Goal: Information Seeking & Learning: Understand process/instructions

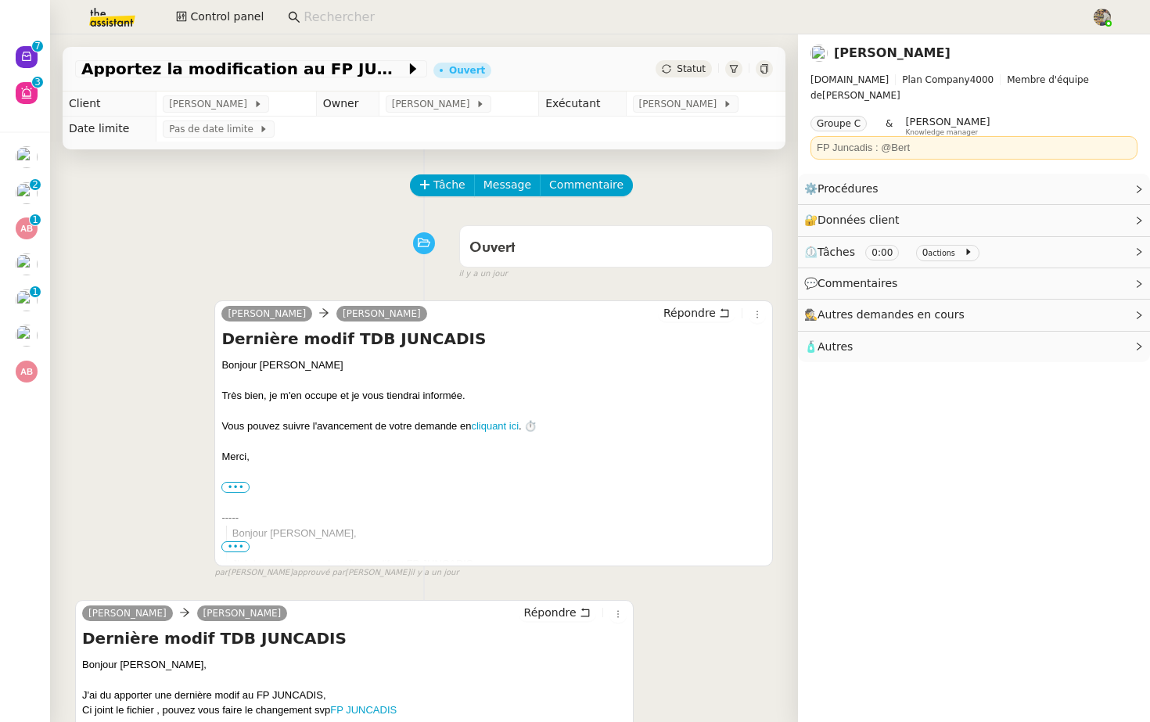
click at [735, 68] on icon at bounding box center [733, 68] width 9 height 9
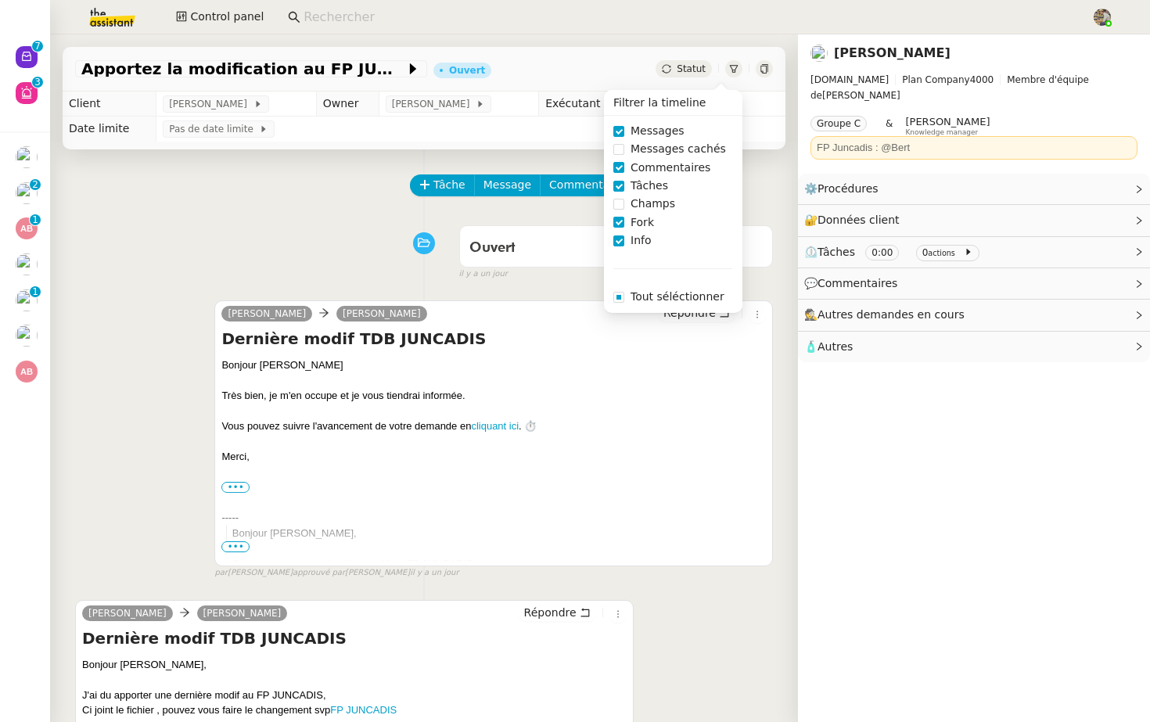
click at [290, 253] on div "Ouvert false il y a un jour" at bounding box center [424, 249] width 698 height 63
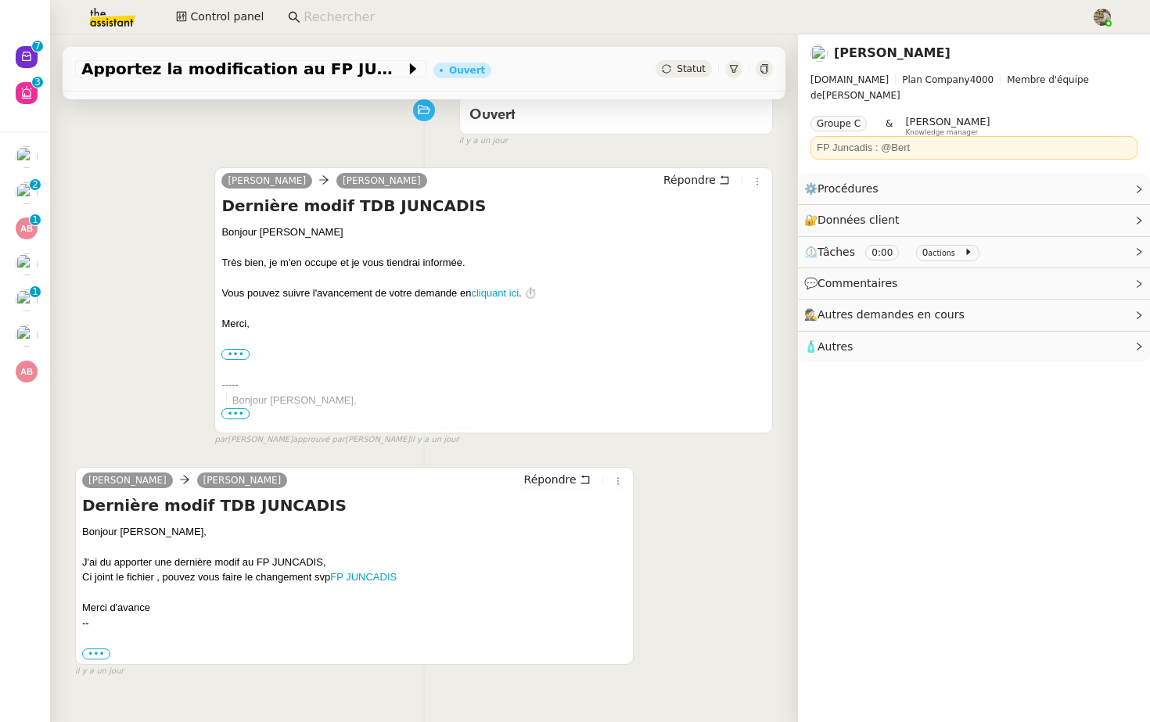
scroll to position [199, 0]
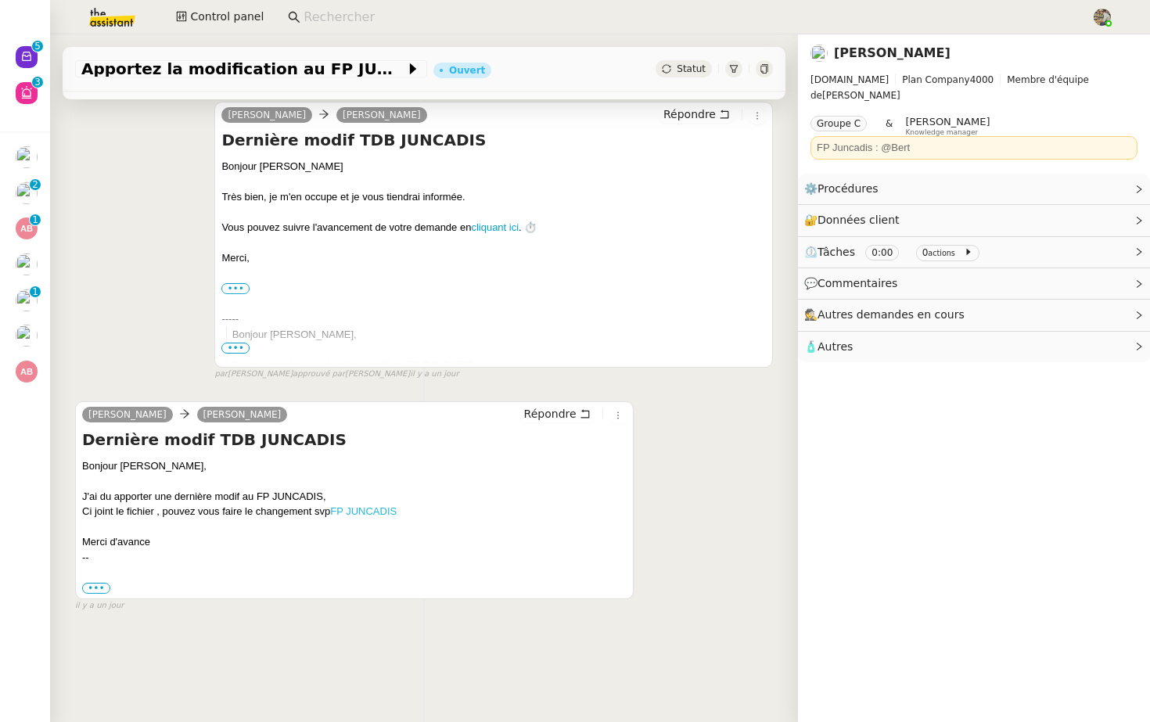
click at [340, 513] on link "FP JUNCADIS" at bounding box center [363, 512] width 67 height 12
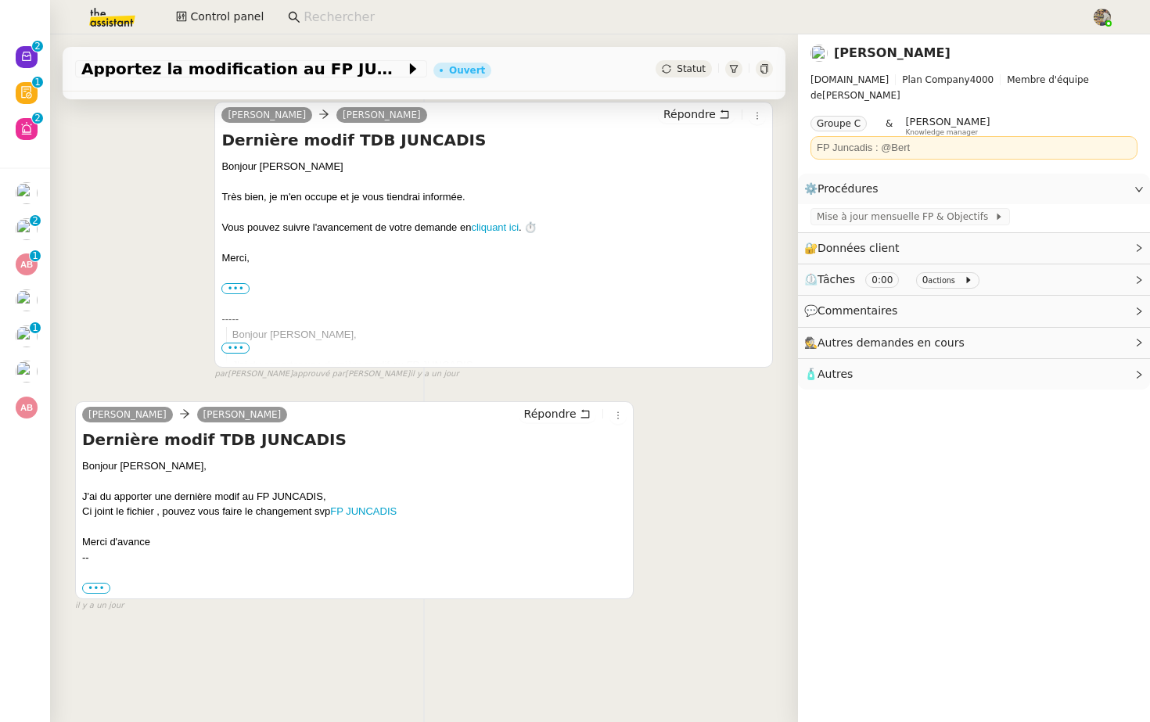
click at [160, 369] on div "camille Alison Picard-Boix Répondre Dernière modif TDB JUNCADIS Bonjour Alison …" at bounding box center [424, 234] width 698 height 293
click at [382, 511] on link "FP JUNCADIS" at bounding box center [363, 512] width 67 height 12
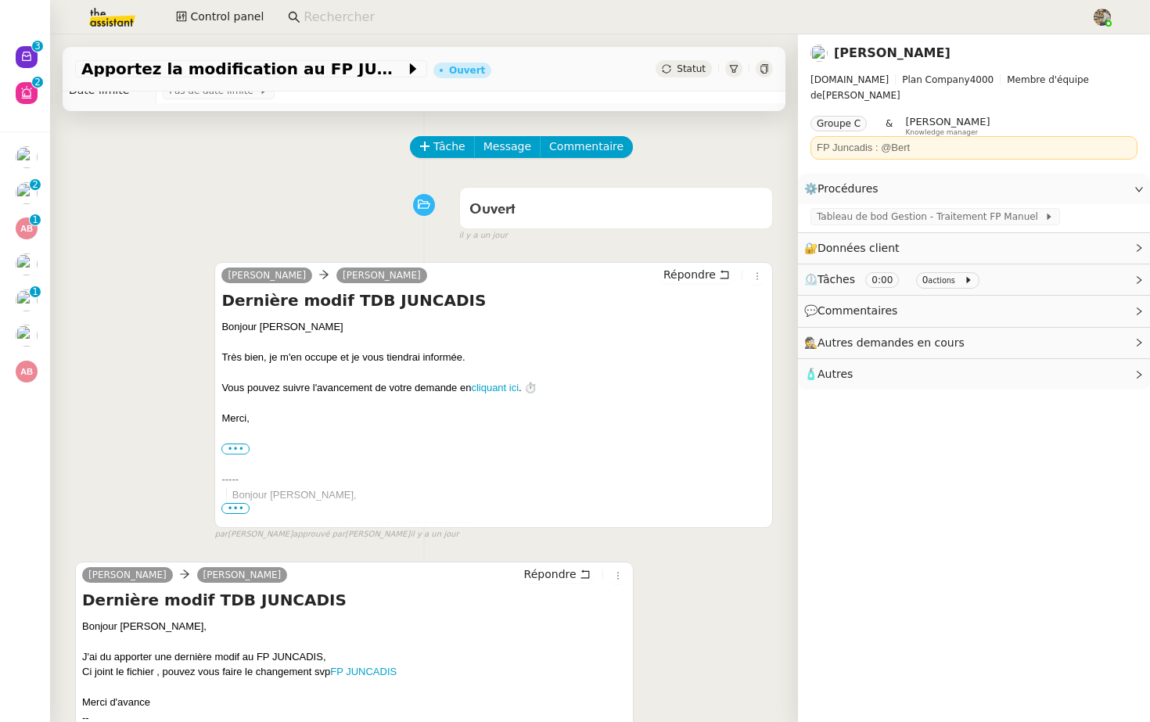
scroll to position [39, 0]
click at [359, 665] on link "FP JUNCADIS" at bounding box center [363, 671] width 67 height 12
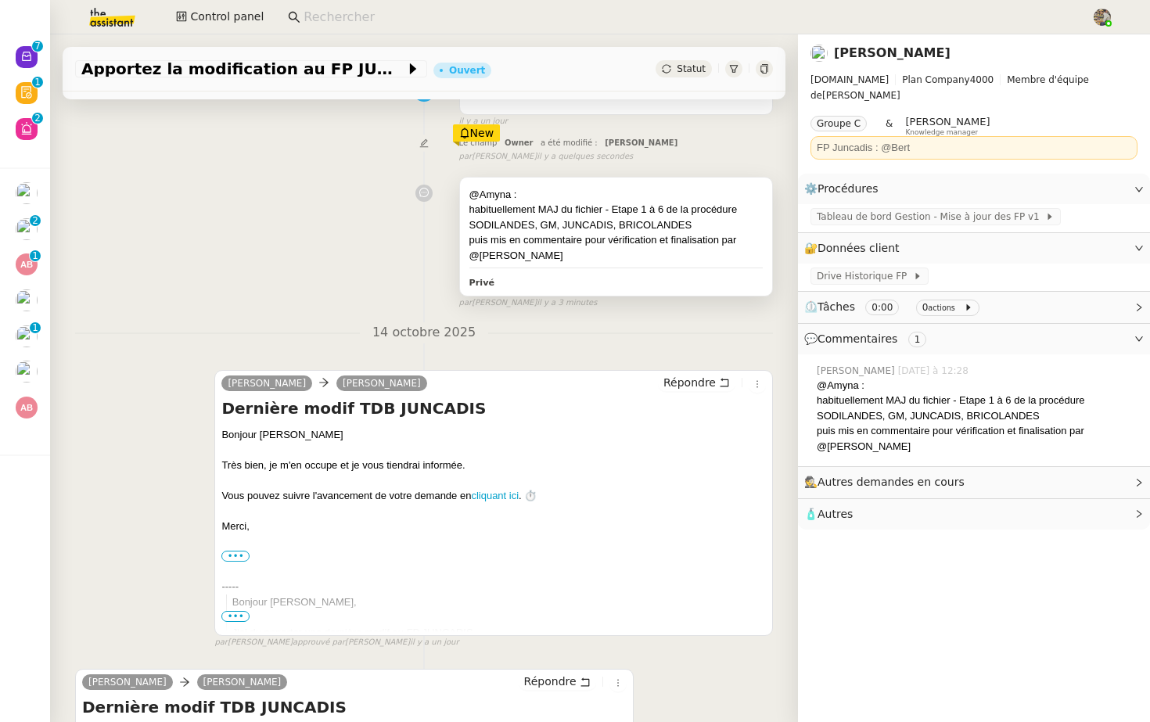
scroll to position [0, 0]
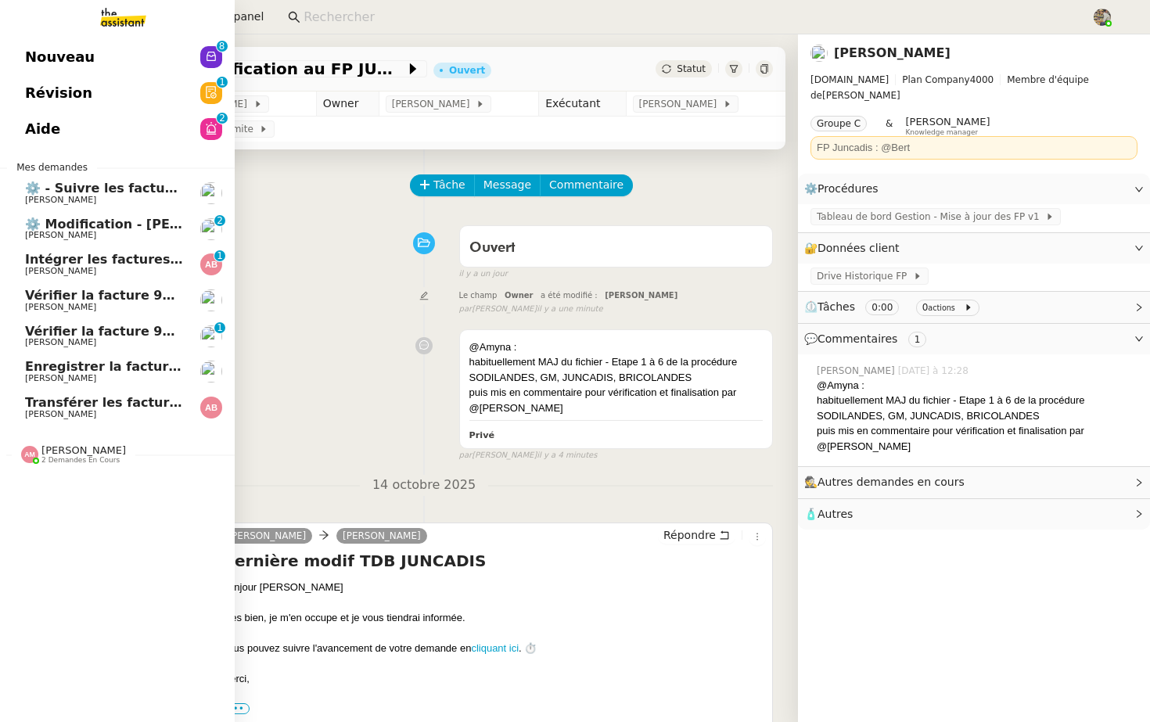
click at [83, 458] on span "2 demandes en cours" at bounding box center [80, 460] width 78 height 9
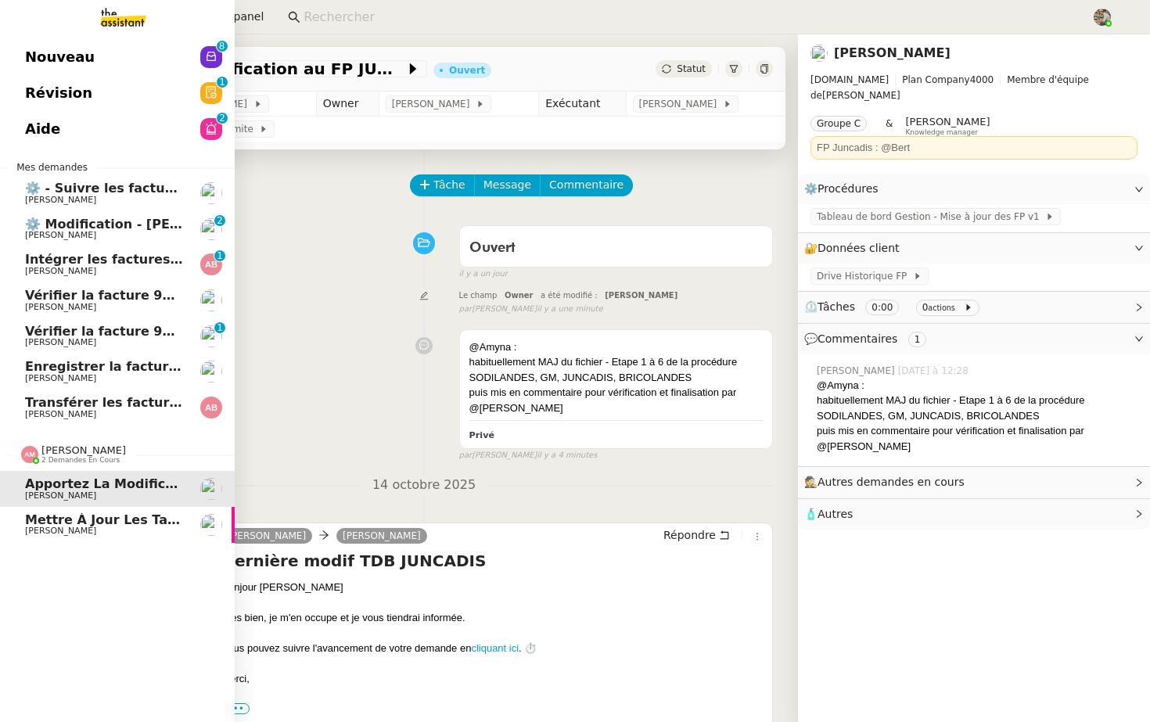
click at [103, 494] on span "Alison Picard-Boix" at bounding box center [104, 495] width 158 height 9
click at [113, 521] on span "Mettre à jour les tableaux M3N et MPAf" at bounding box center [167, 520] width 284 height 15
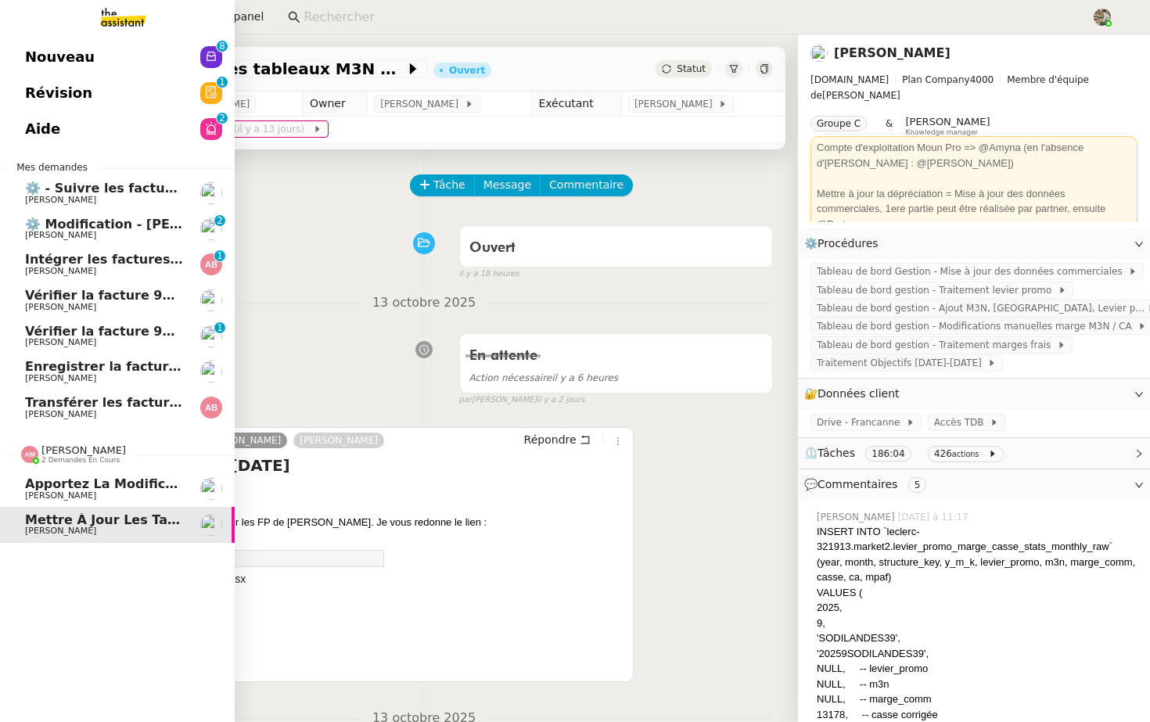
click at [101, 488] on span "Apportez la modification au FP JUNCADIS" at bounding box center [172, 484] width 294 height 15
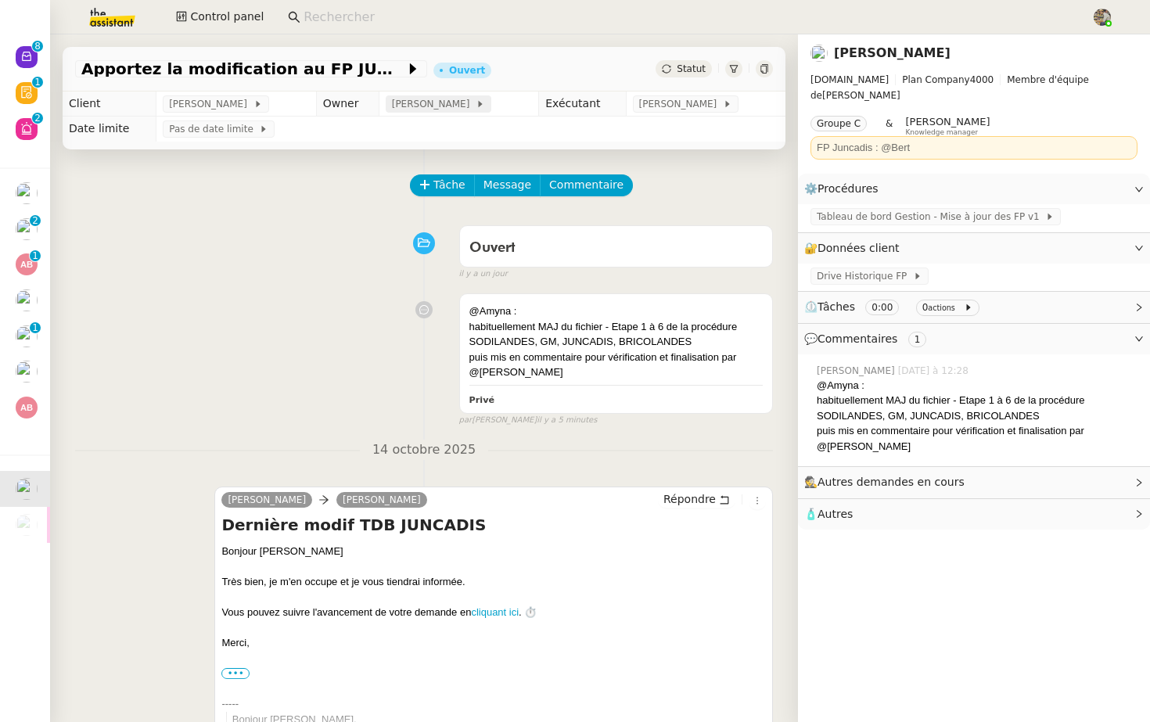
click at [452, 109] on span "Charles Guillot" at bounding box center [434, 104] width 84 height 16
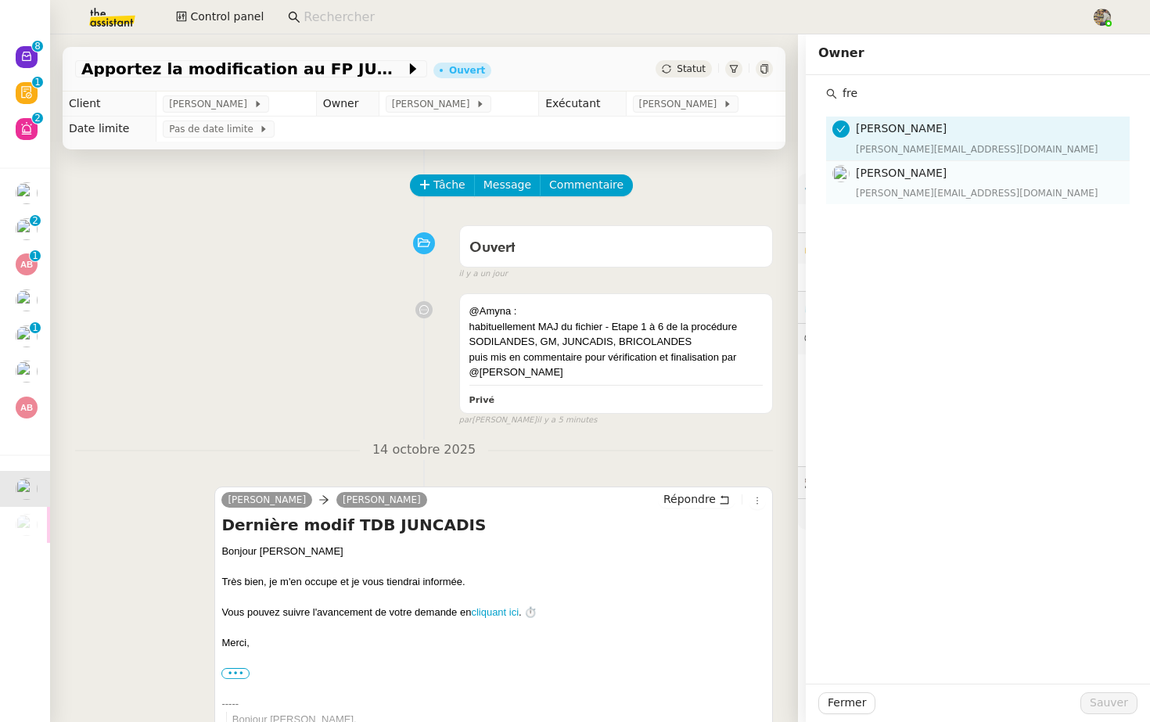
type input "fre"
click at [903, 178] on span "Frédérique Albert" at bounding box center [901, 173] width 91 height 13
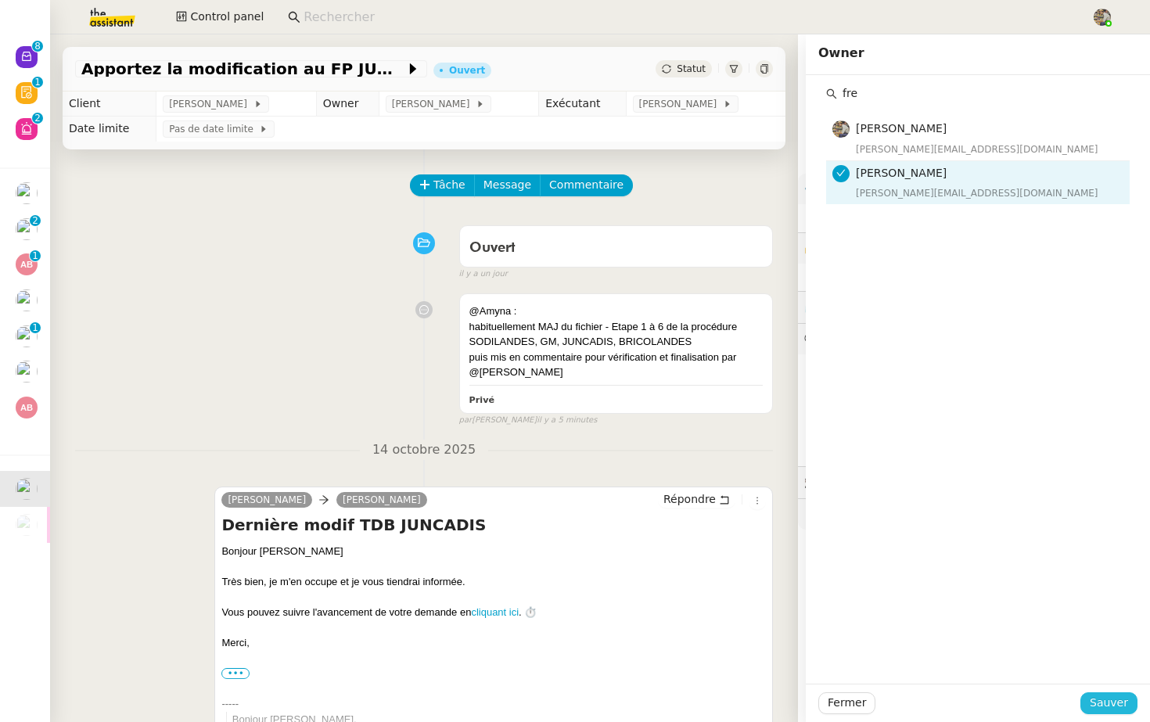
click at [1110, 700] on span "Sauver" at bounding box center [1109, 703] width 38 height 18
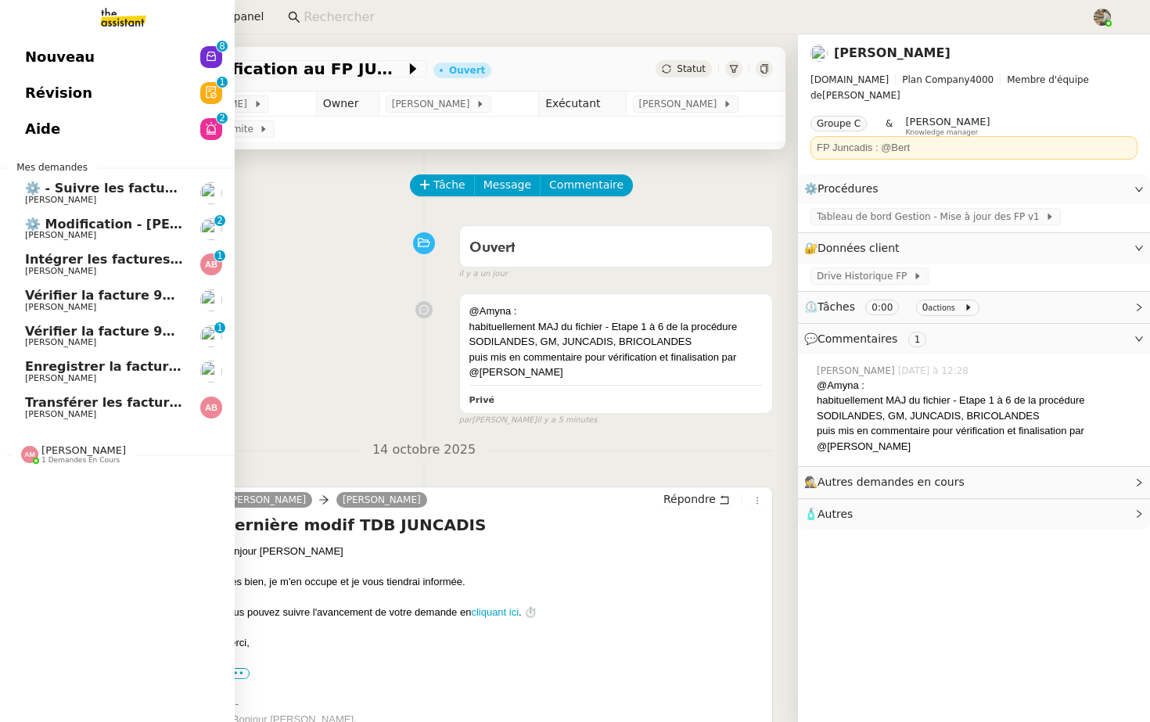
click at [88, 463] on span "1 demandes en cours" at bounding box center [80, 460] width 78 height 9
click at [84, 488] on span "Mettre à jour les tableaux M3N et MPAf" at bounding box center [167, 484] width 284 height 15
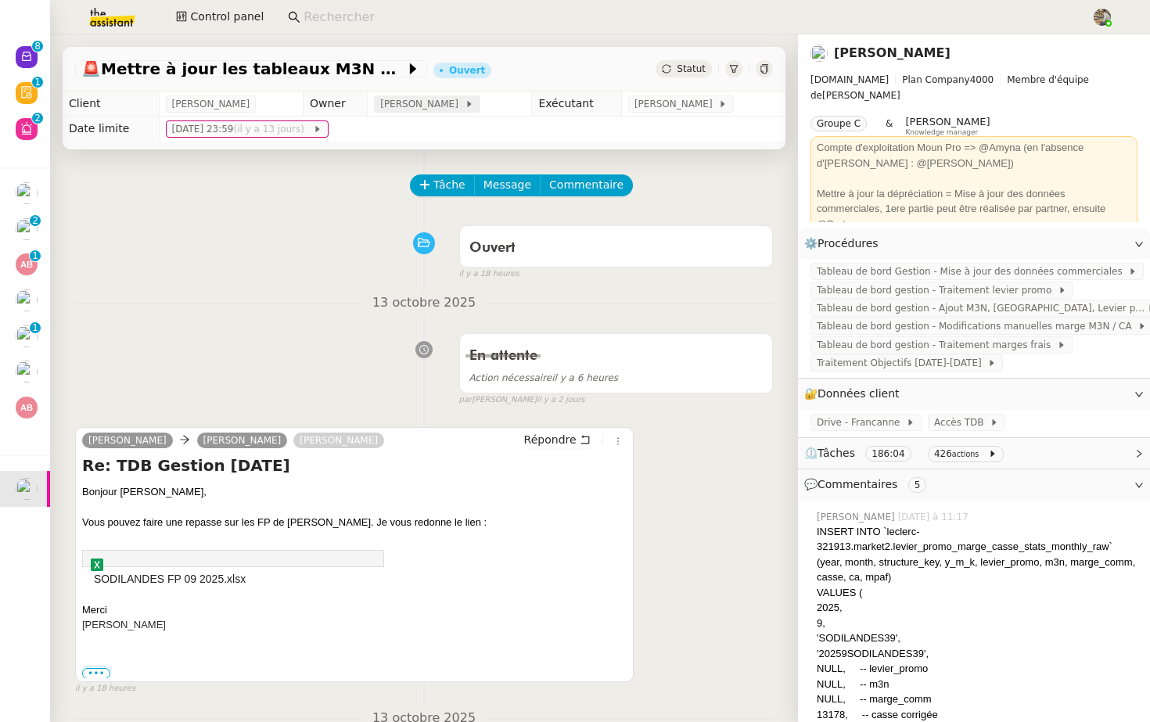
click at [422, 110] on span "[PERSON_NAME]" at bounding box center [422, 104] width 84 height 16
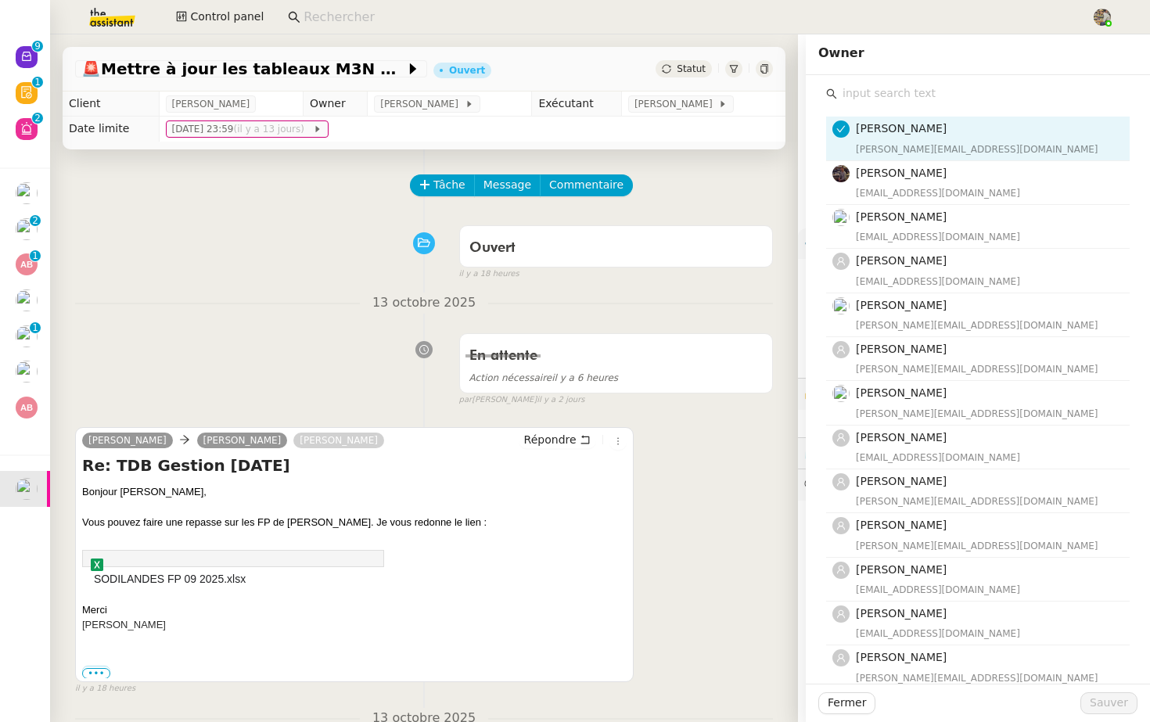
click at [908, 97] on input "text" at bounding box center [983, 93] width 293 height 21
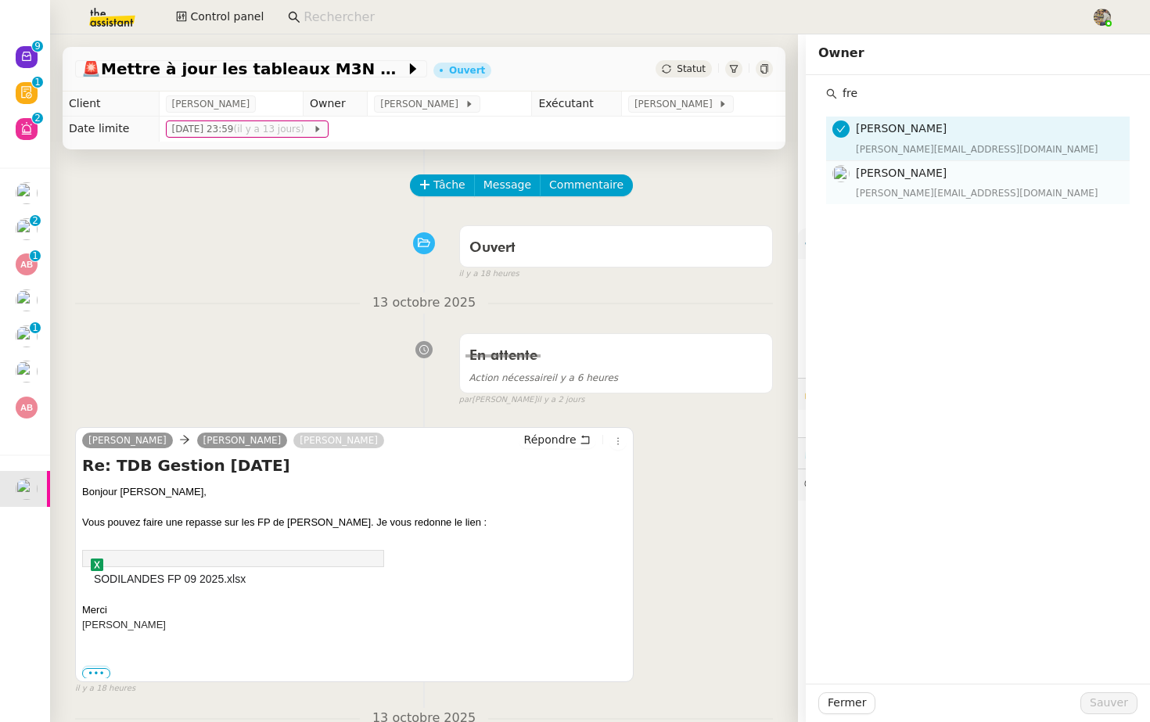
type input "fre"
click at [916, 172] on span "[PERSON_NAME]" at bounding box center [901, 173] width 91 height 13
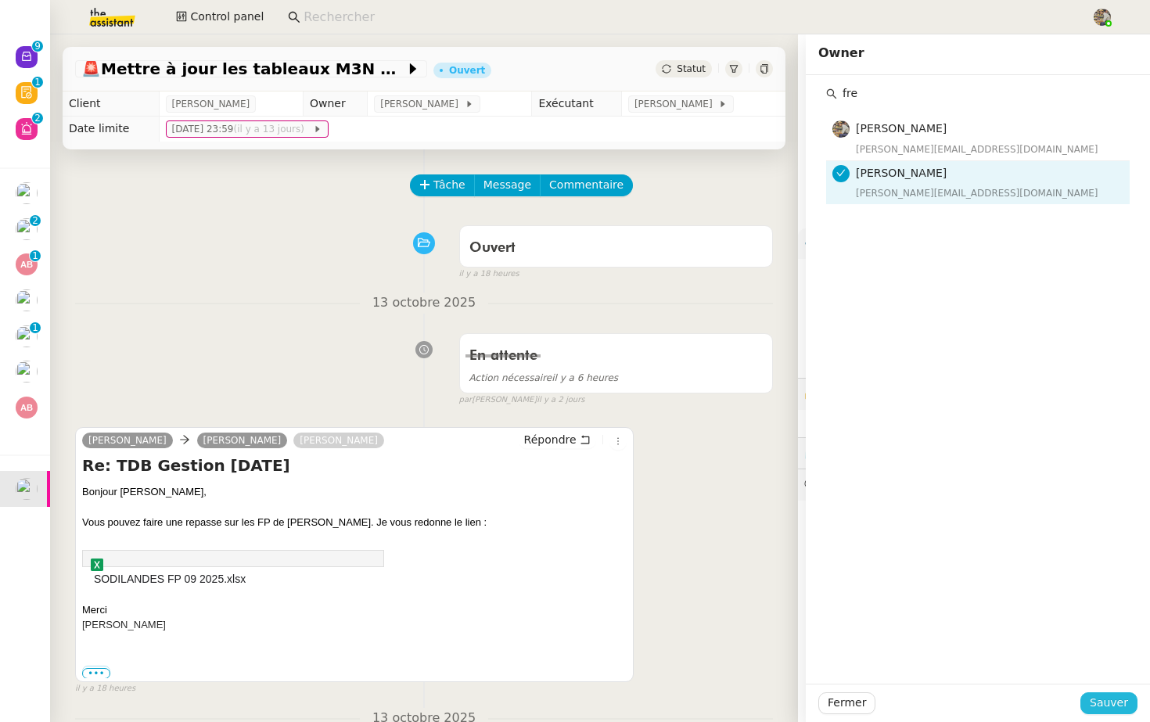
click at [1103, 705] on span "Sauver" at bounding box center [1109, 703] width 38 height 18
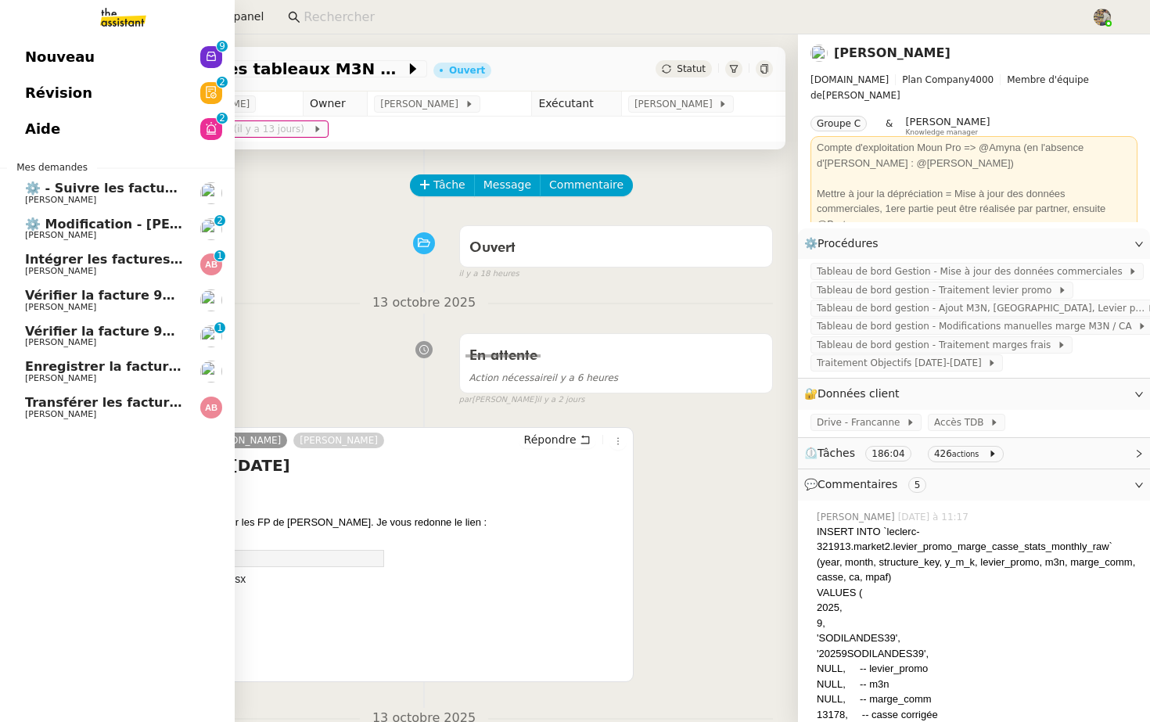
click at [96, 407] on span "Transférer les factures validées" at bounding box center [136, 402] width 223 height 15
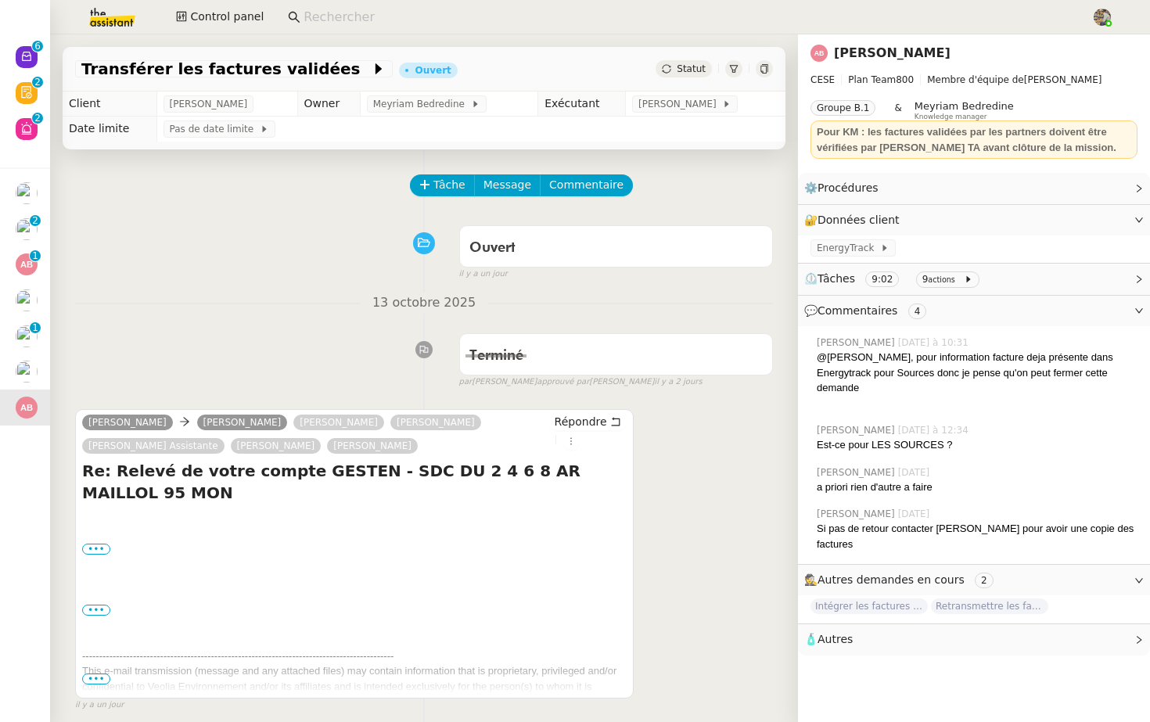
click at [676, 72] on div "Statut" at bounding box center [684, 68] width 56 height 17
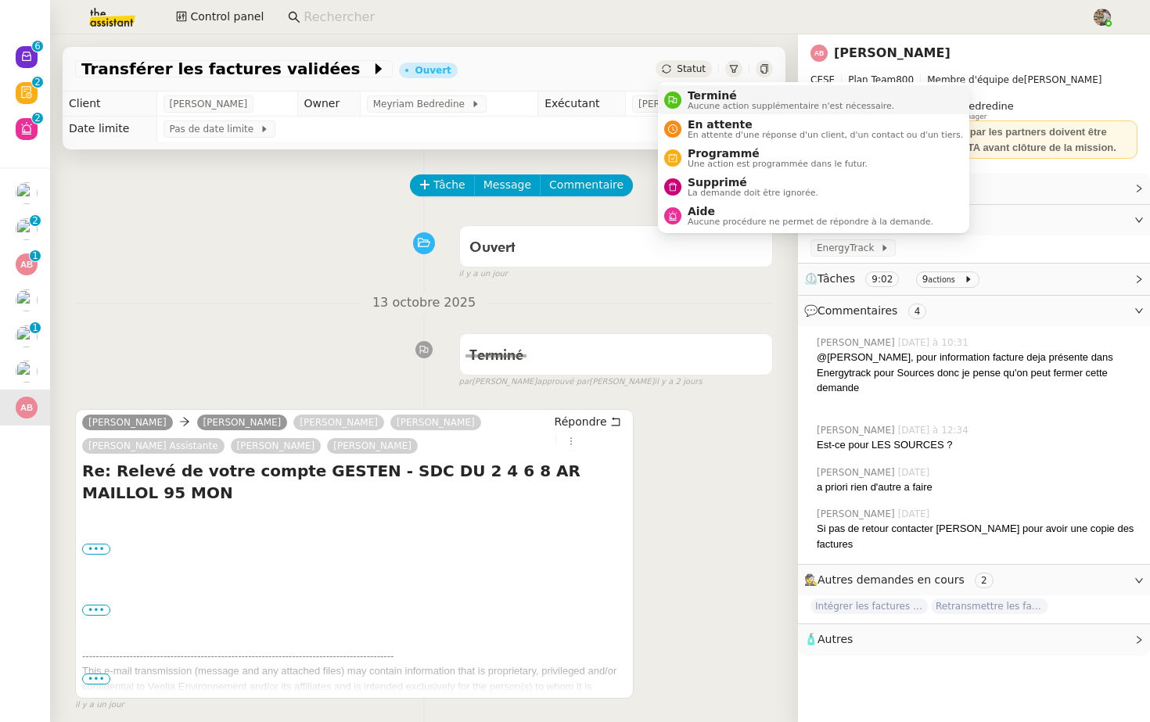
click at [678, 103] on nz-avatar at bounding box center [672, 100] width 17 height 17
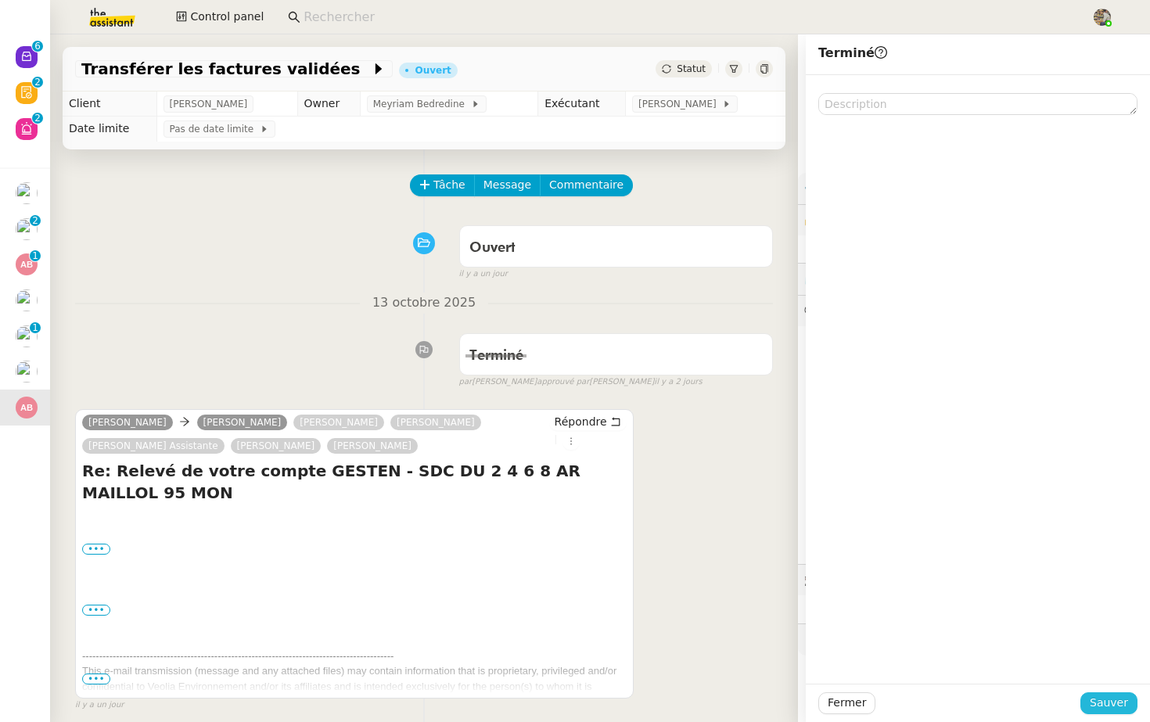
click at [1118, 700] on span "Sauver" at bounding box center [1109, 703] width 38 height 18
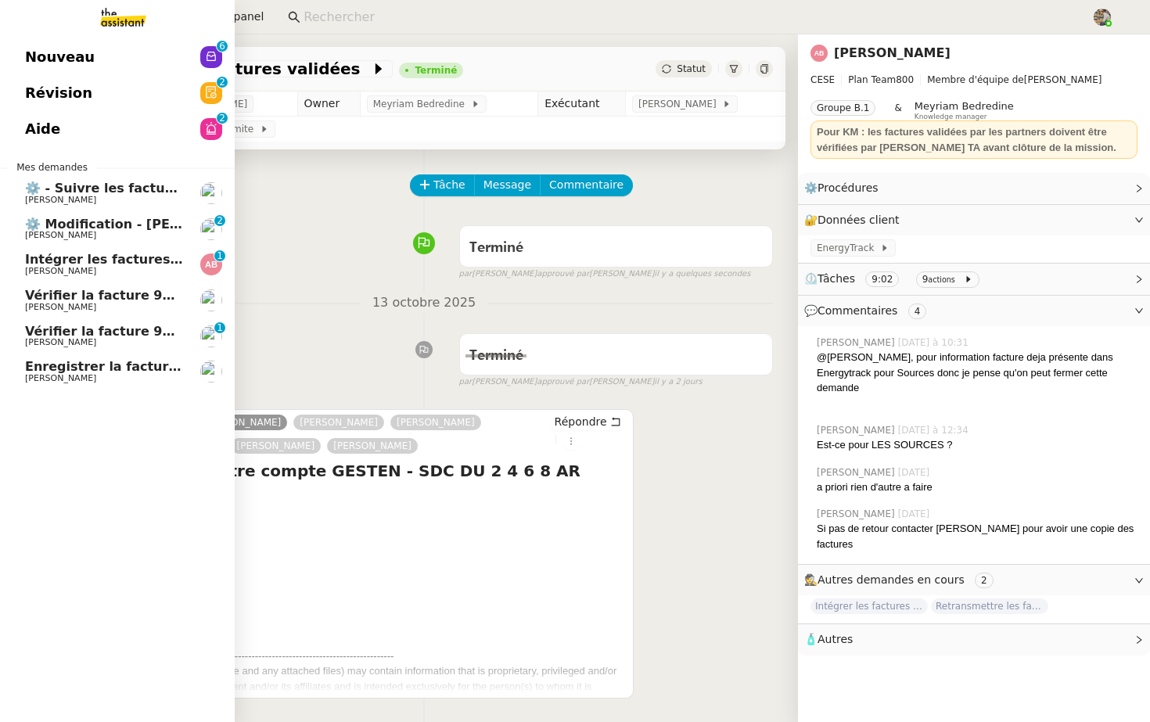
click at [45, 372] on span "Enregistrer la facture sur ENERGYTRACK" at bounding box center [168, 366] width 286 height 15
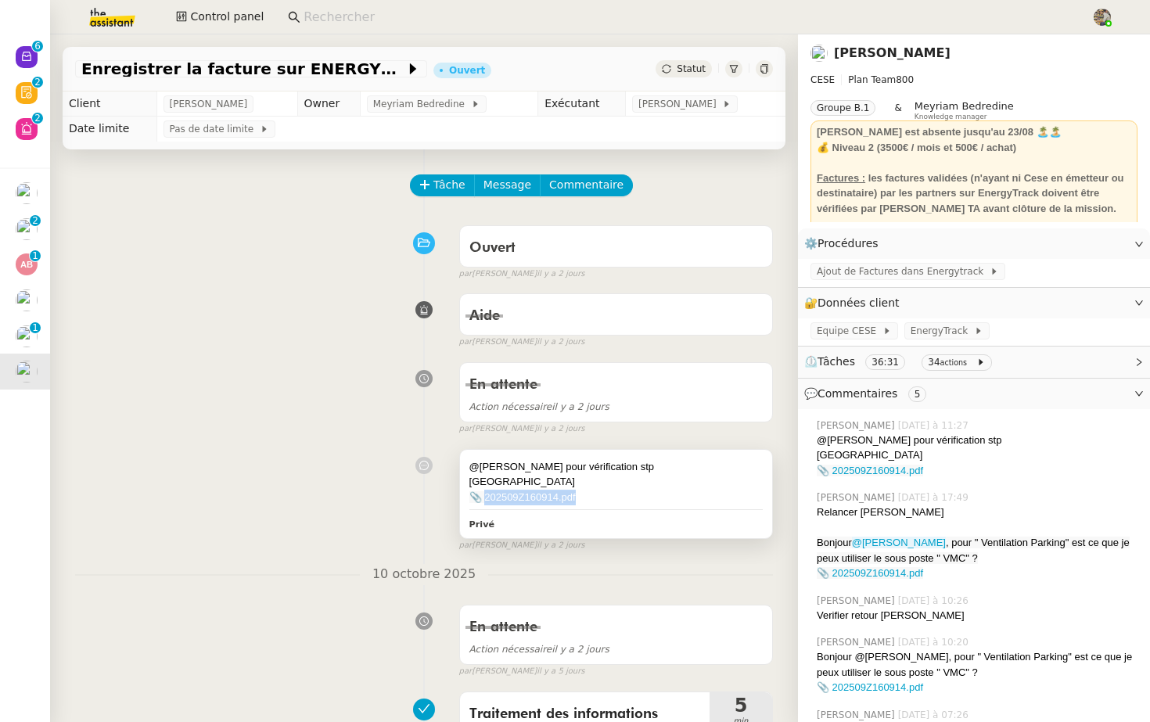
drag, startPoint x: 603, startPoint y: 499, endPoint x: 484, endPoint y: 500, distance: 118.2
click at [484, 500] on div "📎 202509Z160914.pdf" at bounding box center [616, 498] width 293 height 16
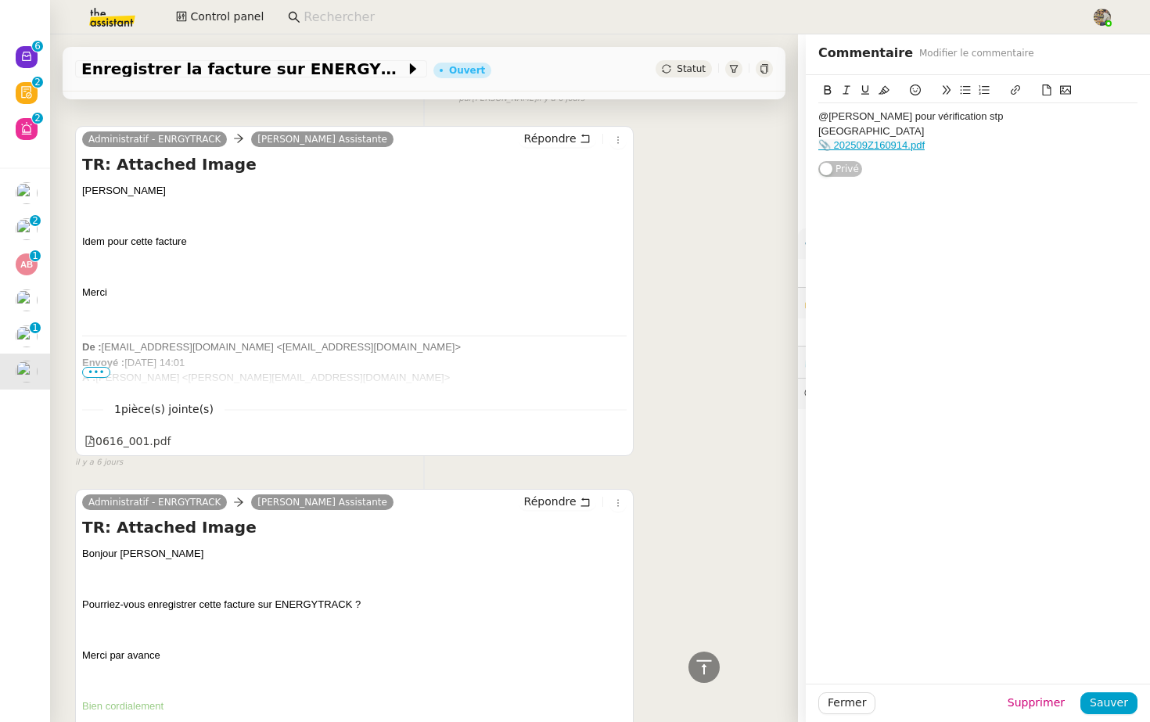
scroll to position [1740, 0]
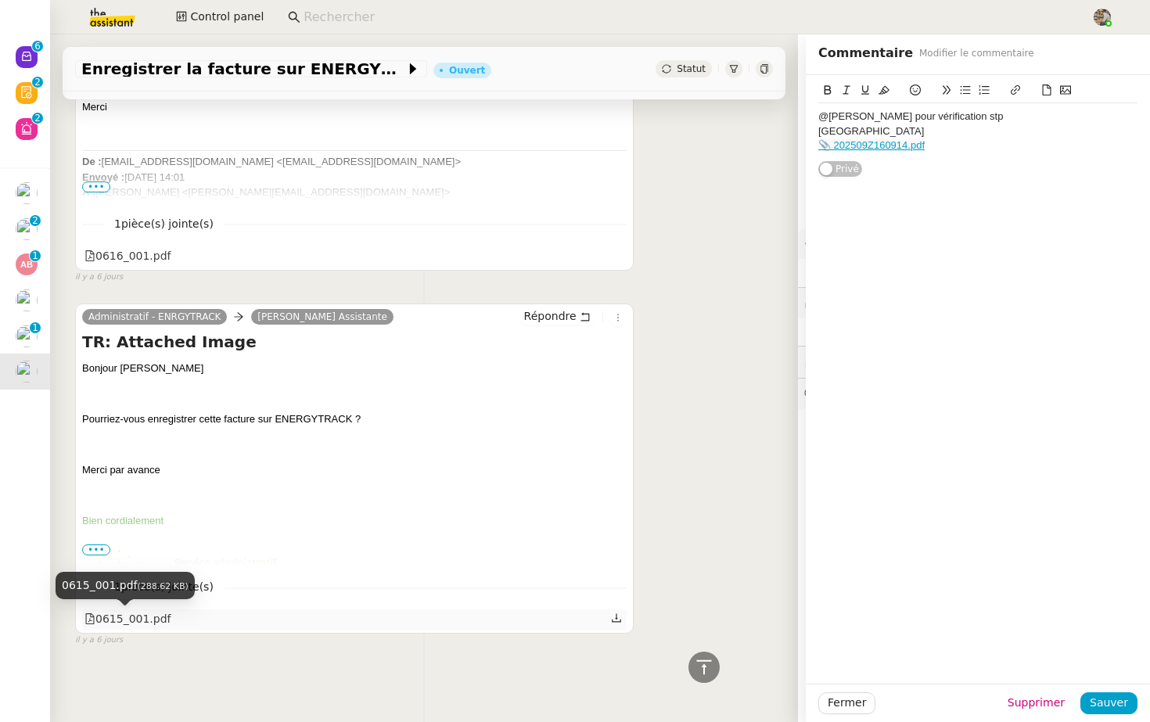
click at [128, 624] on div "0615_001.pdf" at bounding box center [128, 619] width 87 height 18
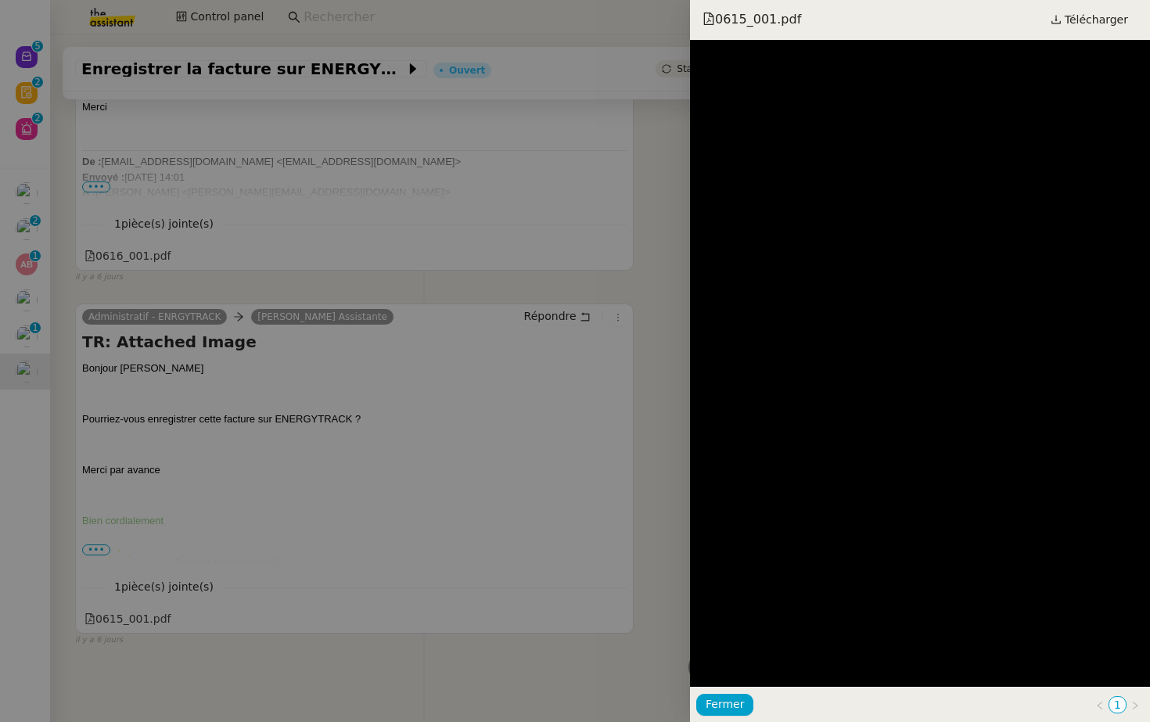
click at [594, 85] on div at bounding box center [575, 361] width 1150 height 722
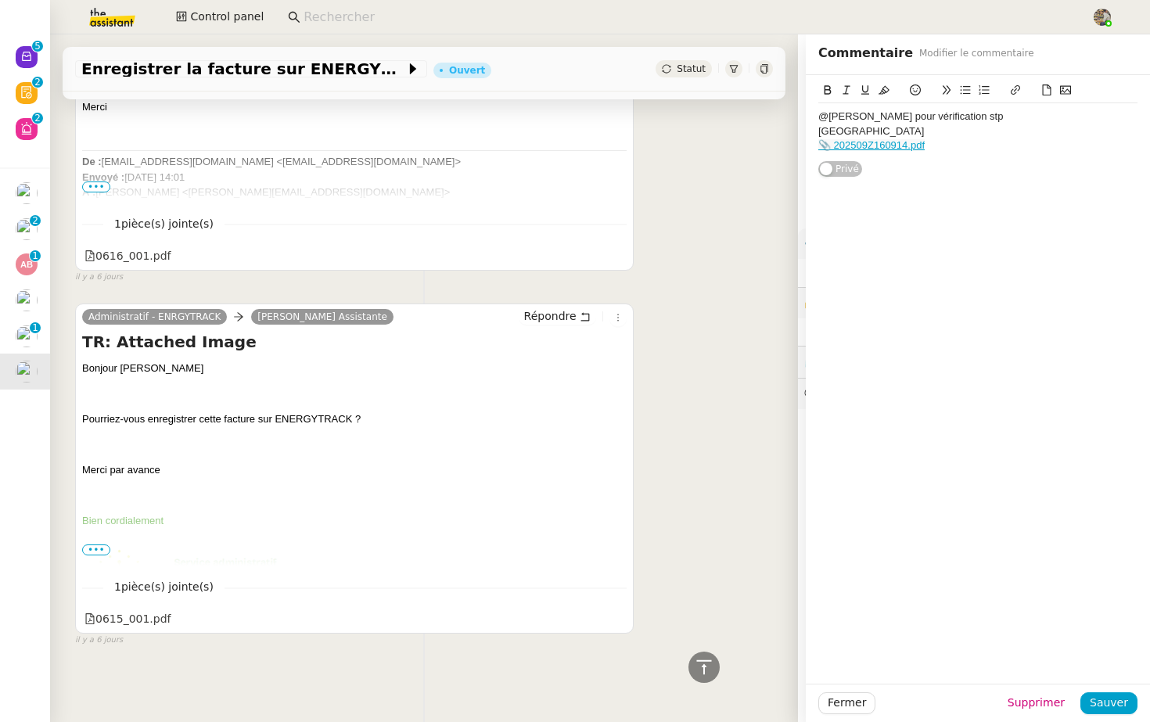
click at [695, 378] on div "Administratif - ENRGYTRACK Camille Assistante Répondre TR: Attached Image Bonjo…" at bounding box center [424, 468] width 698 height 357
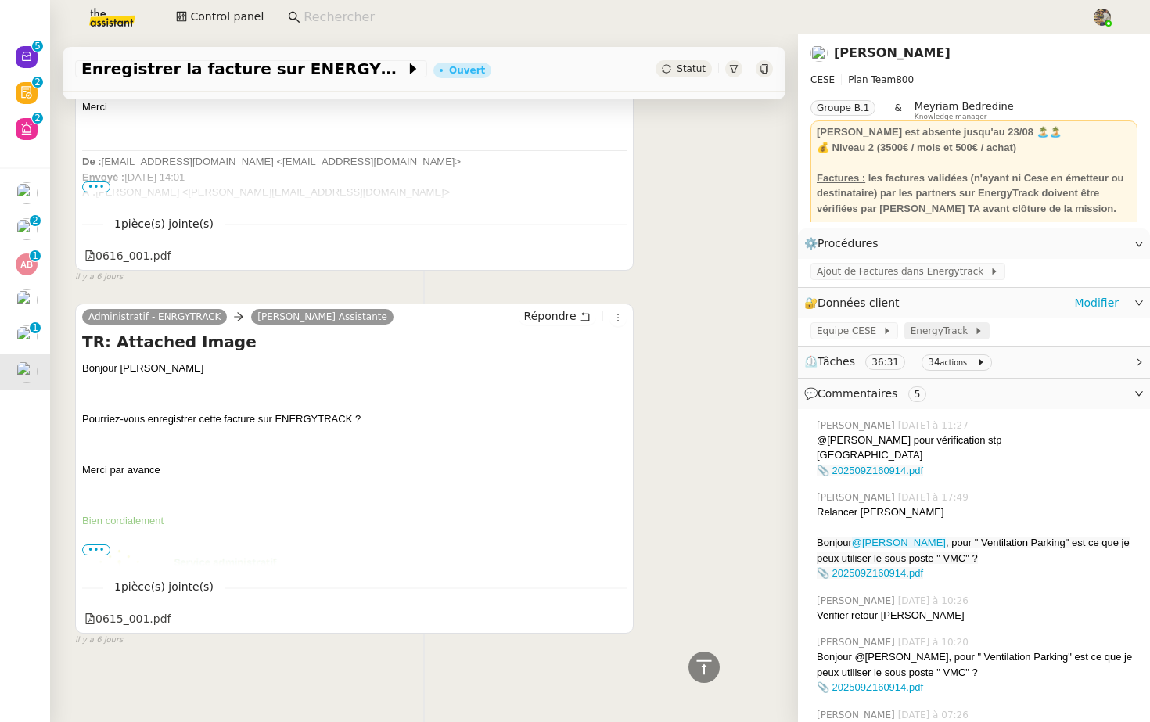
click at [927, 327] on span "EnergyTrack" at bounding box center [942, 331] width 63 height 16
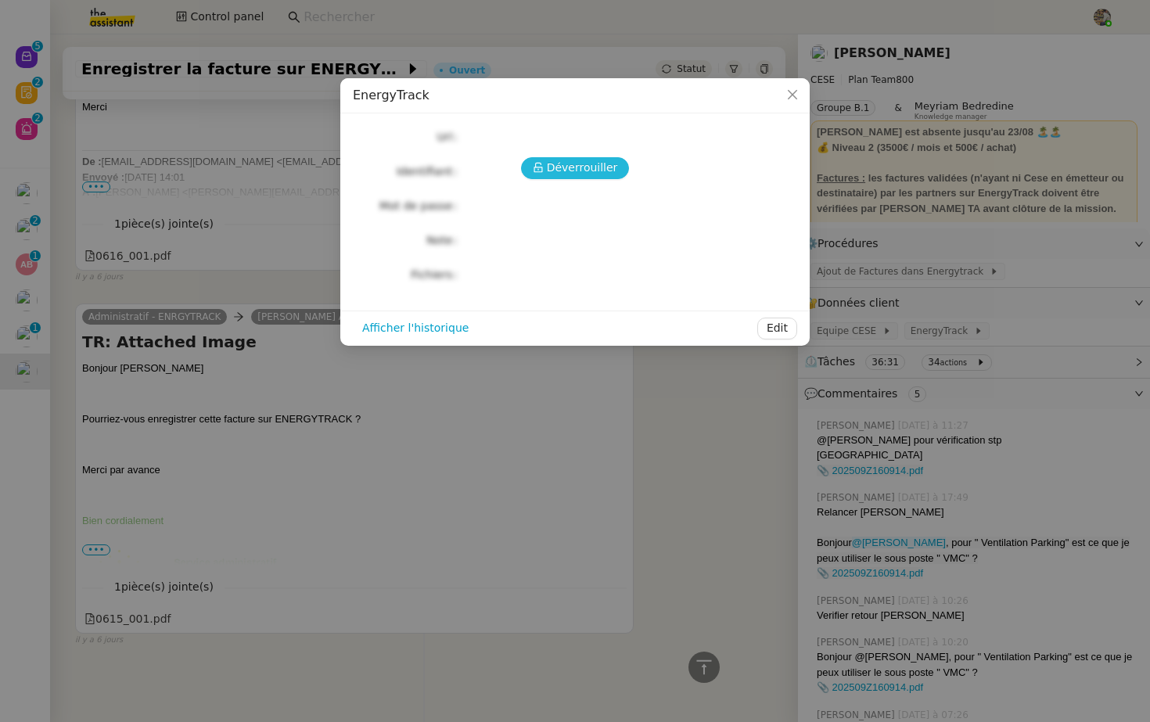
click at [580, 171] on span "Déverrouiller" at bounding box center [582, 168] width 71 height 18
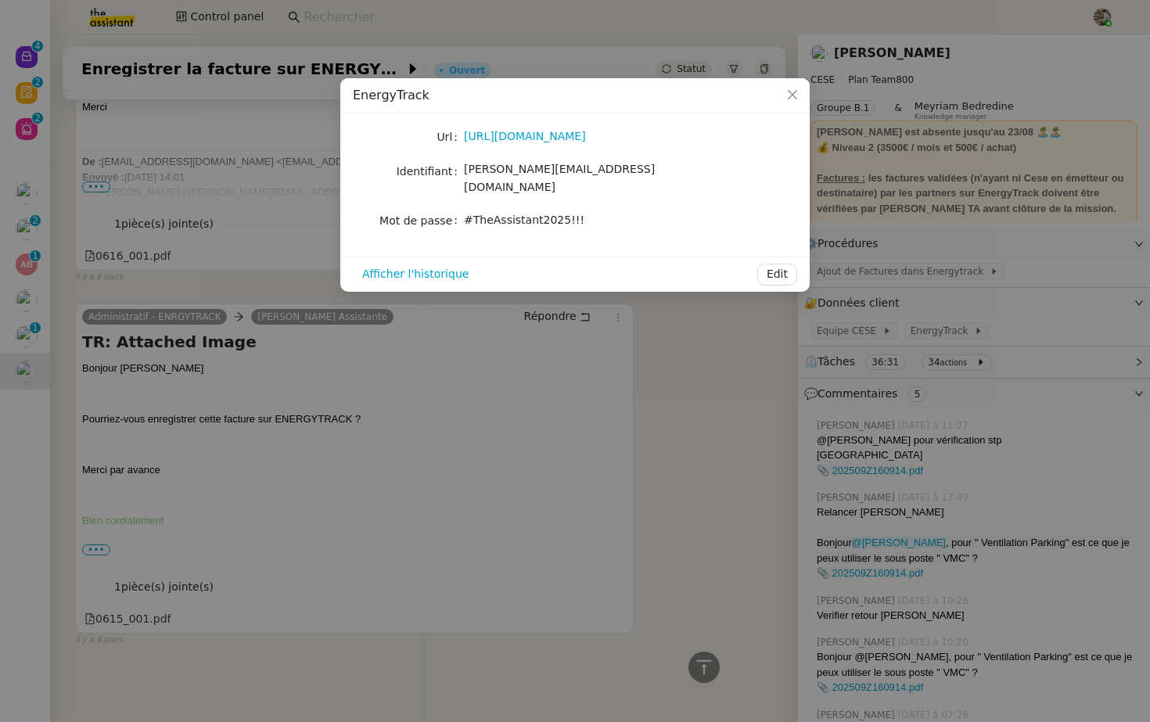
click at [581, 169] on span "camille.assistante@cese.fr" at bounding box center [559, 178] width 191 height 31
copy span "camille.assistante@cese.fr"
drag, startPoint x: 466, startPoint y: 208, endPoint x: 579, endPoint y: 198, distance: 113.9
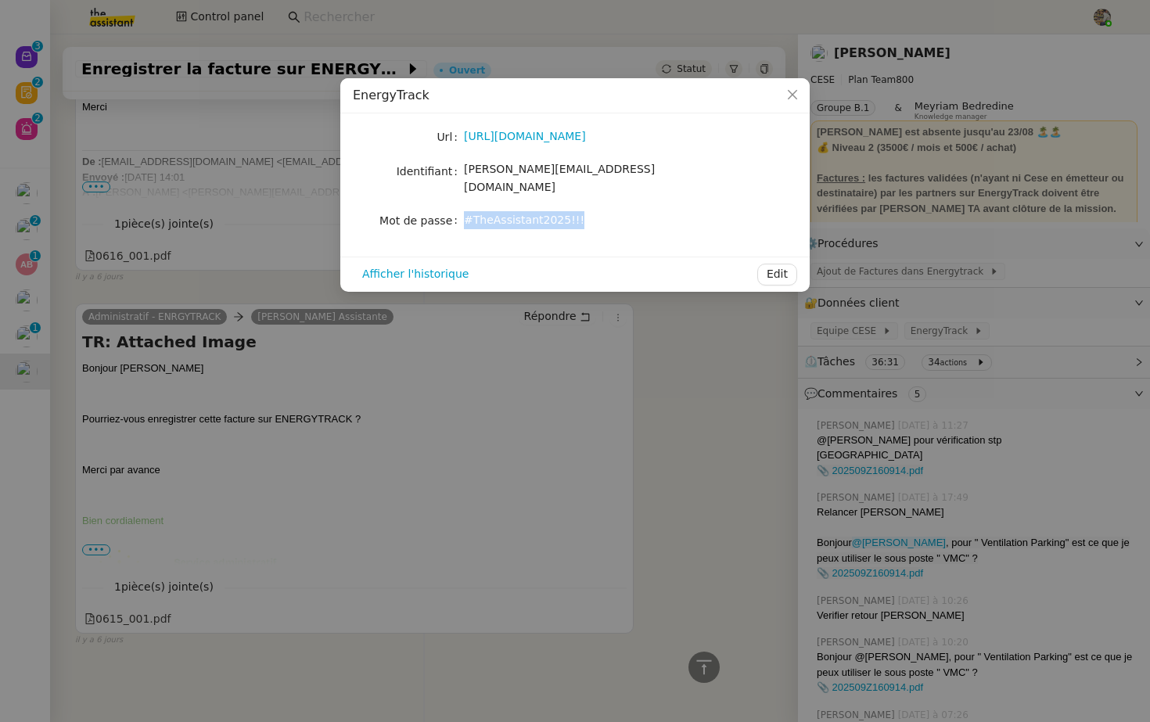
click at [579, 211] on div "#TheAssistant2025!!!" at bounding box center [593, 220] width 259 height 18
copy span "#TheAssistant2025!!!"
click at [740, 413] on nz-modal-container "EnergyTrack Url https://energytrack.fr/ Identifiant camille.assistante@cese.fr …" at bounding box center [575, 361] width 1150 height 722
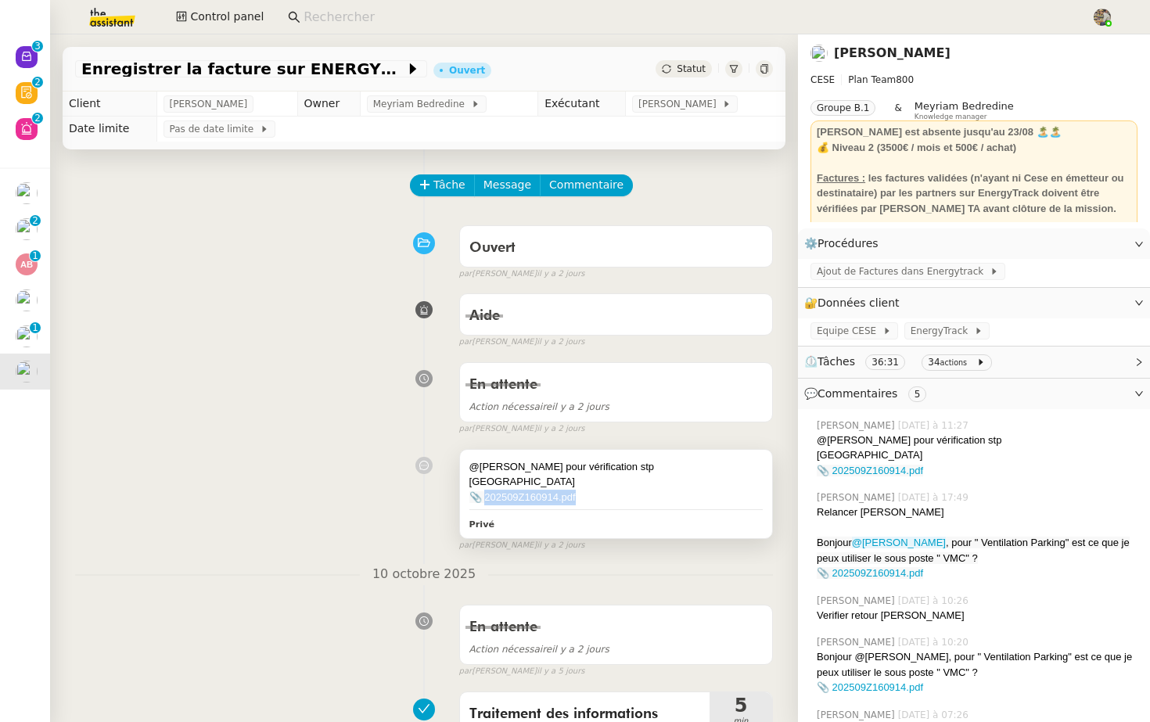
drag, startPoint x: 607, startPoint y: 495, endPoint x: 484, endPoint y: 497, distance: 122.9
click at [484, 497] on div "📎 202509Z160914.pdf" at bounding box center [616, 498] width 293 height 16
click at [489, 497] on link "📎 202509Z160914.pdf" at bounding box center [523, 497] width 106 height 12
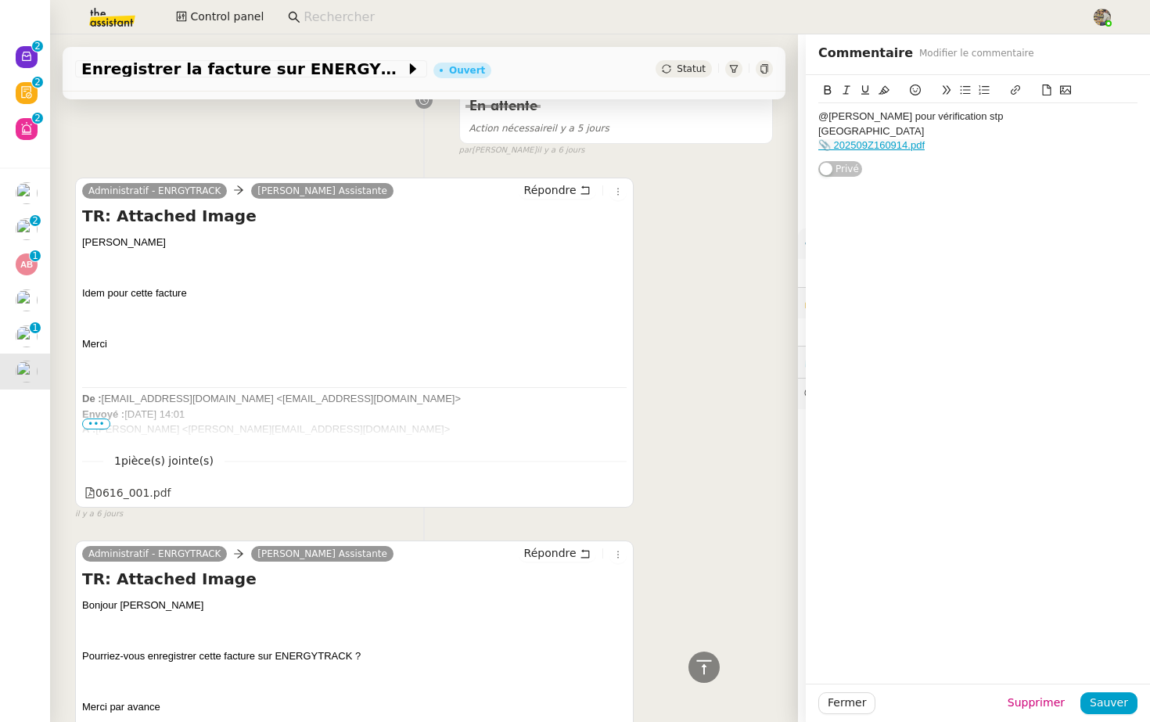
scroll to position [1740, 0]
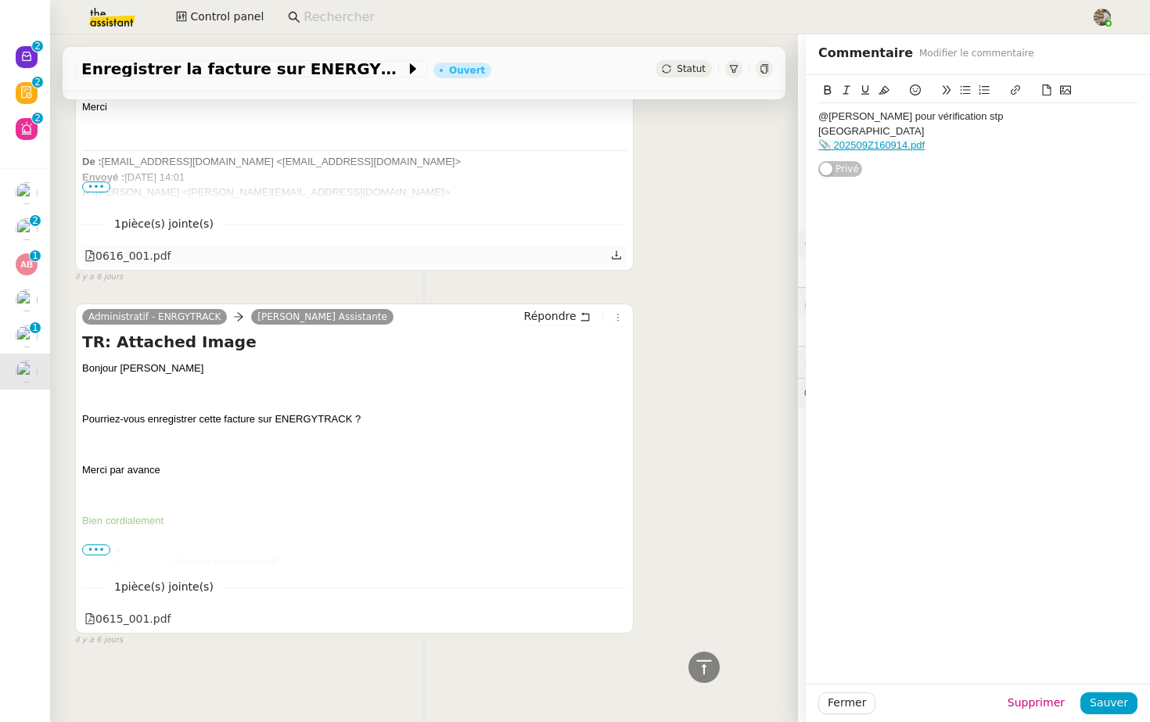
click at [154, 263] on div "0616_001.pdf" at bounding box center [128, 256] width 87 height 18
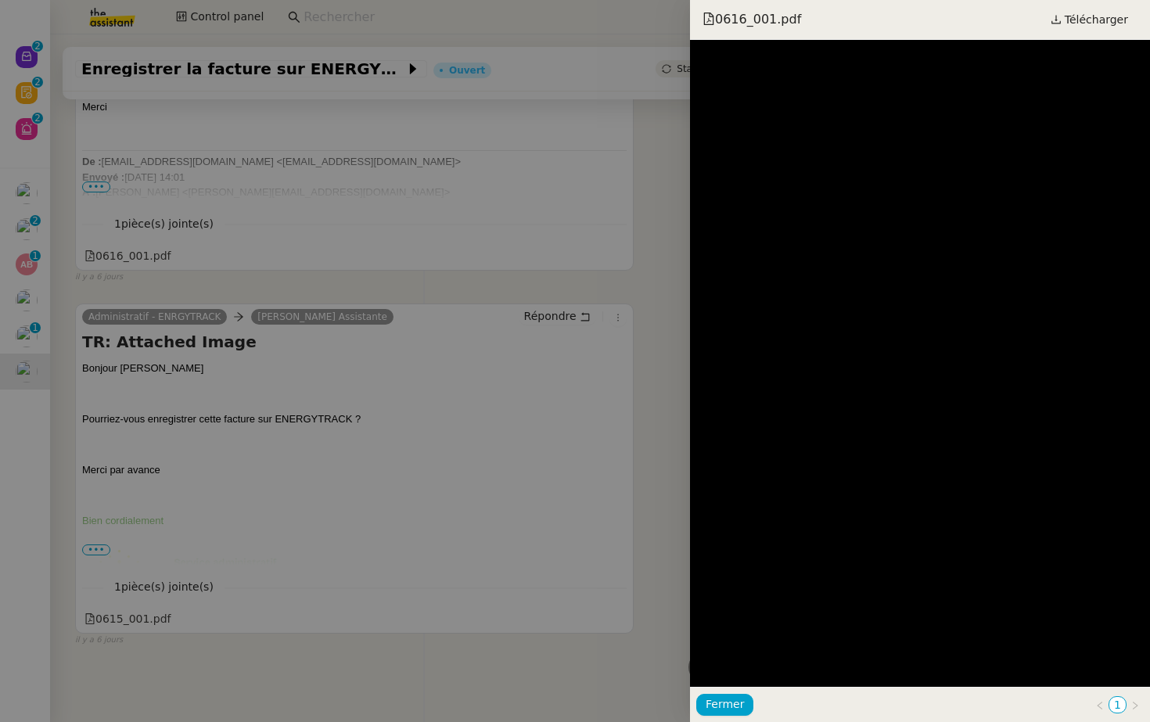
click at [414, 365] on div at bounding box center [575, 361] width 1150 height 722
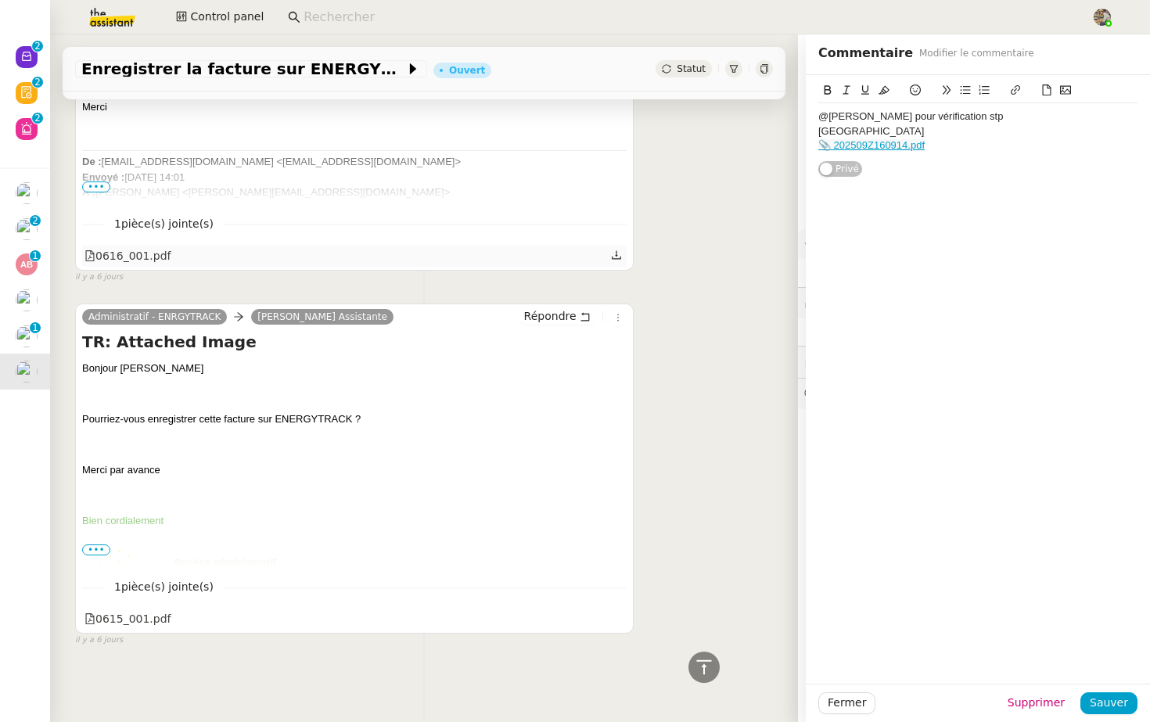
click at [135, 248] on div "0616_001.pdf" at bounding box center [128, 256] width 87 height 18
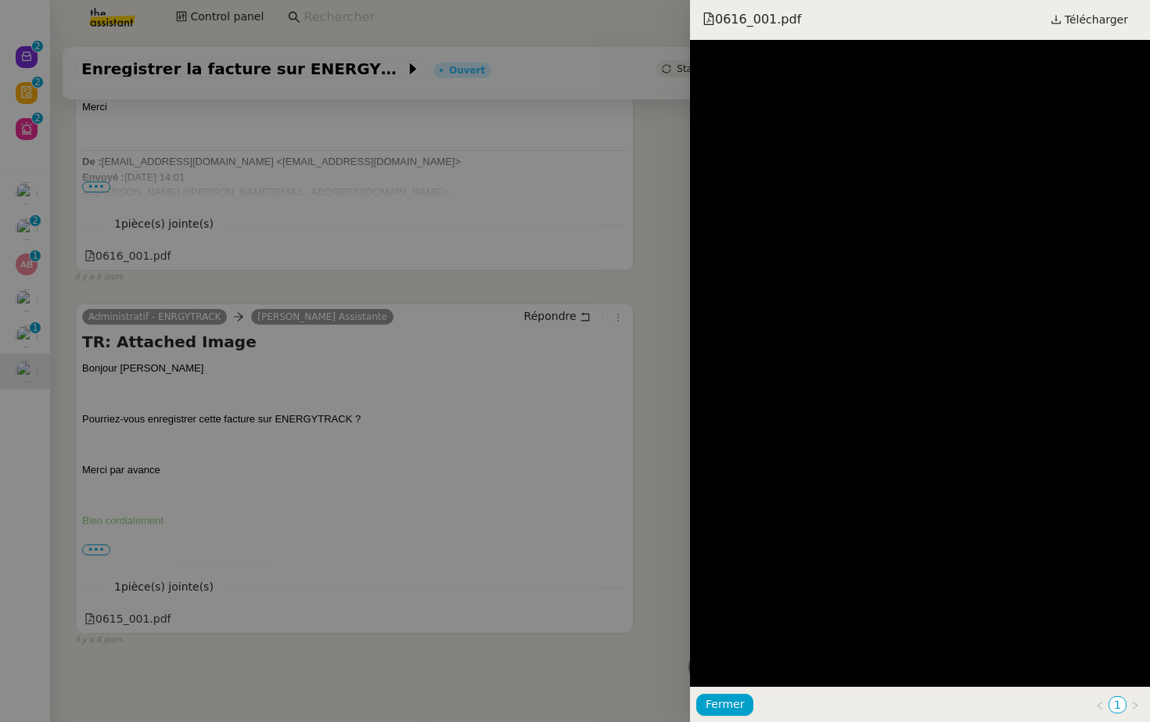
click at [614, 251] on div at bounding box center [575, 361] width 1150 height 722
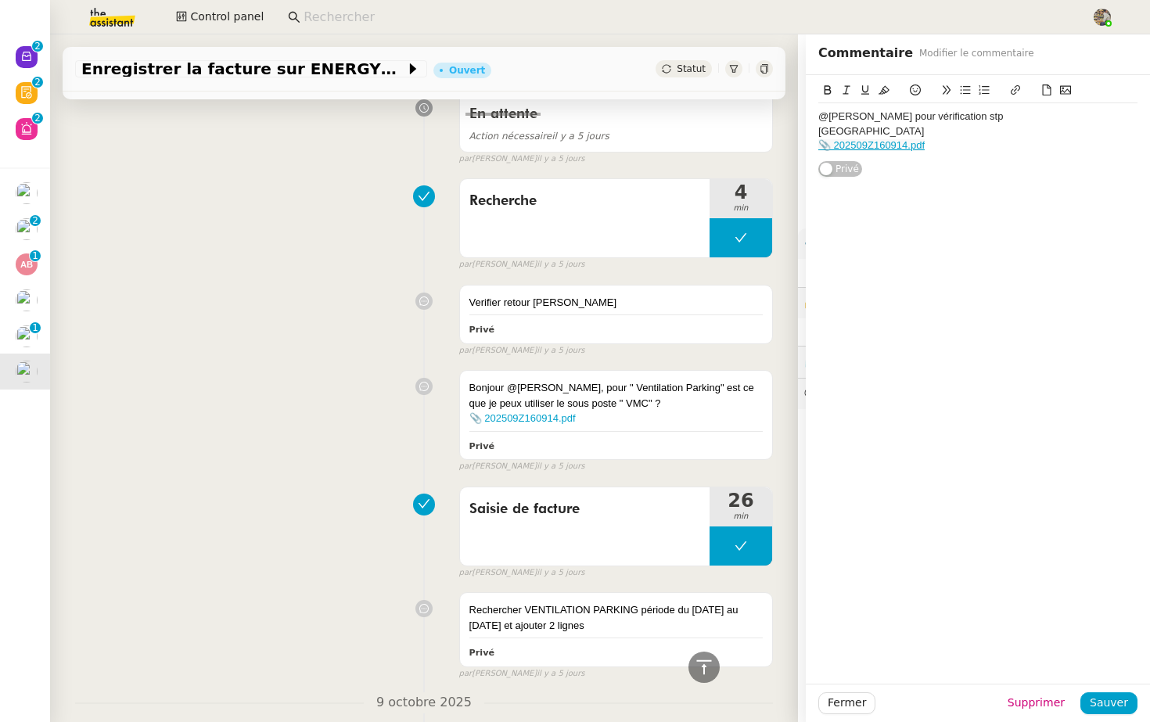
scroll to position [0, 0]
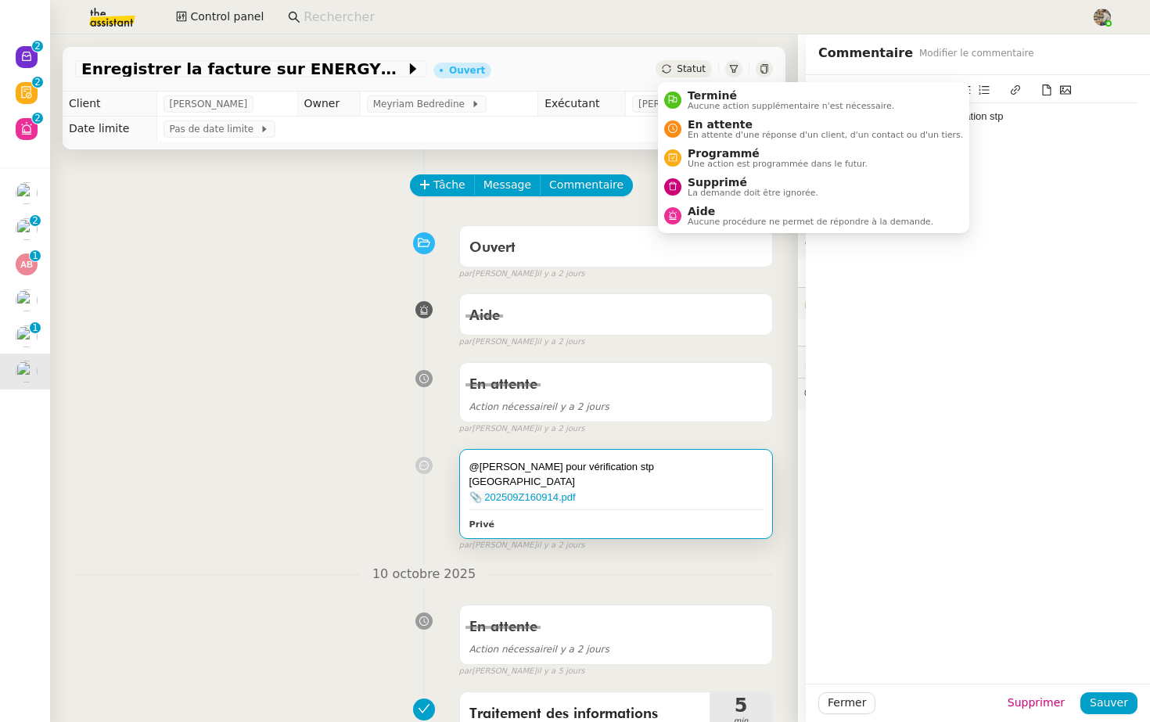
click at [680, 57] on div "Enregistrer la facture sur ENERGYTRACK Ouvert Statut" at bounding box center [424, 69] width 723 height 45
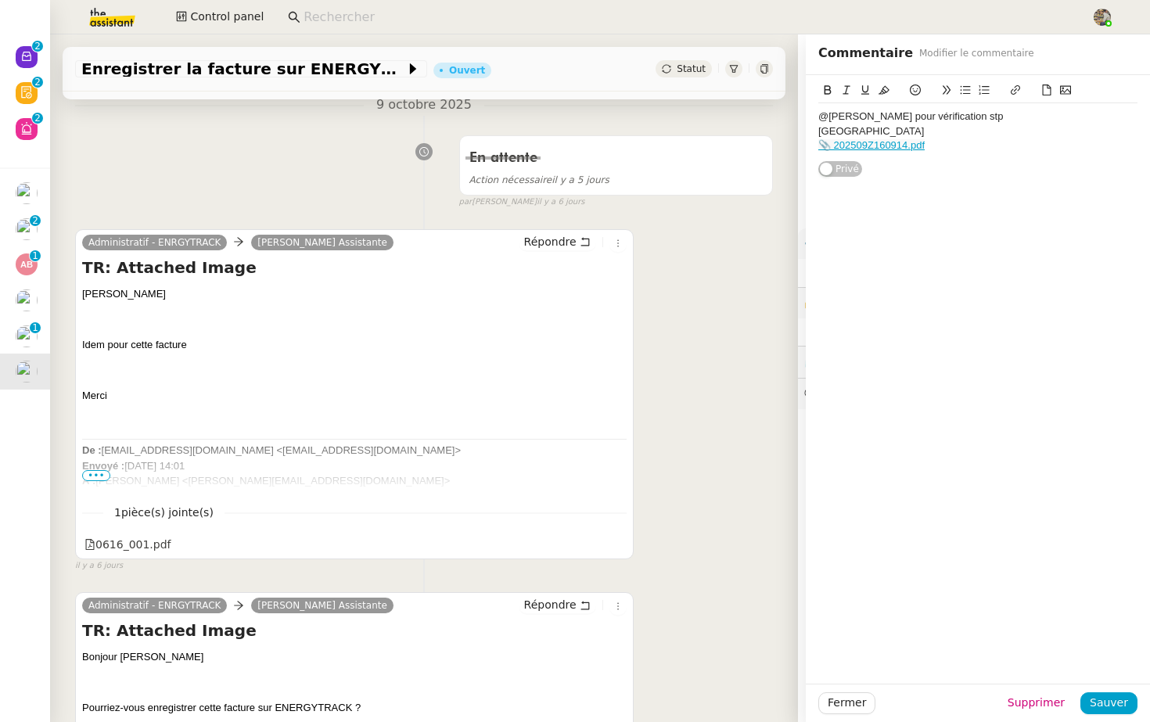
scroll to position [1740, 0]
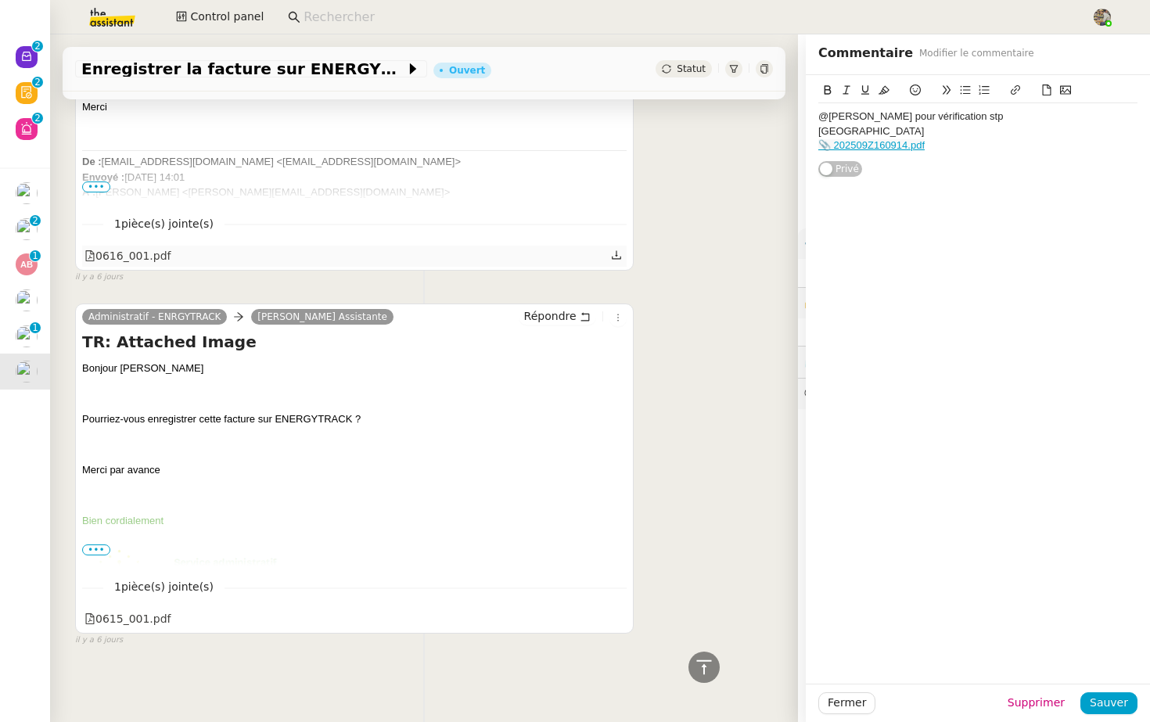
click at [124, 261] on div "0616_001.pdf" at bounding box center [128, 256] width 87 height 18
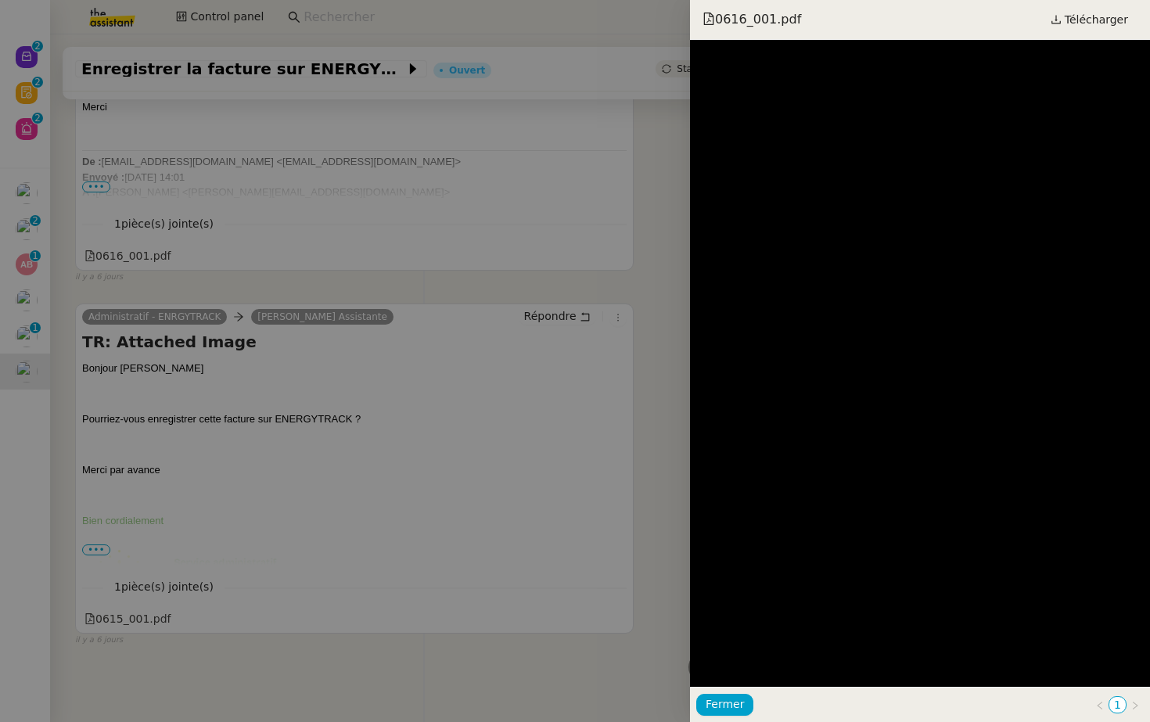
click at [664, 277] on div at bounding box center [575, 361] width 1150 height 722
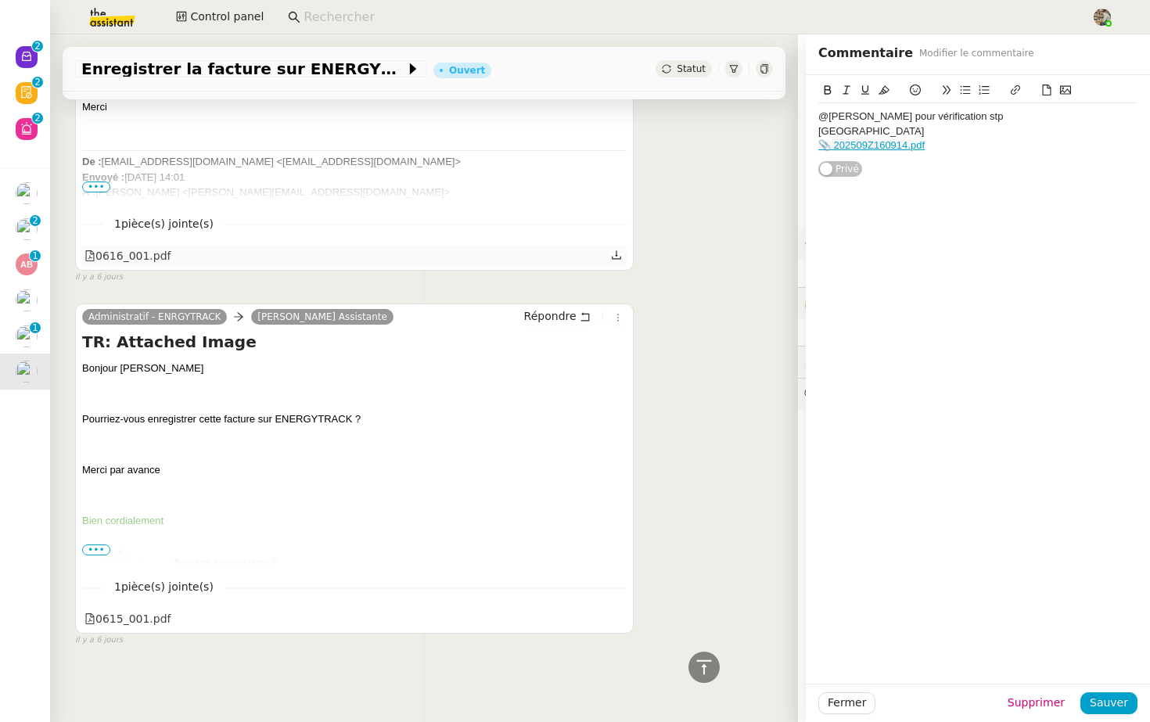
click at [136, 254] on div "0616_001.pdf" at bounding box center [128, 256] width 87 height 18
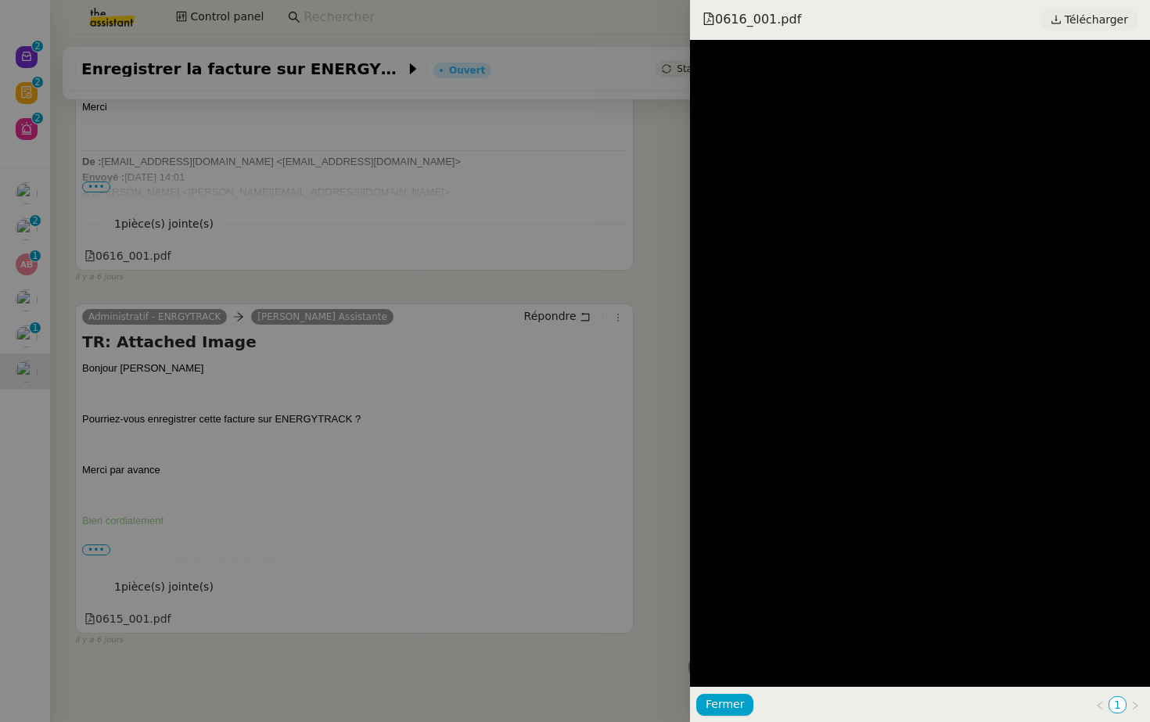
click at [1075, 16] on span "Télécharger" at bounding box center [1096, 19] width 63 height 20
click at [615, 324] on div at bounding box center [575, 361] width 1150 height 722
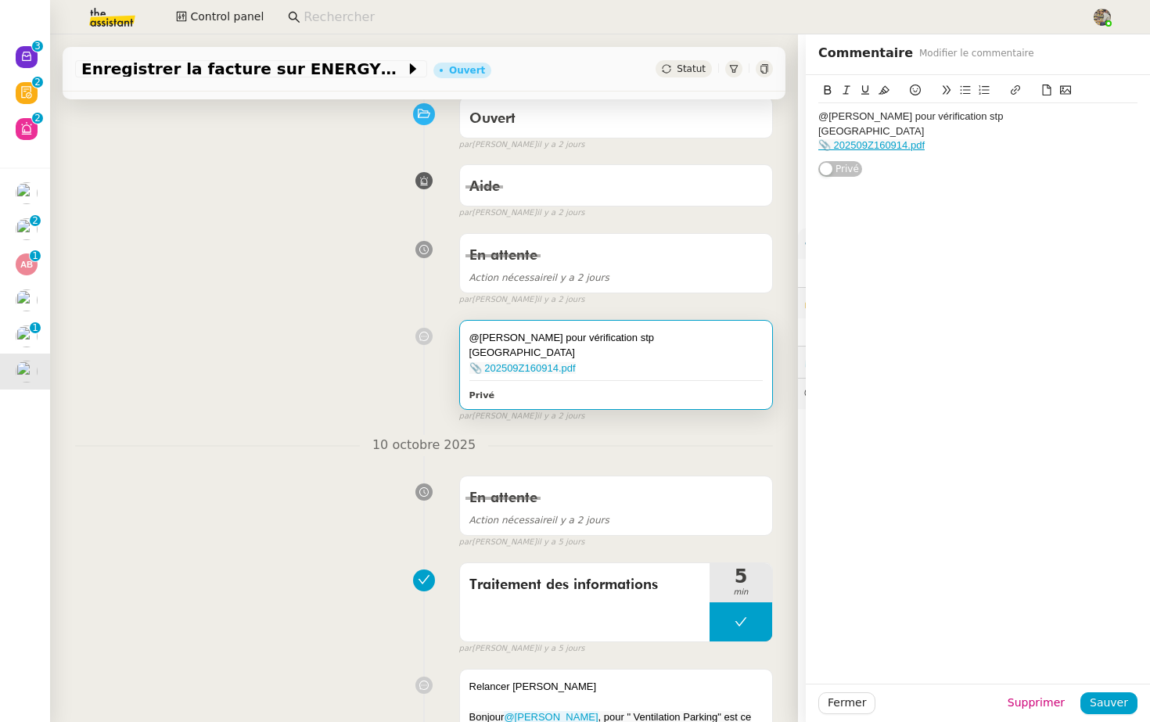
scroll to position [0, 0]
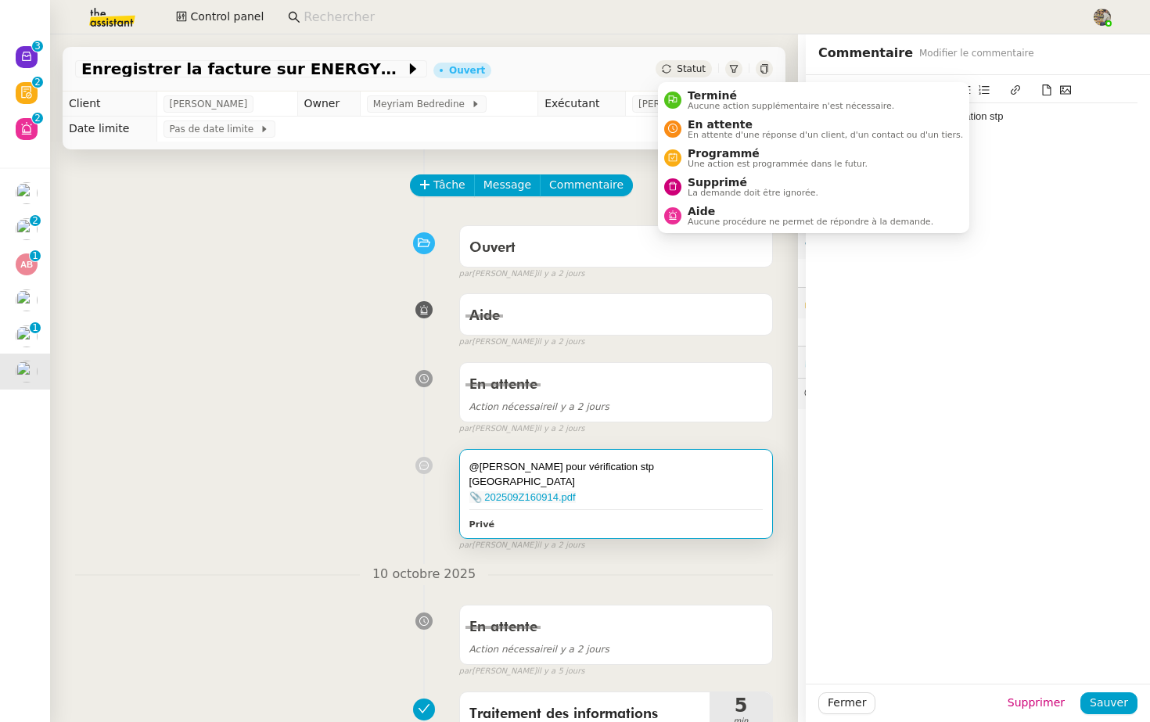
click at [689, 70] on span "Statut" at bounding box center [691, 68] width 29 height 11
click at [700, 100] on span "Terminé" at bounding box center [791, 95] width 207 height 13
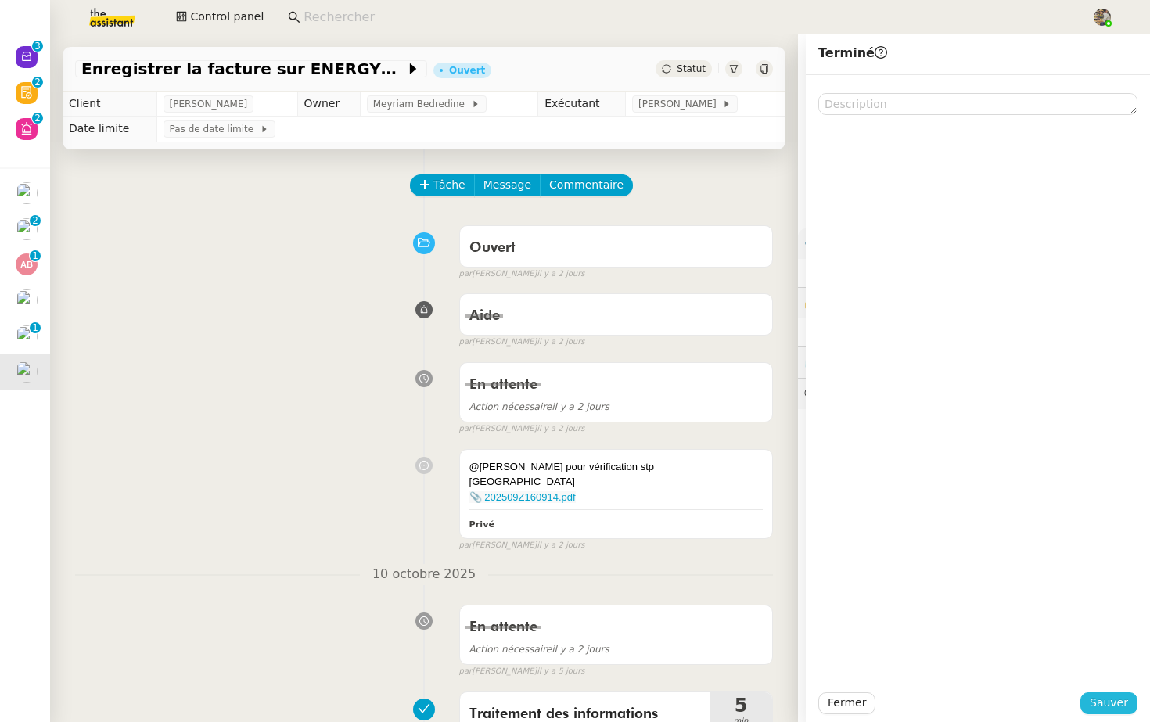
click at [1109, 708] on span "Sauver" at bounding box center [1109, 703] width 38 height 18
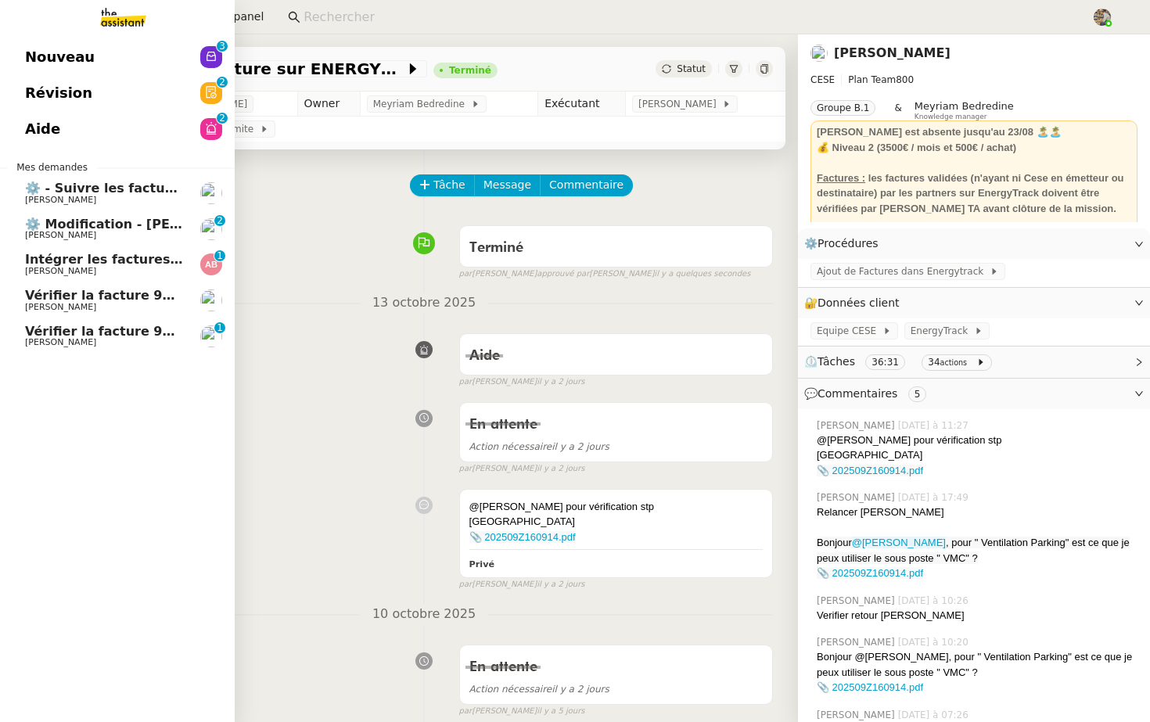
click at [38, 330] on span "Vérifier la facture 92672" at bounding box center [111, 331] width 172 height 15
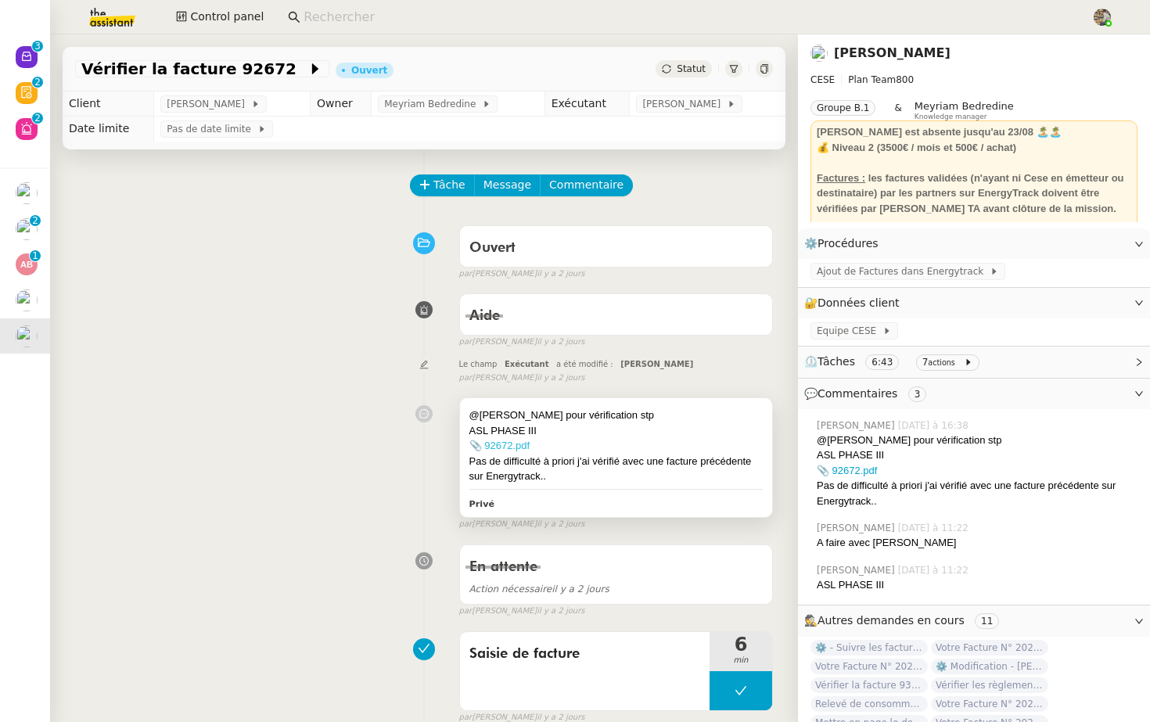
click at [498, 448] on link "📎 92672.pdf" at bounding box center [500, 446] width 60 height 12
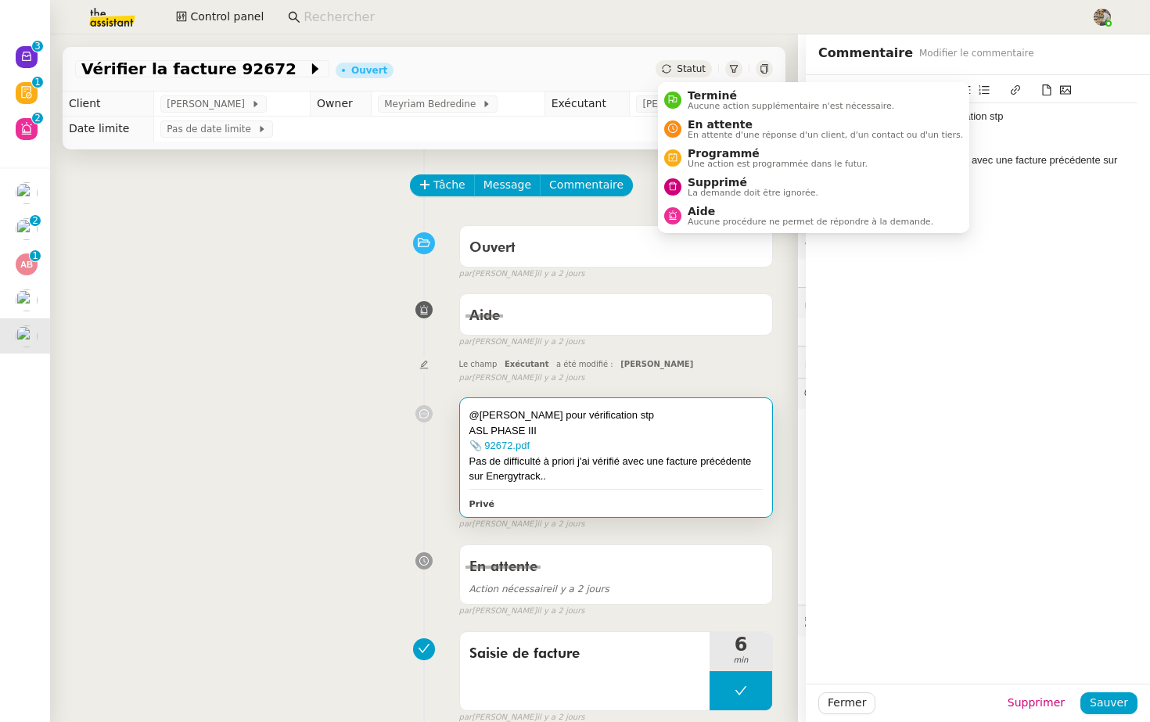
click at [696, 68] on span "Statut" at bounding box center [691, 68] width 29 height 11
click at [707, 211] on span "Aide" at bounding box center [811, 211] width 246 height 13
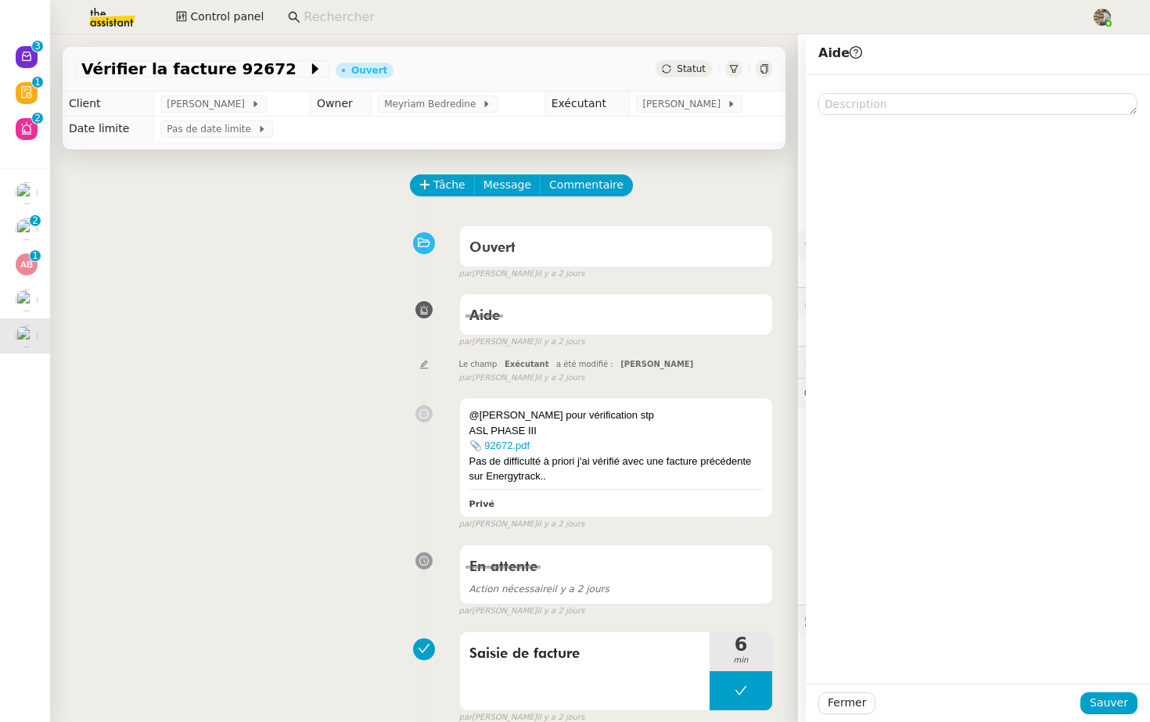
click at [898, 115] on div at bounding box center [978, 379] width 344 height 609
click at [906, 106] on textarea at bounding box center [978, 104] width 319 height 22
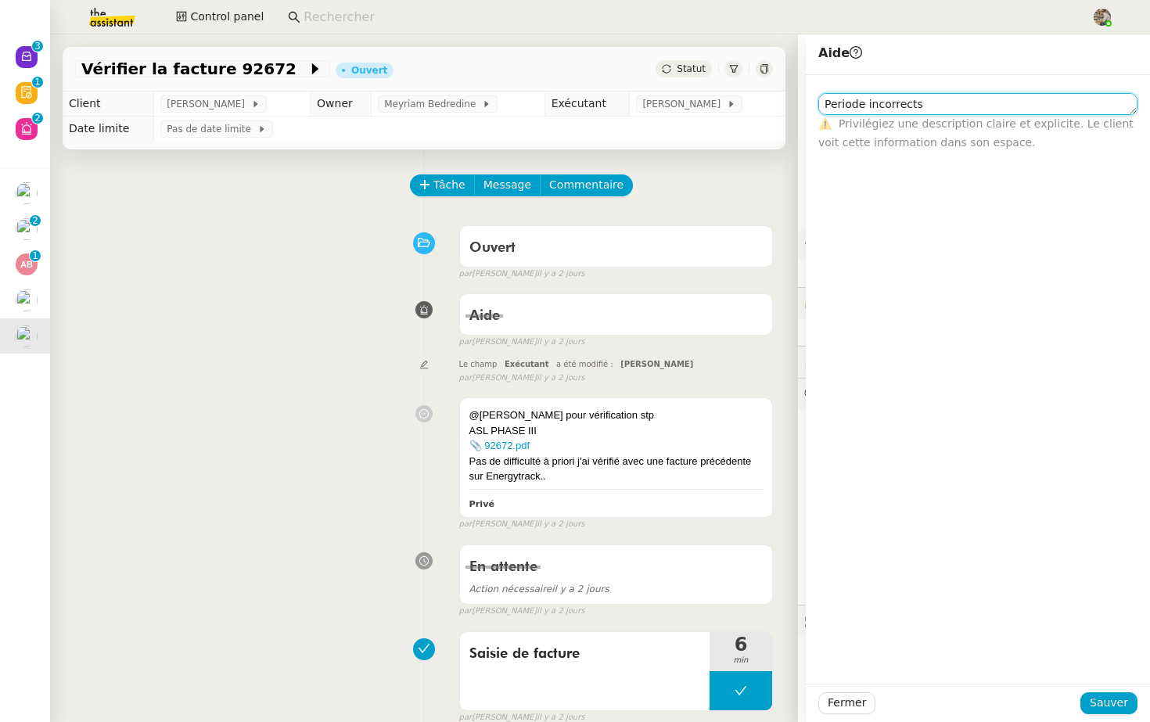
click at [893, 103] on textarea "Periode incorrects" at bounding box center [978, 104] width 319 height 22
click at [897, 106] on textarea "Periode incorrects" at bounding box center [978, 104] width 319 height 22
click at [887, 101] on textarea "Periode incorrects" at bounding box center [978, 104] width 319 height 22
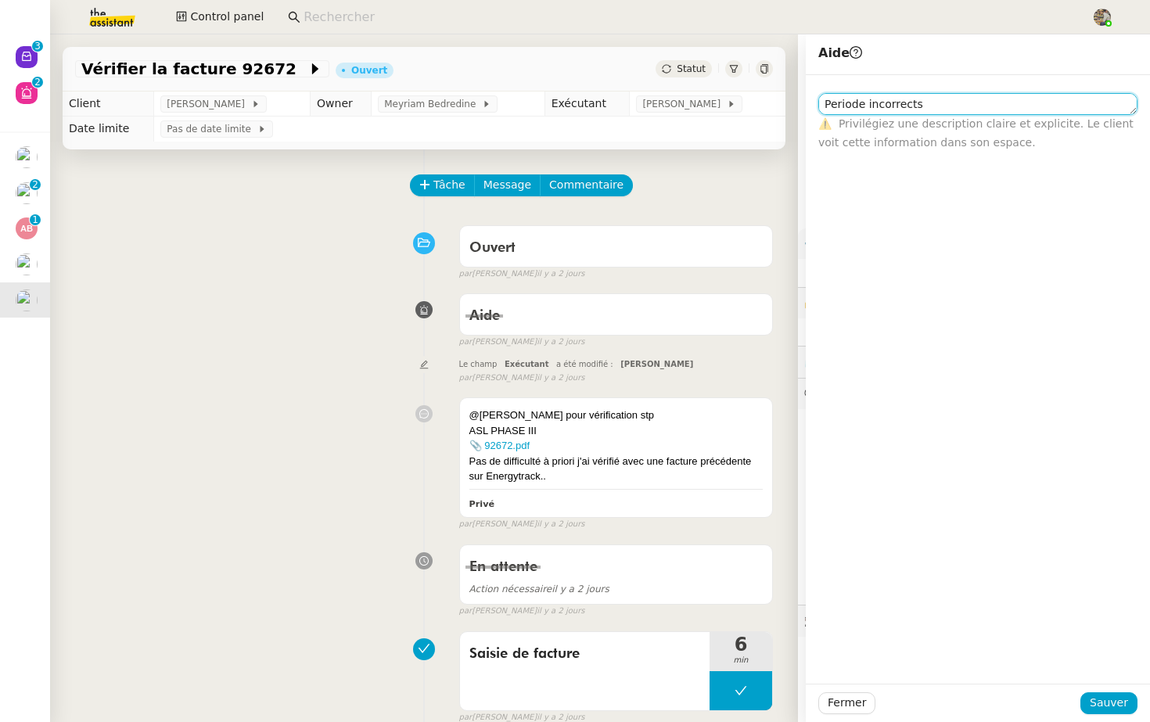
click at [887, 101] on textarea "Periode incorrects" at bounding box center [978, 104] width 319 height 22
type textarea "M"
paste textarea "période erronée"
paste textarea "Octobre / Novembre / Décembre 2025"
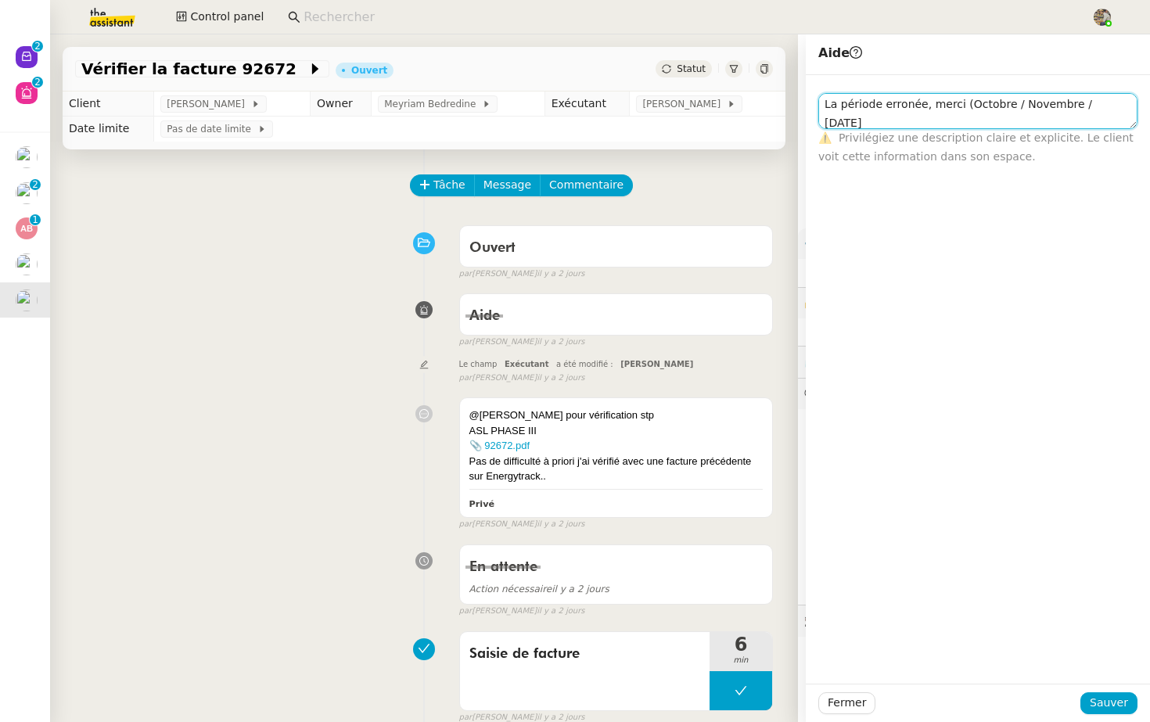
scroll to position [1, 0]
type textarea "La période erronée, merci (Octobre / Novembre / Décembre 2025)"
click at [1116, 706] on span "Sauver" at bounding box center [1109, 703] width 38 height 18
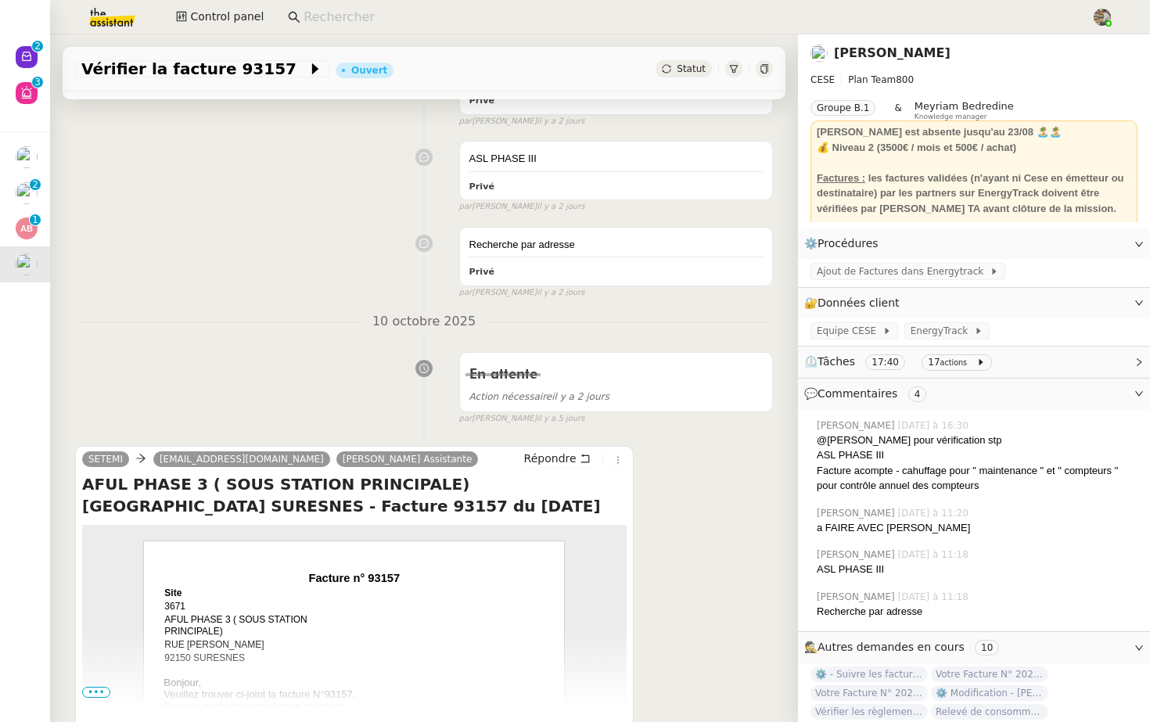
scroll to position [985, 0]
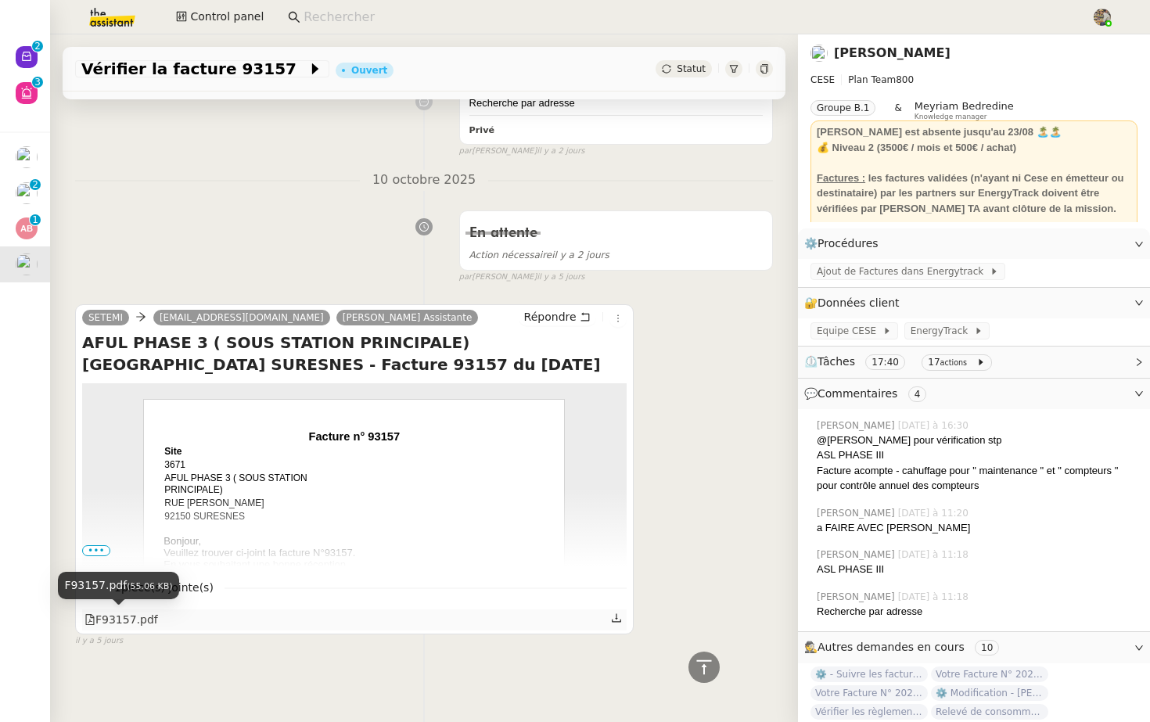
click at [124, 621] on div "F93157.pdf" at bounding box center [122, 620] width 74 height 18
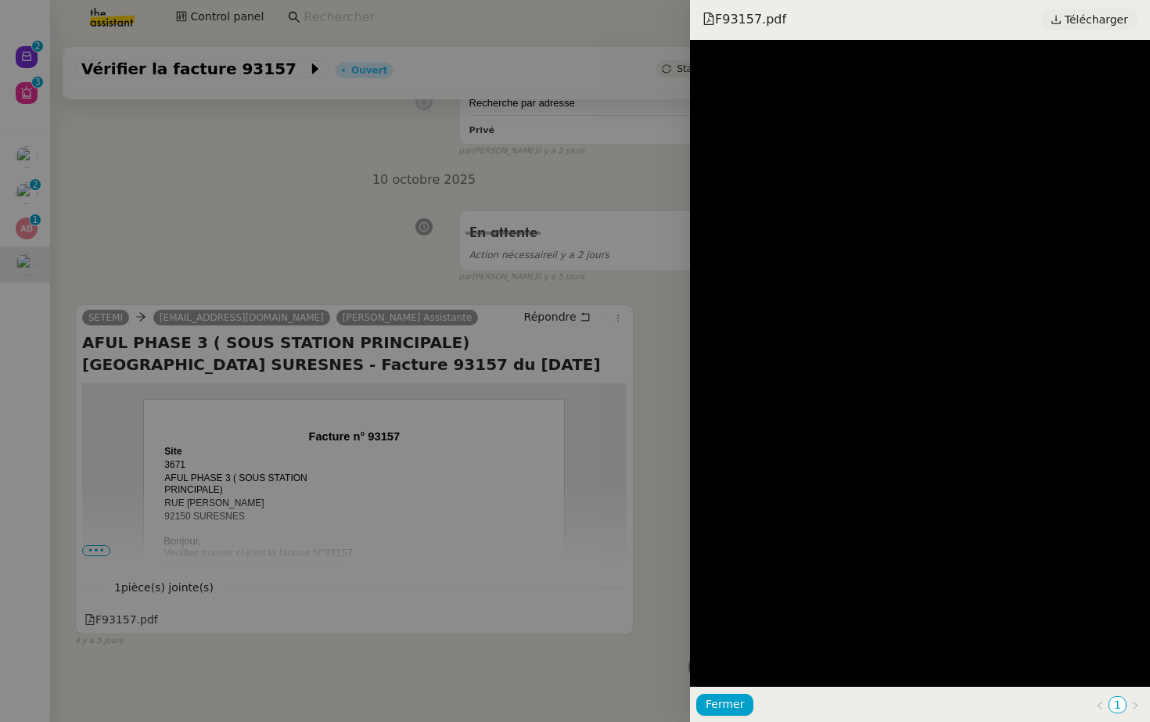
click at [1109, 20] on span "Télécharger" at bounding box center [1096, 19] width 63 height 20
click at [539, 346] on div at bounding box center [575, 361] width 1150 height 722
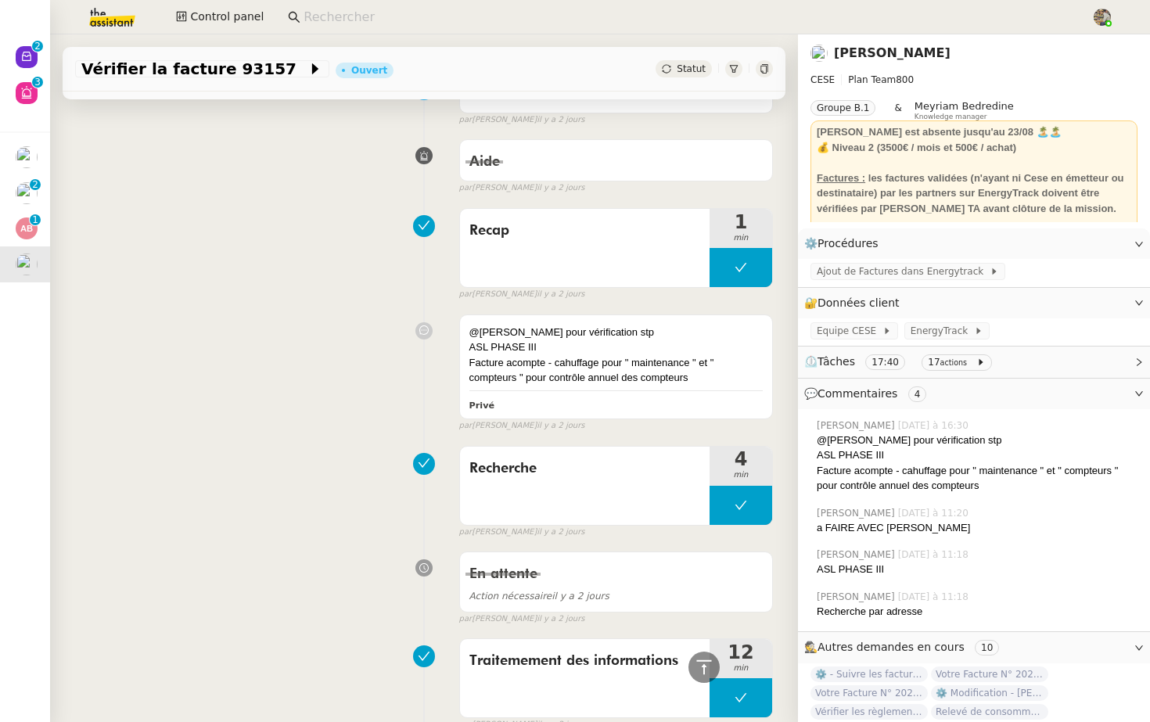
scroll to position [0, 0]
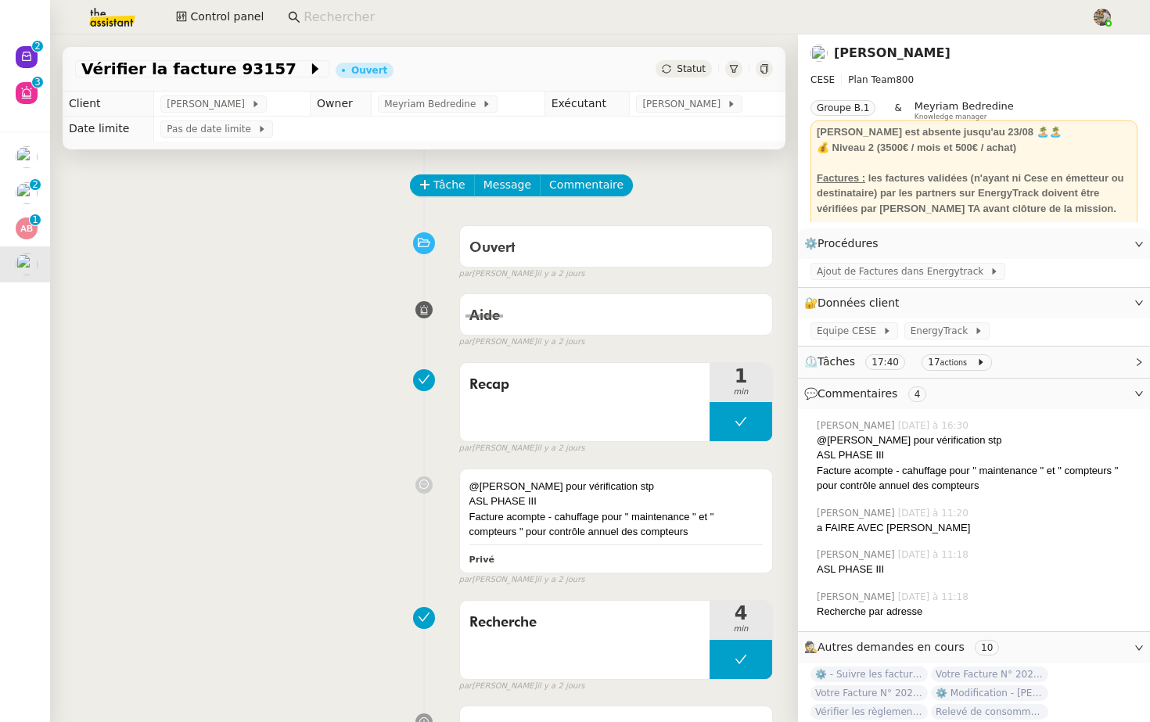
click at [678, 74] on div "Statut" at bounding box center [684, 68] width 56 height 17
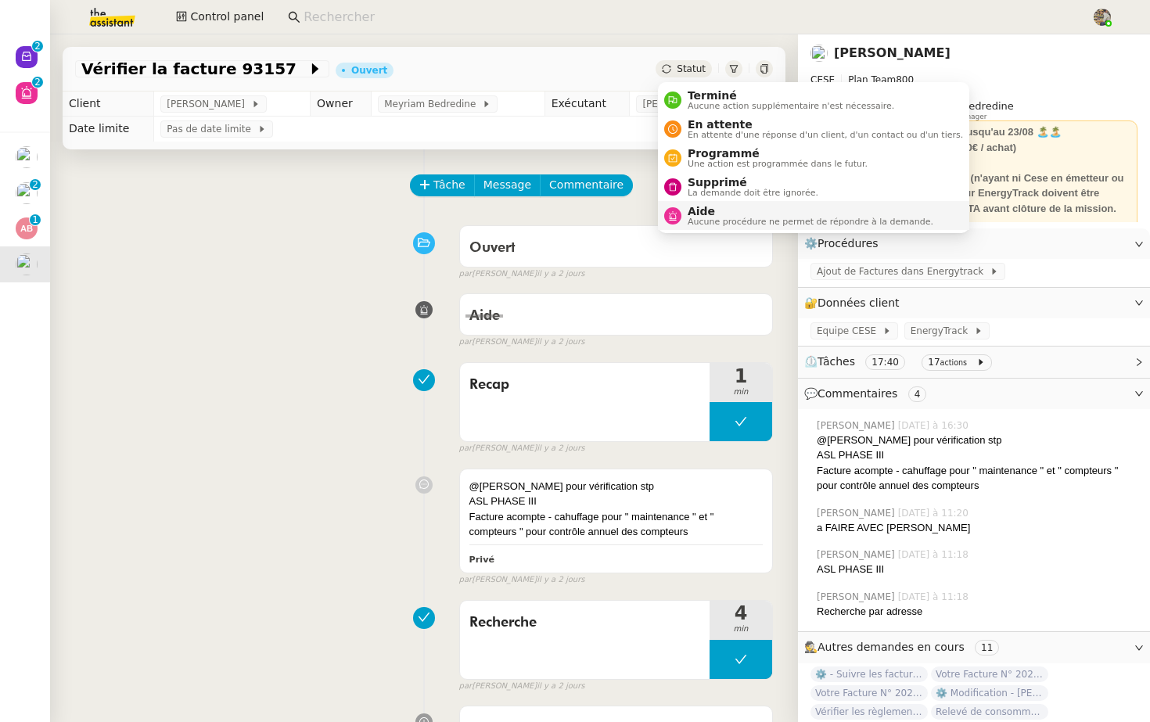
click at [705, 220] on span "Aucune procédure ne permet de répondre à la demande." at bounding box center [811, 222] width 246 height 9
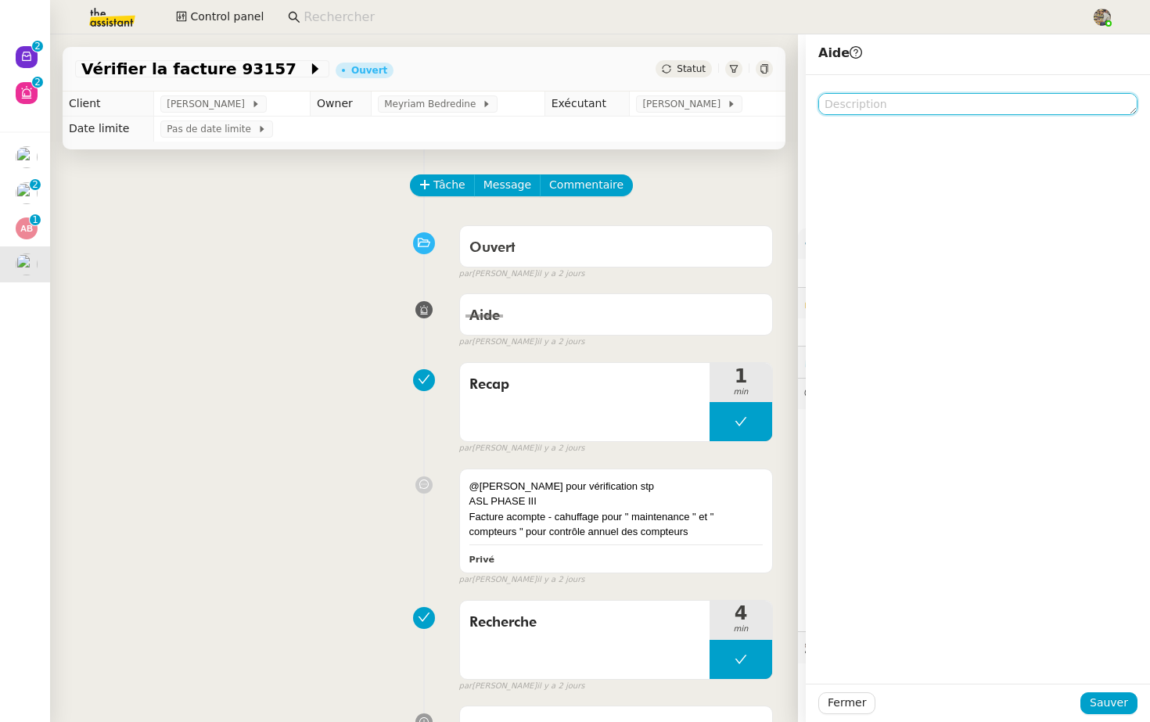
click at [916, 104] on textarea at bounding box center [978, 104] width 319 height 22
paste textarea "Ajustement des arrondis de la répartition:"
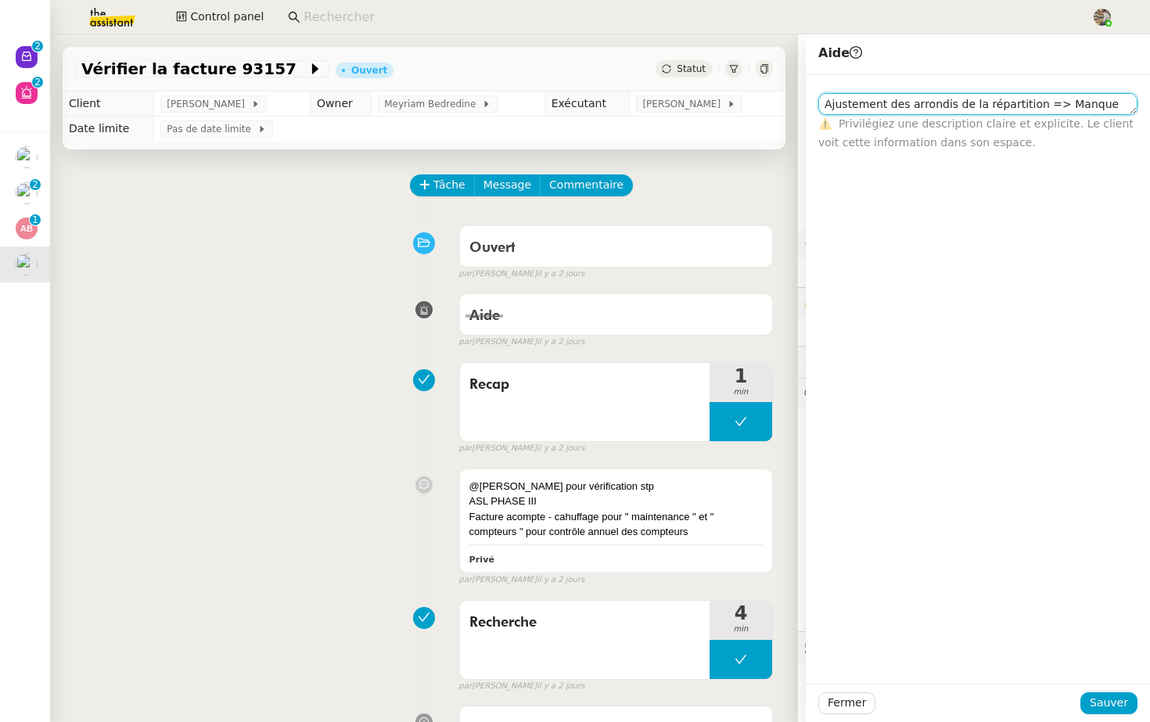
scroll to position [1, 0]
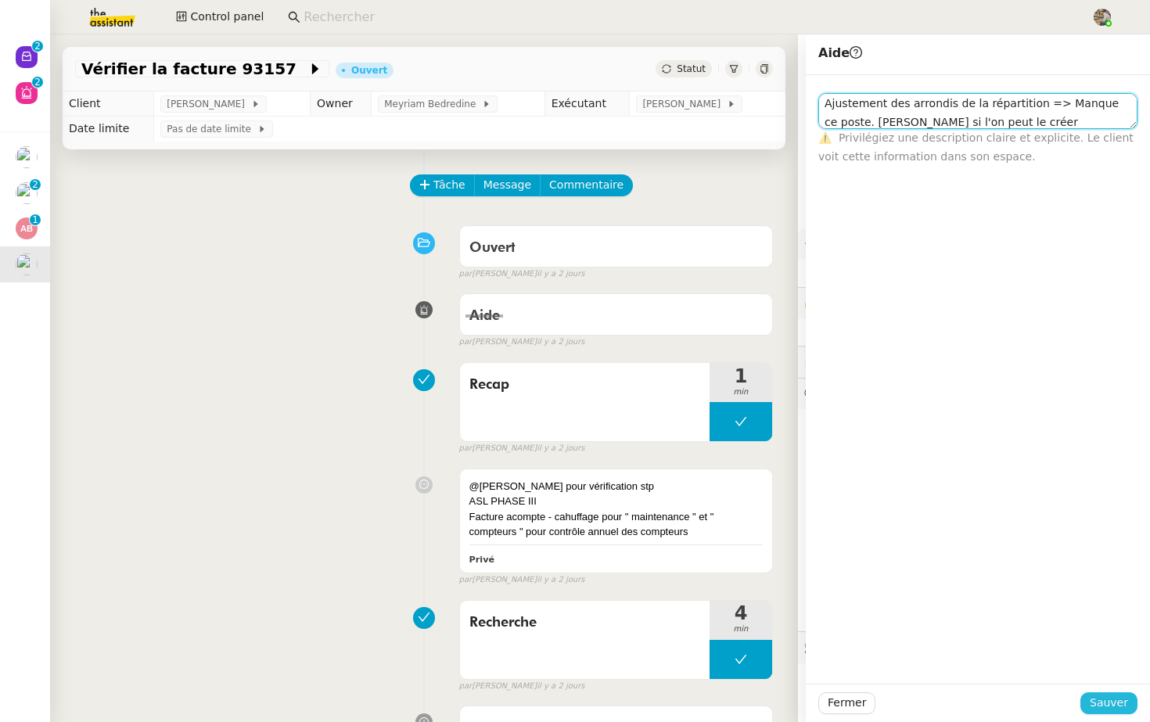
type textarea "Ajustement des arrondis de la répartition => Manque ce poste. Demander si l'on …"
click at [1092, 700] on button "Sauver" at bounding box center [1109, 704] width 57 height 22
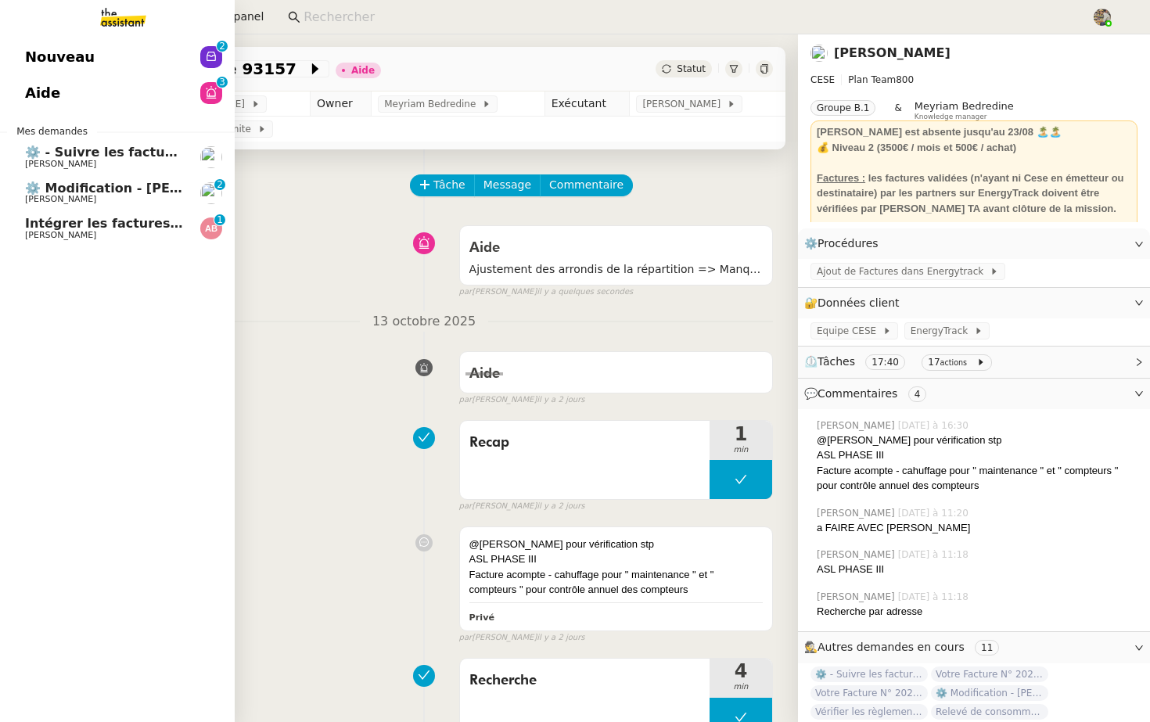
click at [63, 229] on span "Intégrer les factures à ENERGYTRACK" at bounding box center [157, 223] width 265 height 15
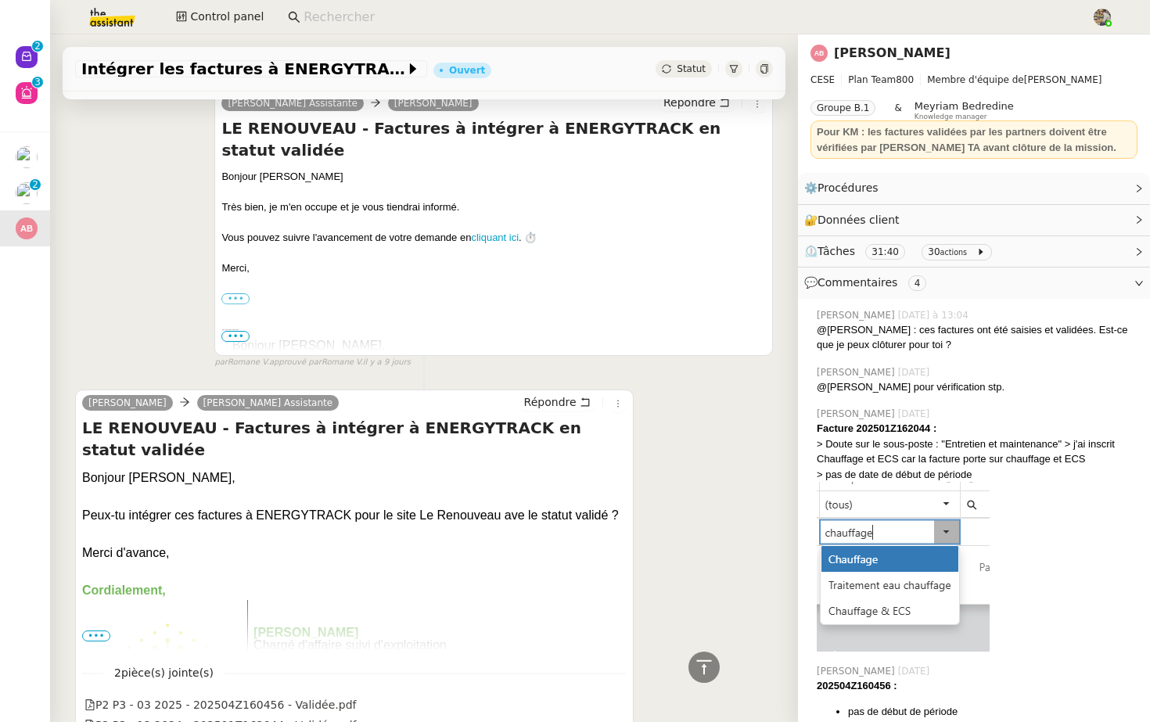
scroll to position [1751, 0]
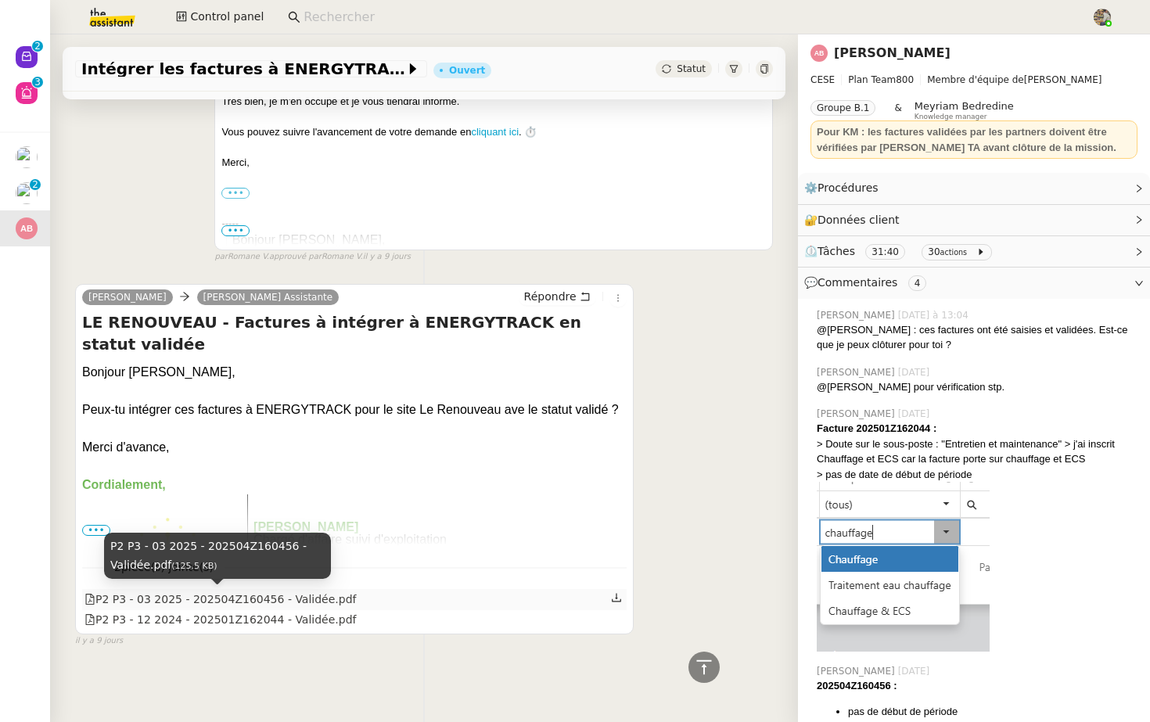
click at [263, 604] on div "P2 P3 - 03 2025 - 202504Z160456 - Validée.pdf" at bounding box center [221, 600] width 272 height 18
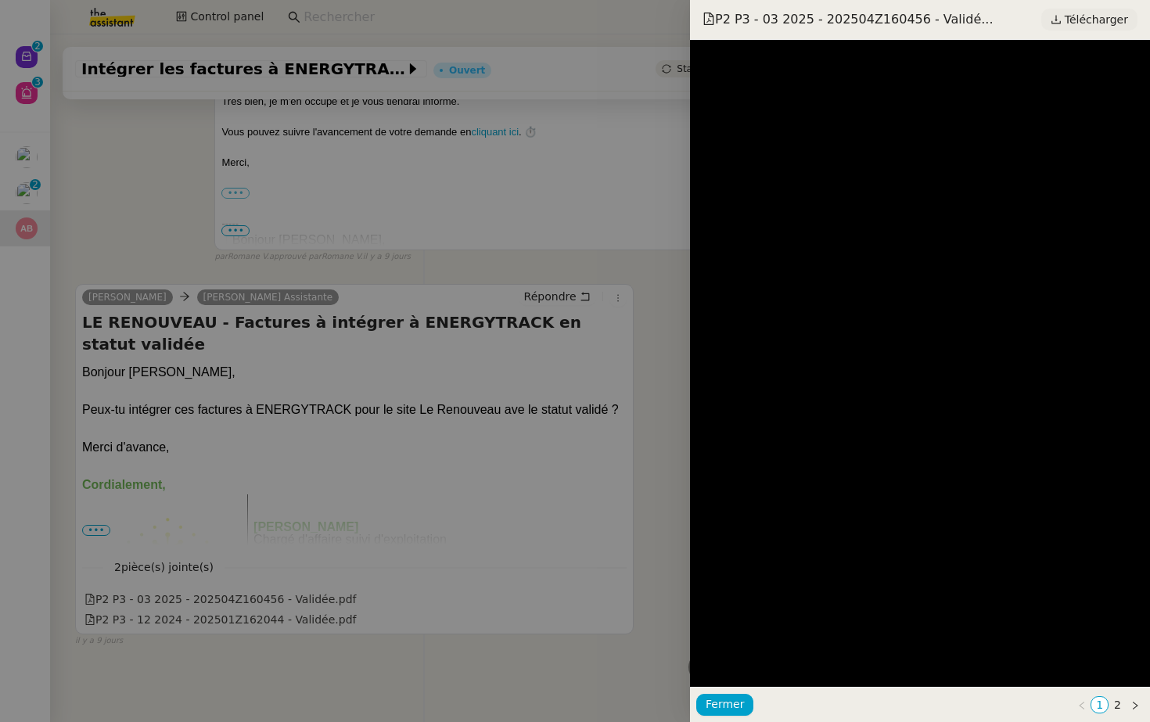
click at [1092, 18] on span "Télécharger" at bounding box center [1096, 19] width 63 height 20
click at [263, 645] on div at bounding box center [575, 361] width 1150 height 722
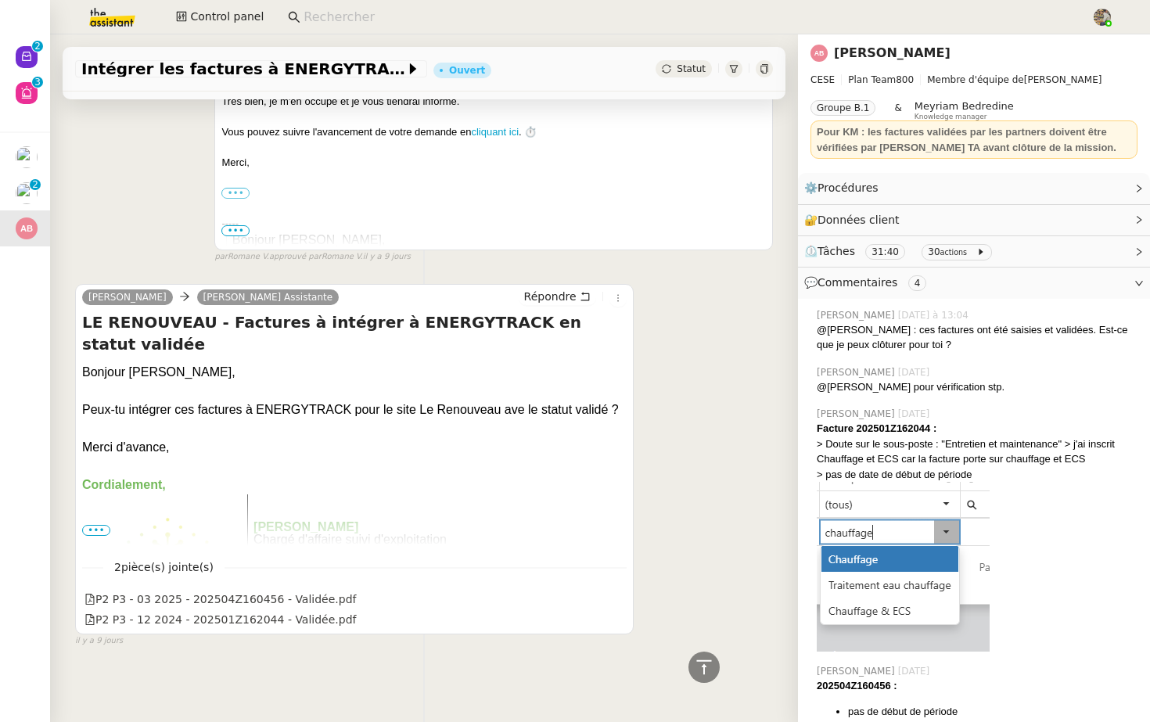
click at [284, 609] on div "P2 P3 - 03 2025 - 202504Z160456 - Validée.pdf" at bounding box center [354, 599] width 545 height 20
click at [275, 624] on div "P2 P3 - 12 2024 - 202501Z162044 - Validée.pdf" at bounding box center [221, 620] width 272 height 18
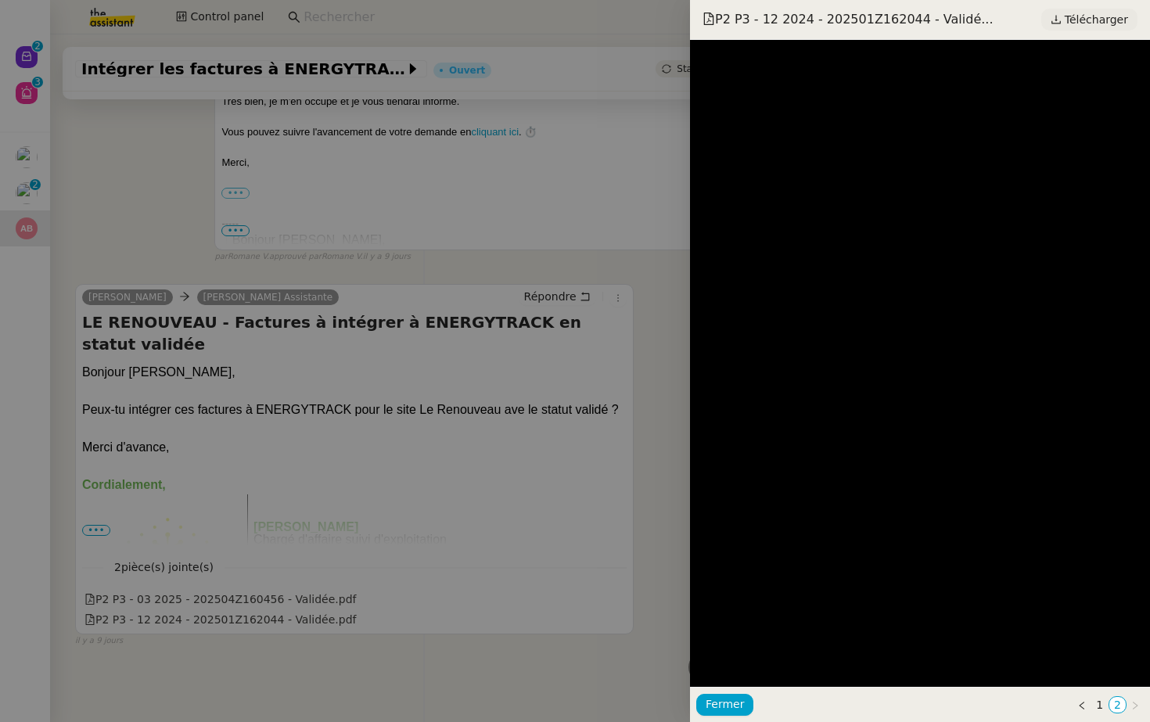
click at [1075, 24] on span "Télécharger" at bounding box center [1096, 19] width 63 height 20
click at [408, 412] on div at bounding box center [575, 361] width 1150 height 722
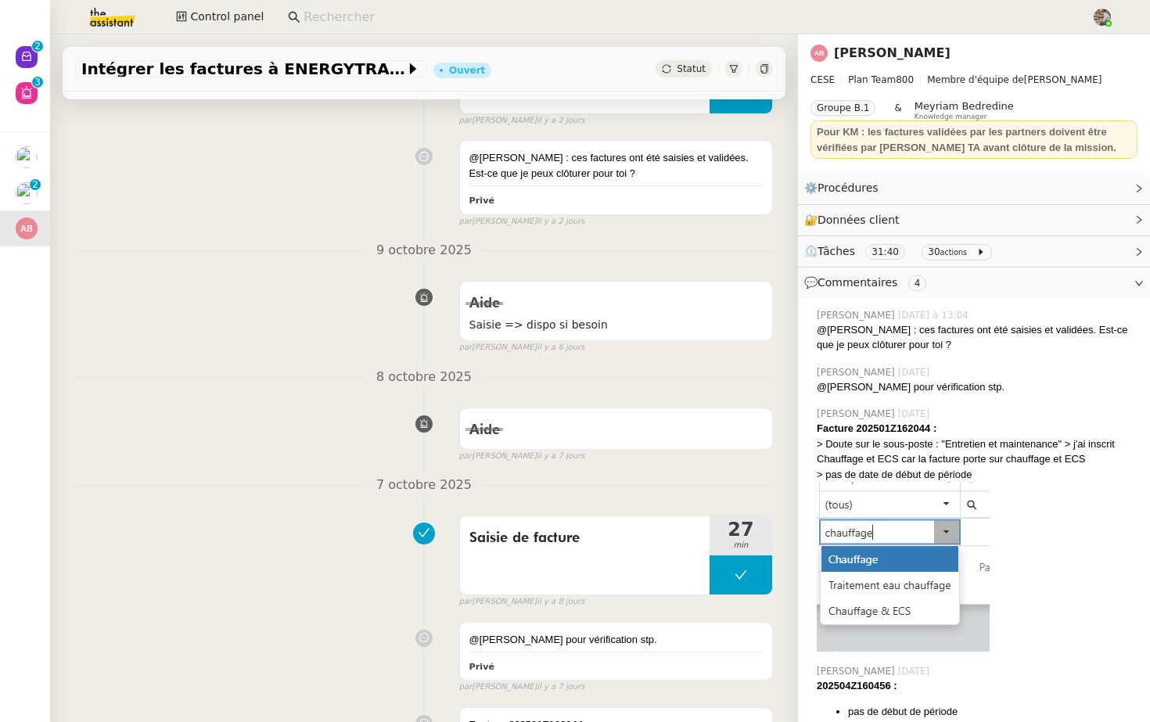
scroll to position [0, 0]
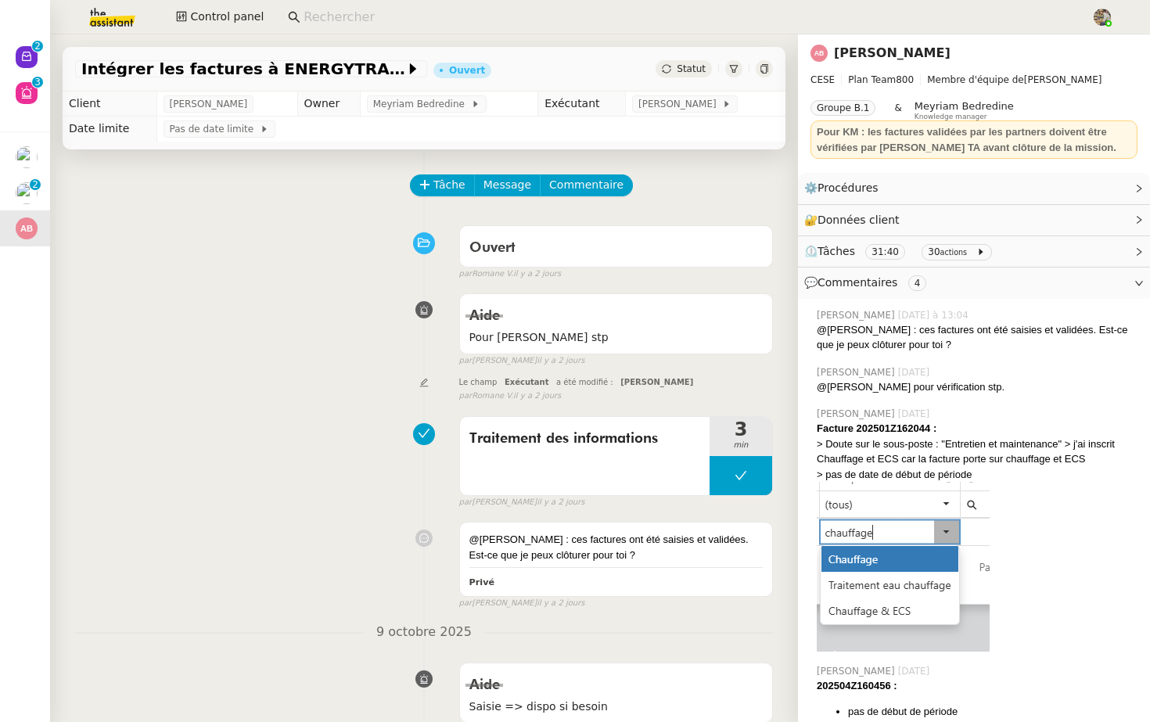
click at [698, 75] on div "Statut" at bounding box center [684, 68] width 56 height 17
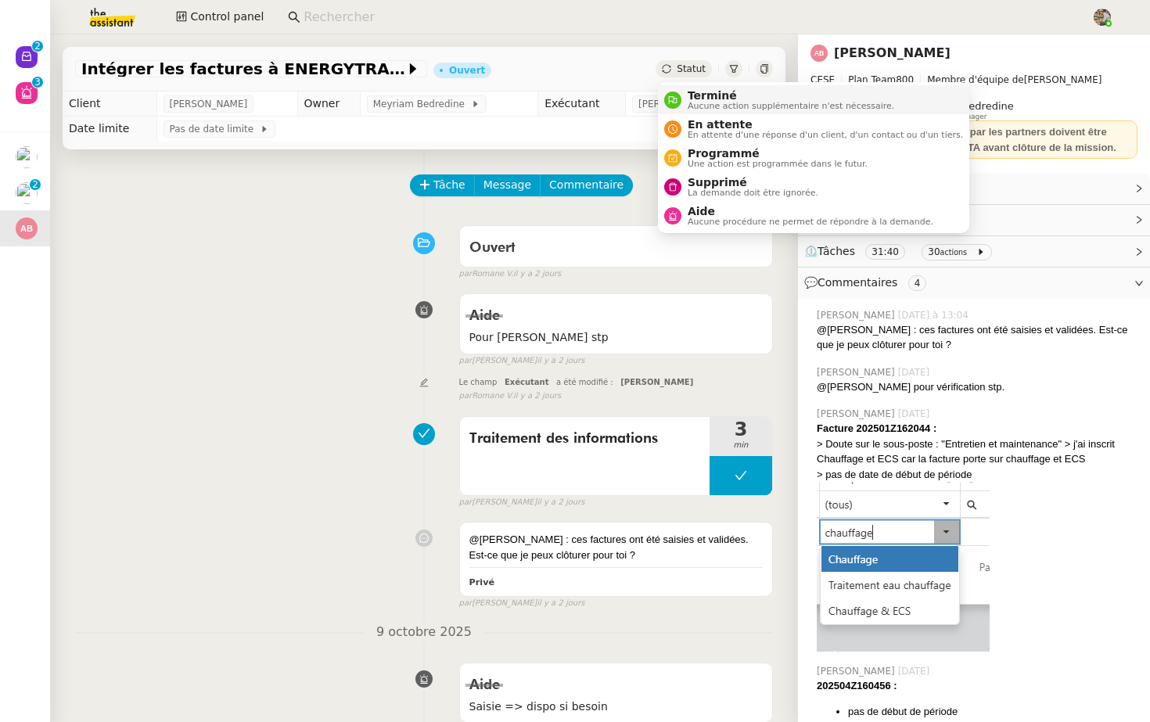
click at [697, 92] on span "Terminé" at bounding box center [791, 95] width 207 height 13
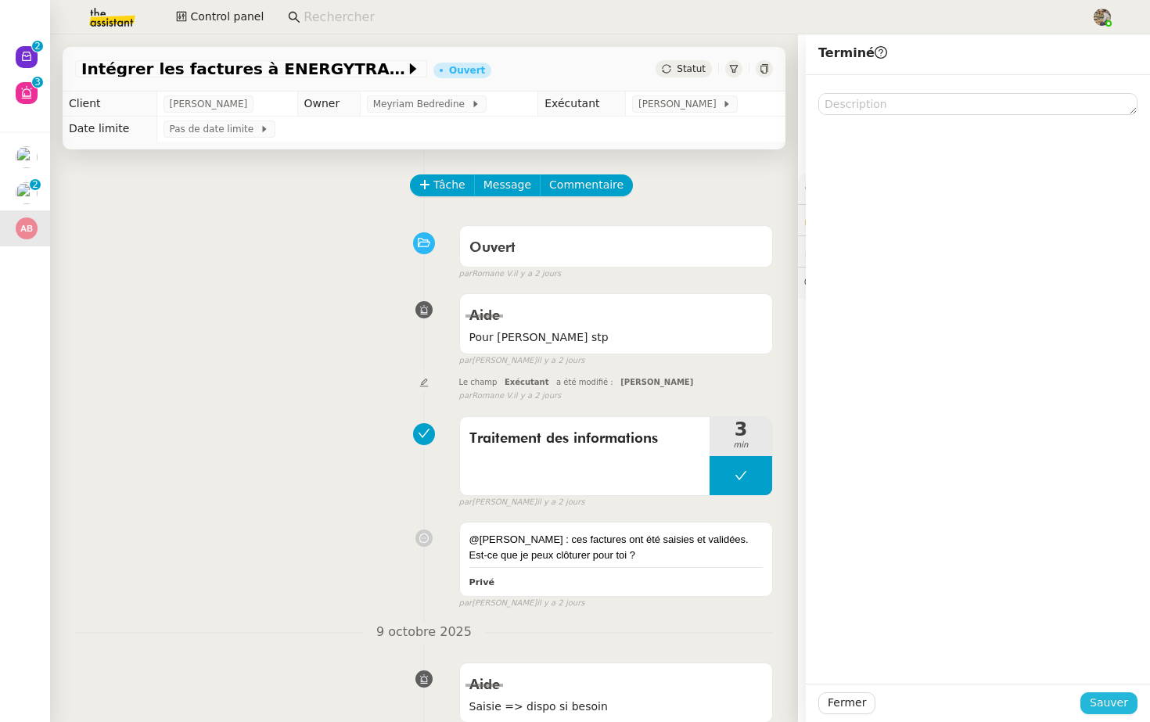
click at [1117, 709] on span "Sauver" at bounding box center [1109, 703] width 38 height 18
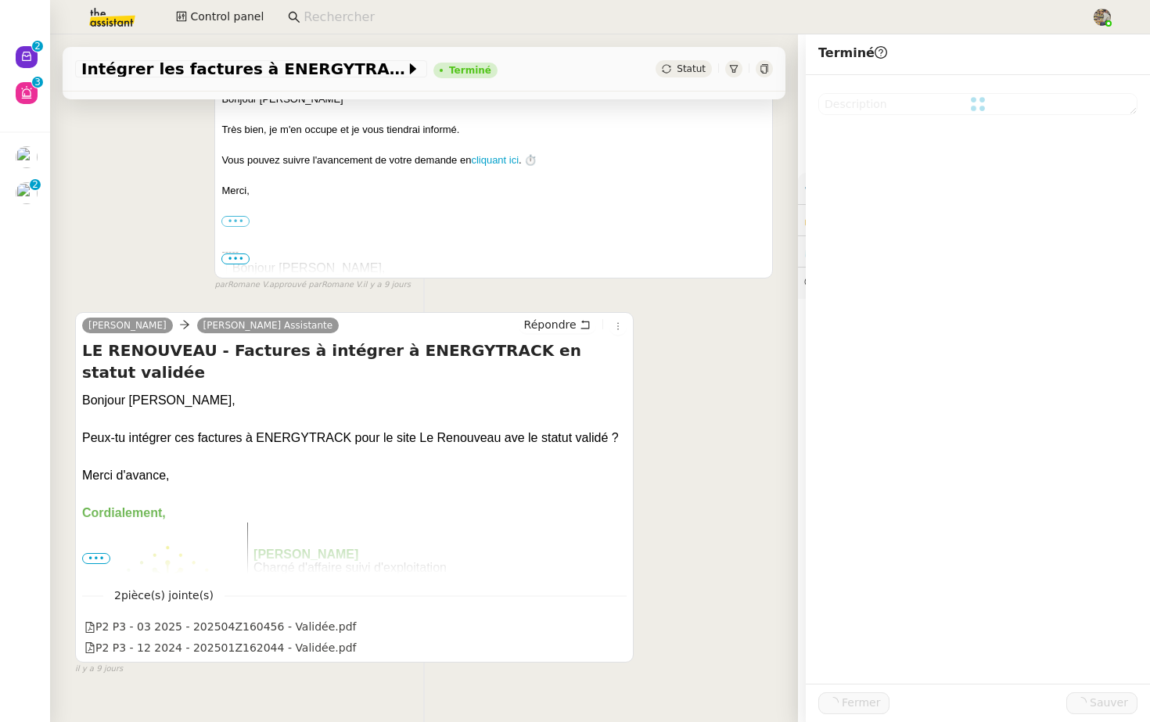
scroll to position [1791, 0]
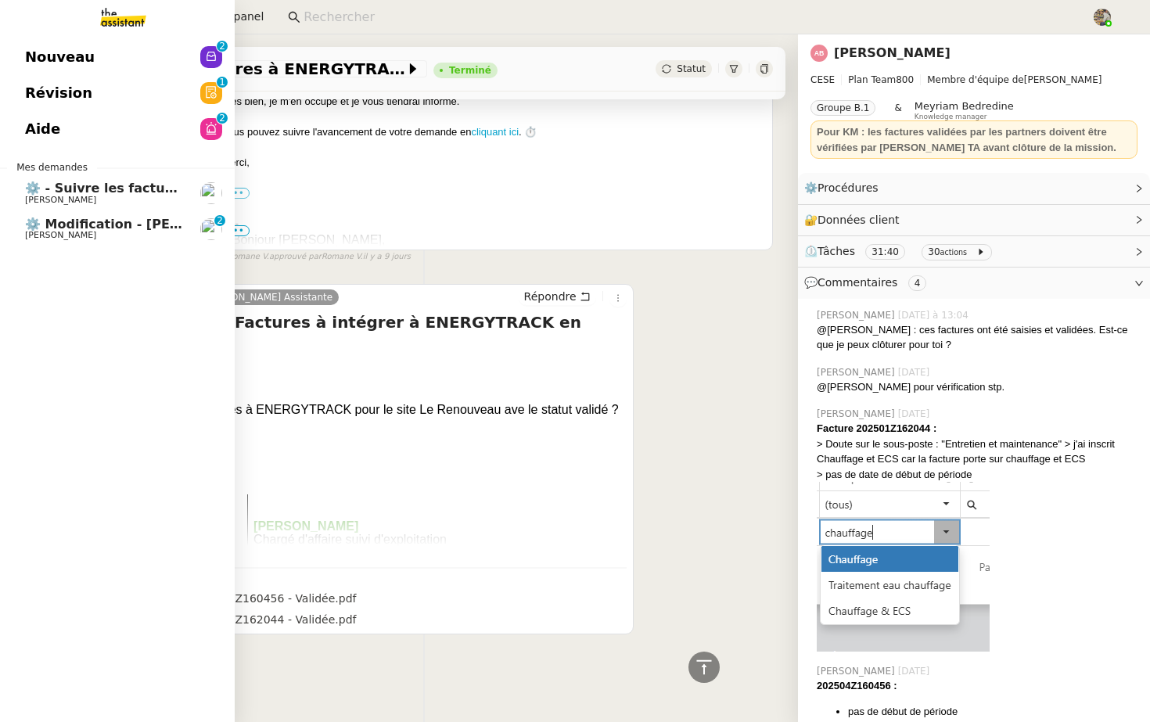
click at [49, 226] on span "⚙️ Modification - Saisie et suivi des devis sur Energy Track" at bounding box center [269, 224] width 488 height 15
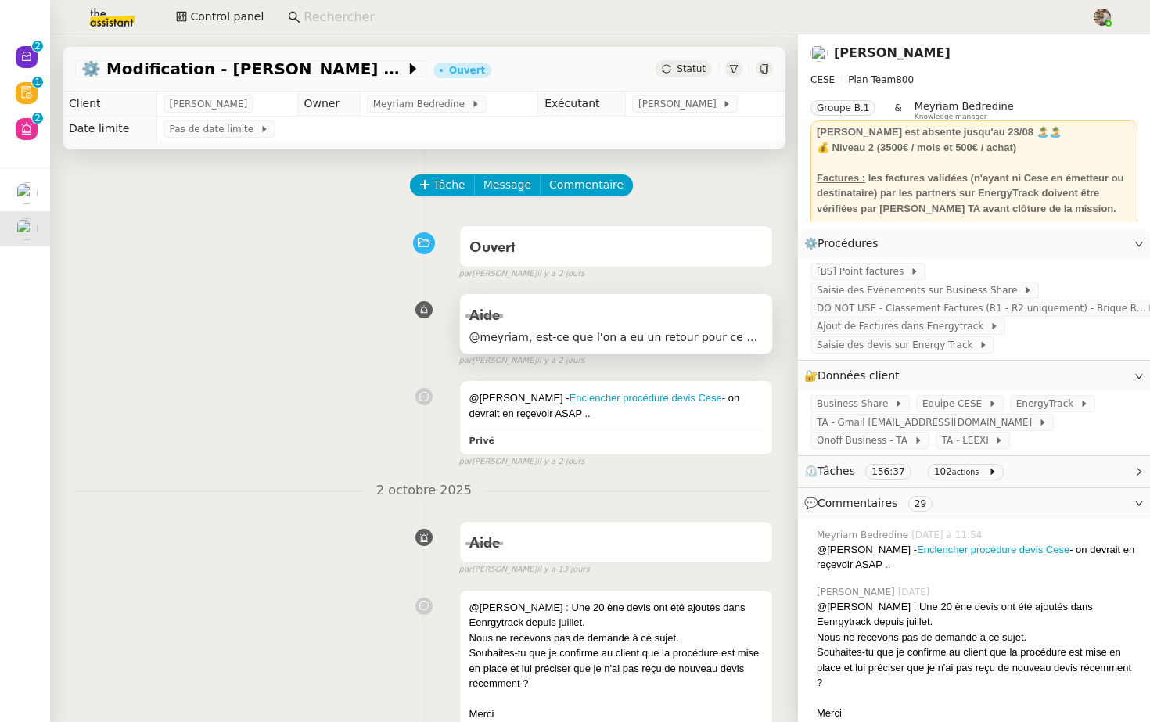
click at [572, 333] on span "@meyriam, est-ce que l'on a eu un retour pour ce point ? Merci" at bounding box center [616, 338] width 293 height 18
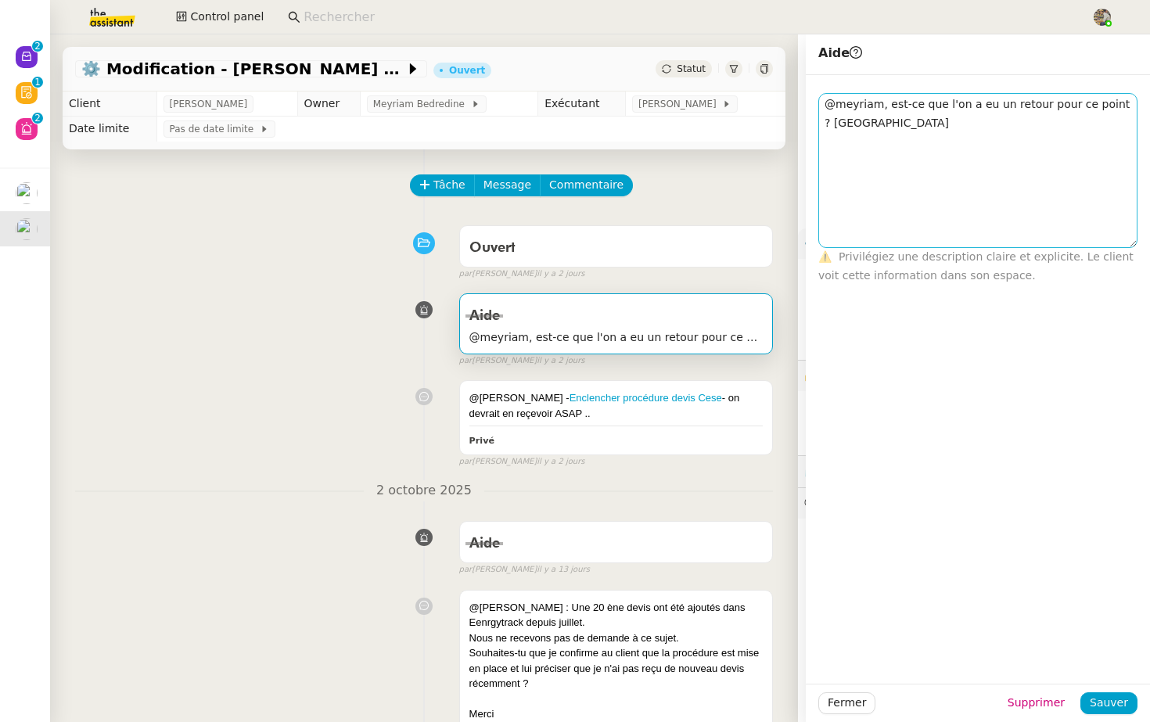
drag, startPoint x: 1128, startPoint y: 113, endPoint x: 1124, endPoint y: 247, distance: 133.1
click at [1124, 247] on textarea "@meyriam, est-ce que l'on a eu un retour pour ce point ? Merci" at bounding box center [978, 170] width 319 height 155
click at [524, 376] on div "@Charles - Enclencher procédure devis Cese - on devrait en reçevoir ASAP .. Pri…" at bounding box center [424, 420] width 698 height 95
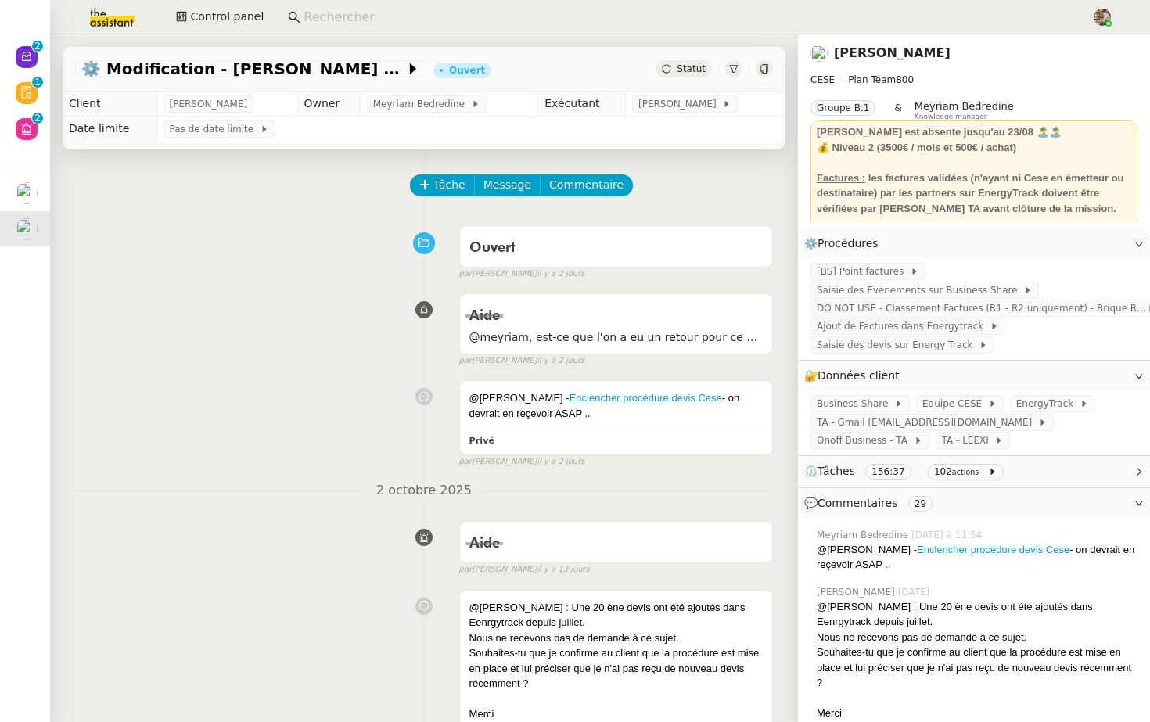
click at [692, 74] on span "Statut" at bounding box center [691, 68] width 29 height 11
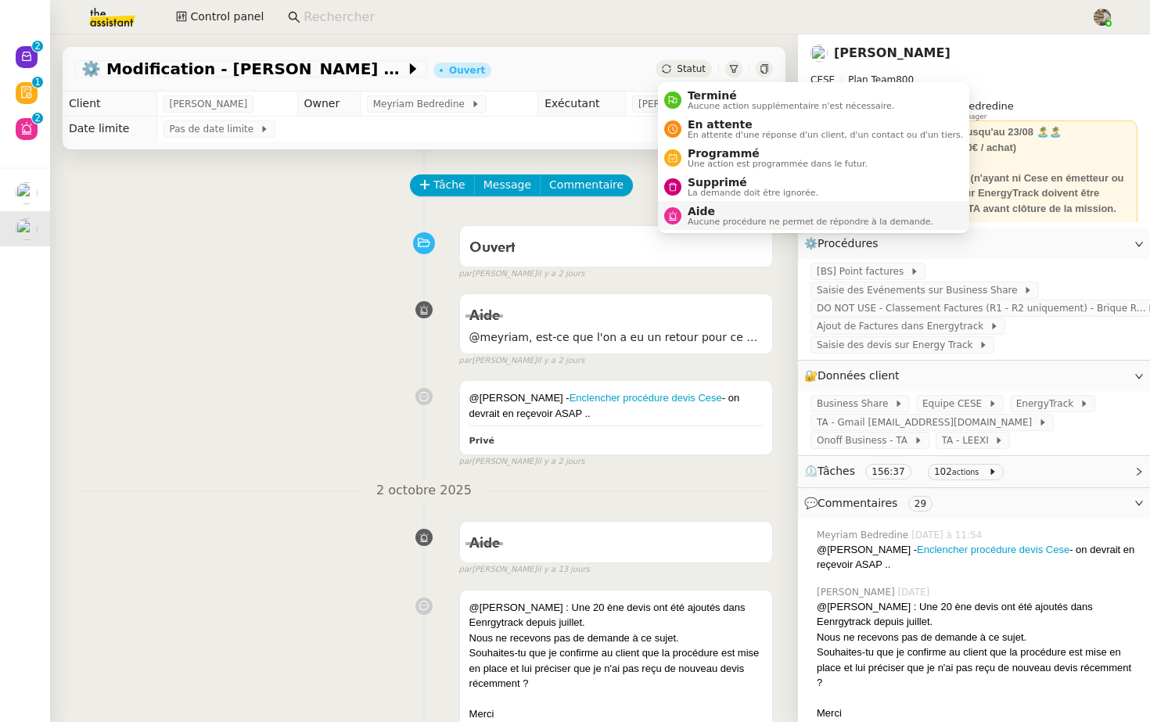
click at [714, 218] on span "Aucune procédure ne permet de répondre à la demande." at bounding box center [811, 222] width 246 height 9
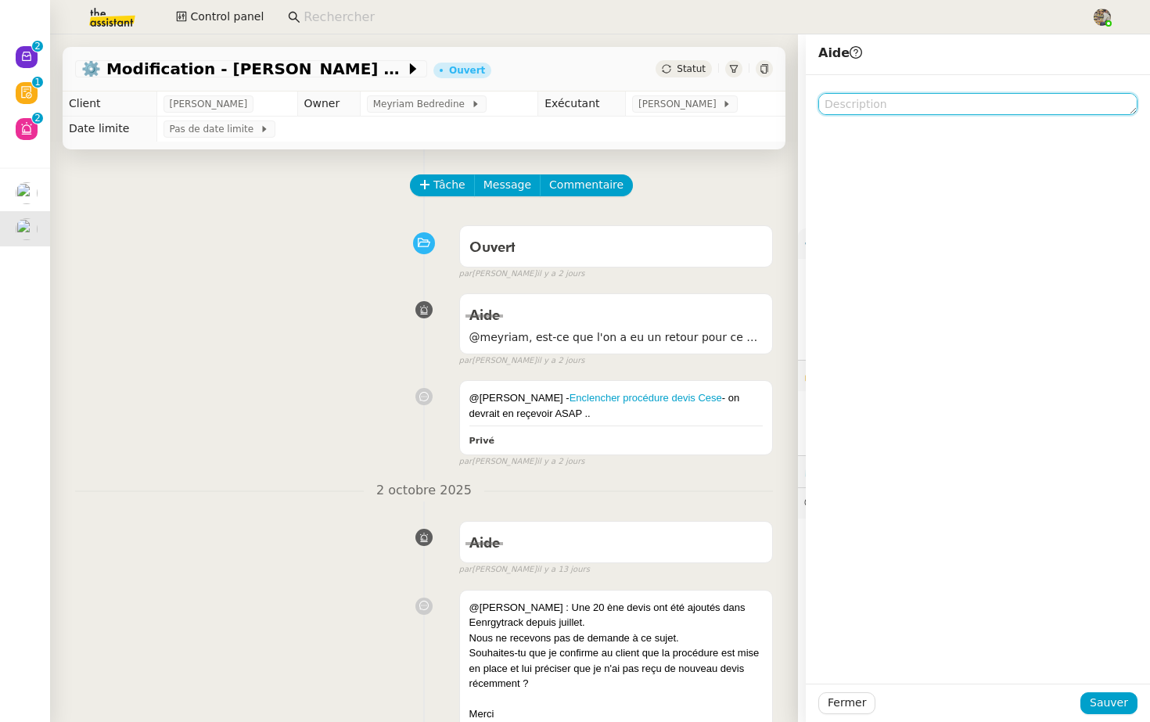
click at [948, 107] on textarea at bounding box center [978, 104] width 319 height 22
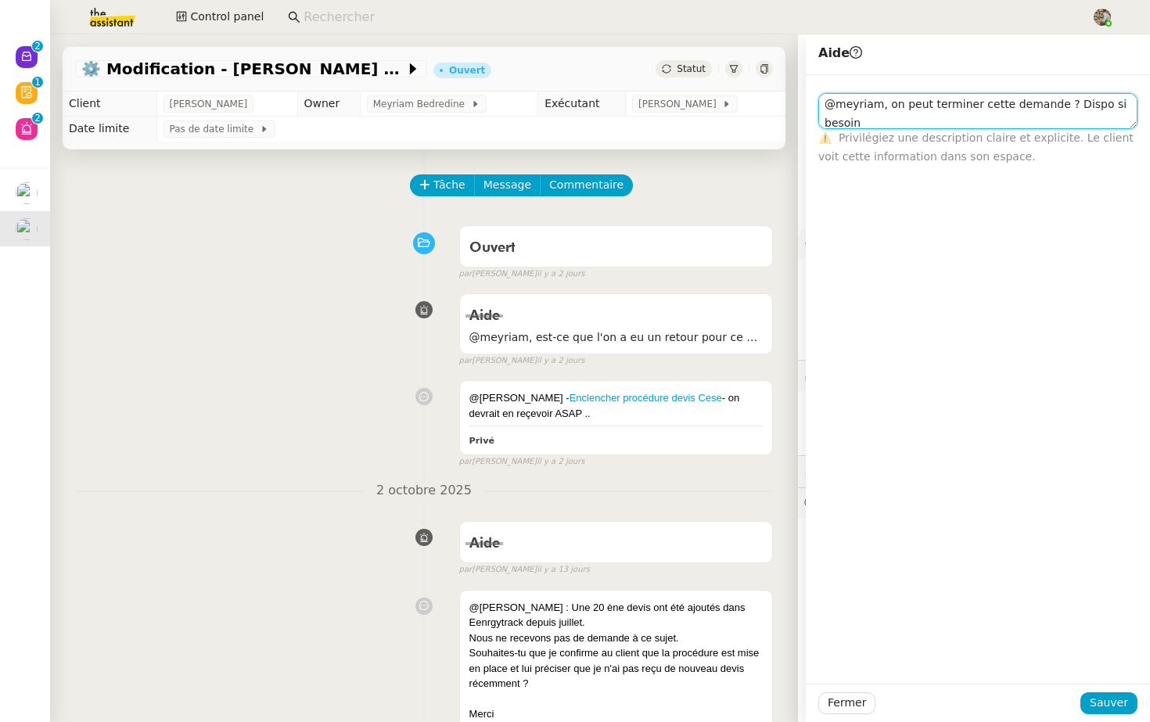
scroll to position [1, 0]
type textarea "@meyriam, on peut terminer cette demande ? Dispo si besoin. Merci"
click at [1109, 691] on div "Fermer Sauver" at bounding box center [978, 703] width 344 height 38
click at [1103, 707] on span "Sauver" at bounding box center [1109, 703] width 38 height 18
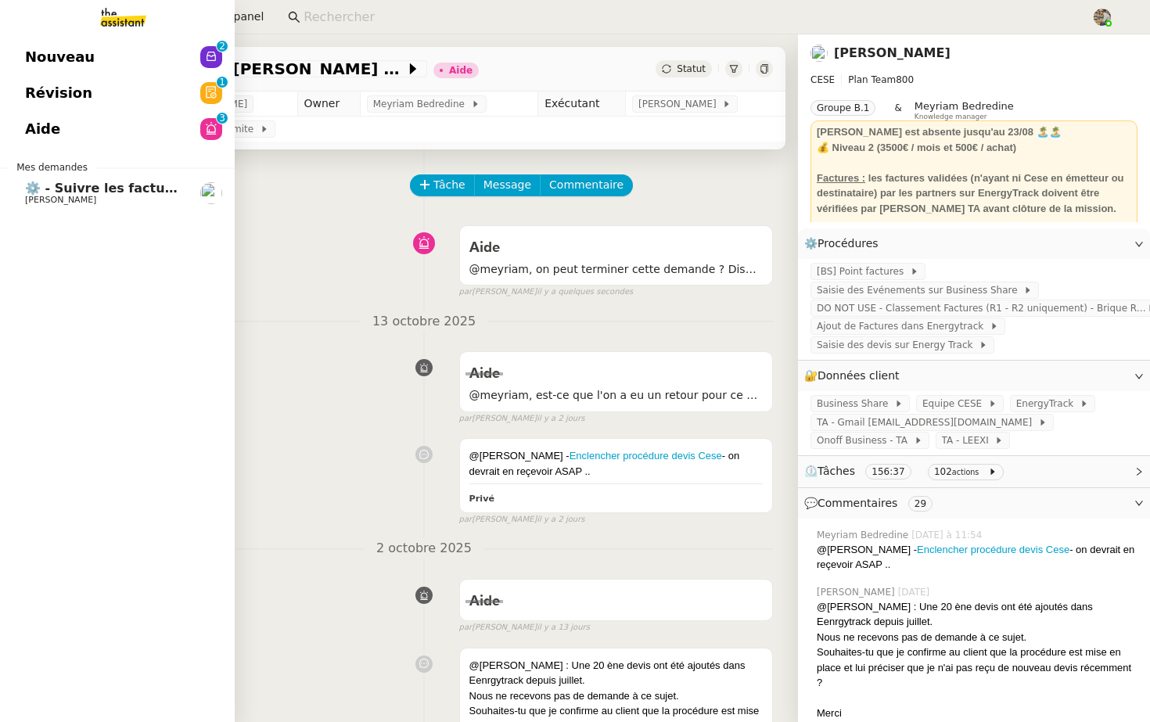
click at [29, 193] on span "⚙️ - Suivre les factures d'exploitation" at bounding box center [157, 188] width 264 height 15
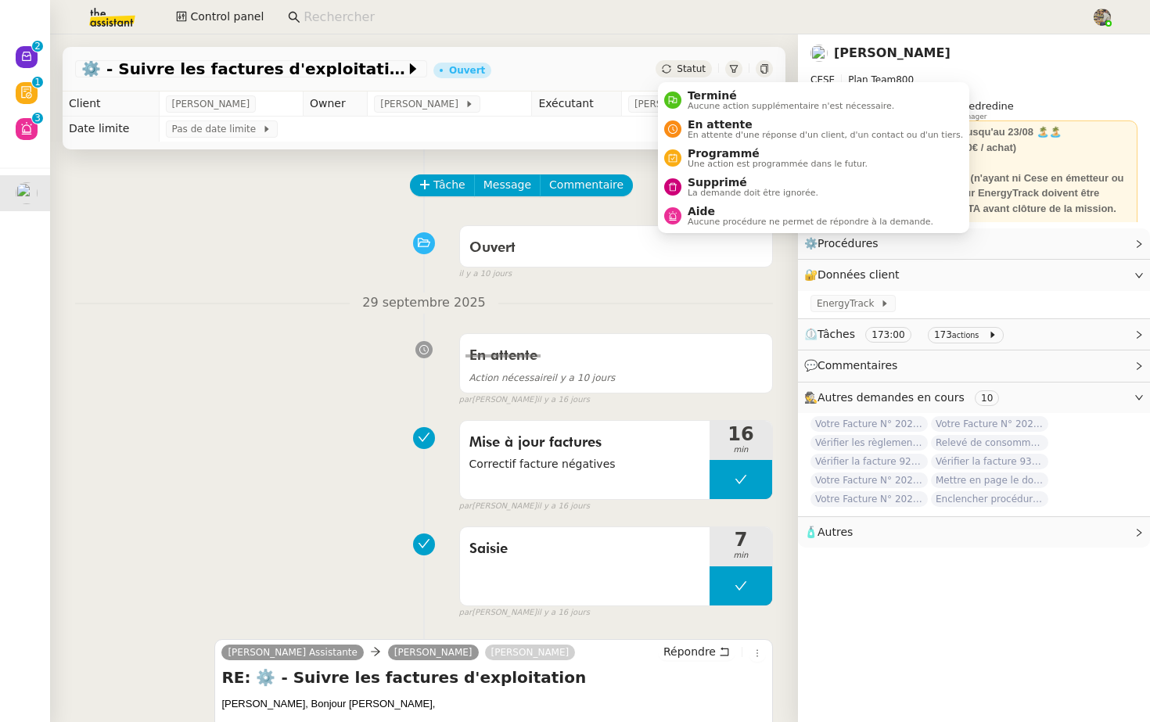
click at [703, 70] on span "Statut" at bounding box center [691, 68] width 29 height 11
click at [711, 134] on span "En attente d'une réponse d'un client, d'un contact ou d'un tiers." at bounding box center [825, 135] width 275 height 9
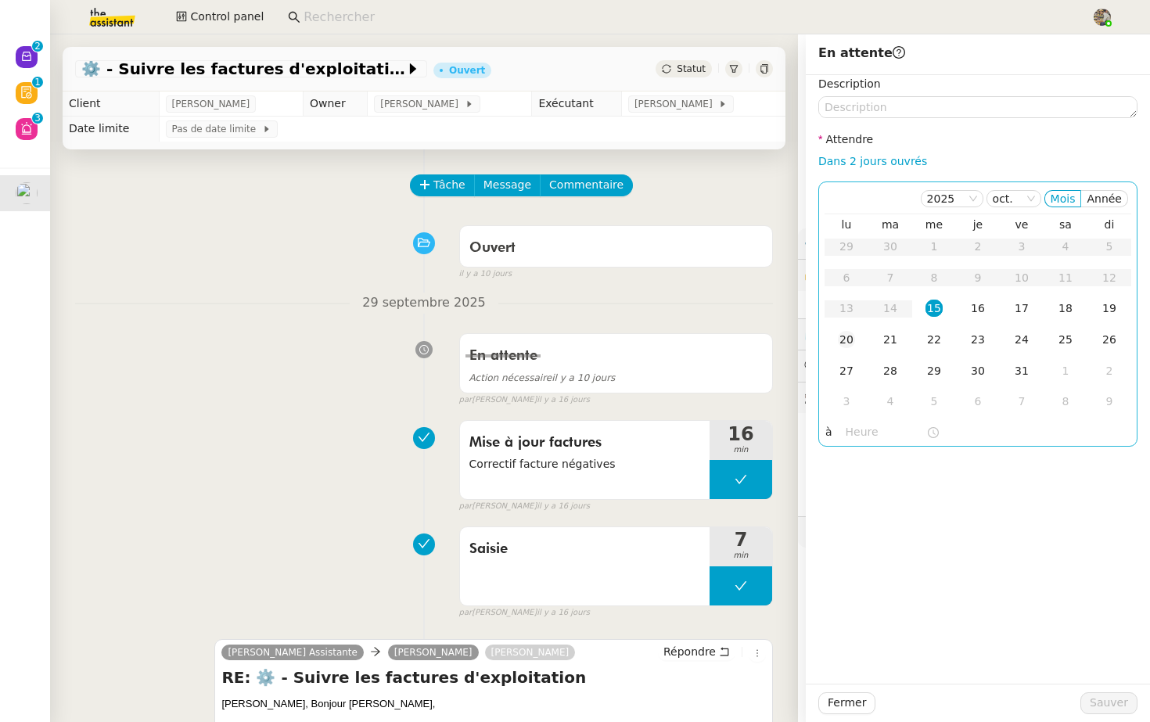
click at [849, 336] on div "20" at bounding box center [846, 339] width 17 height 17
click at [1100, 707] on span "Sauver" at bounding box center [1109, 703] width 38 height 18
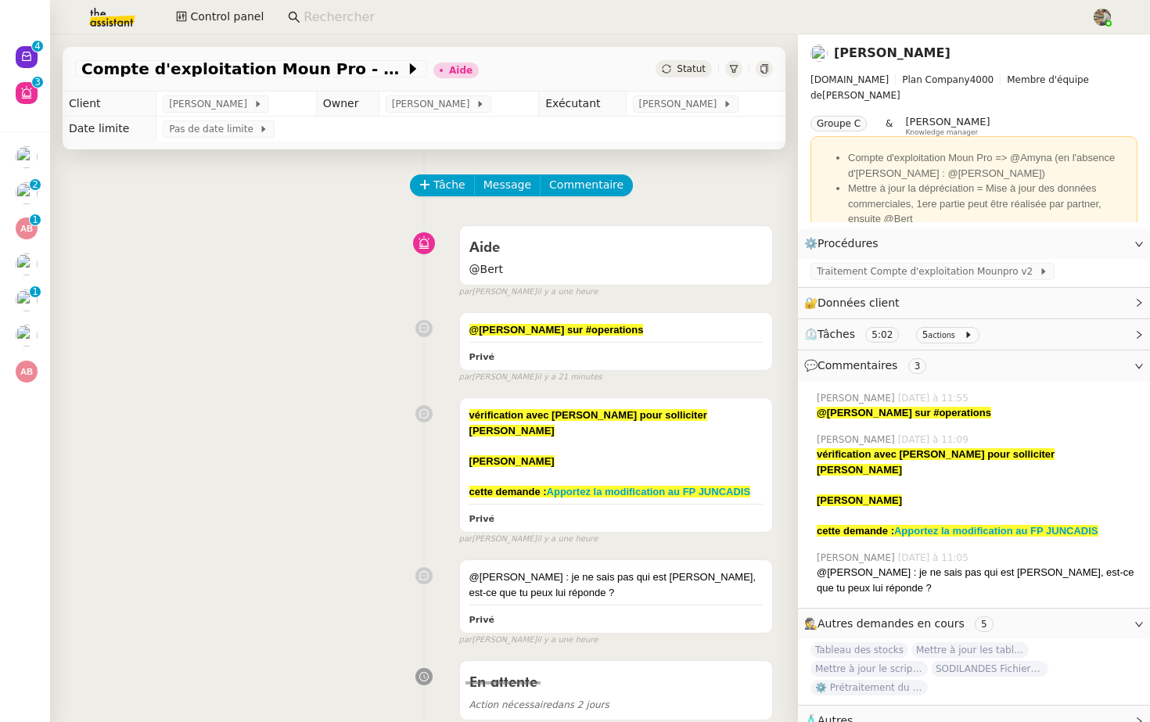
click at [858, 61] on nz-page-header-title "Guillaume Farina" at bounding box center [892, 53] width 117 height 22
click at [866, 53] on link "Guillaume Farina" at bounding box center [892, 52] width 117 height 15
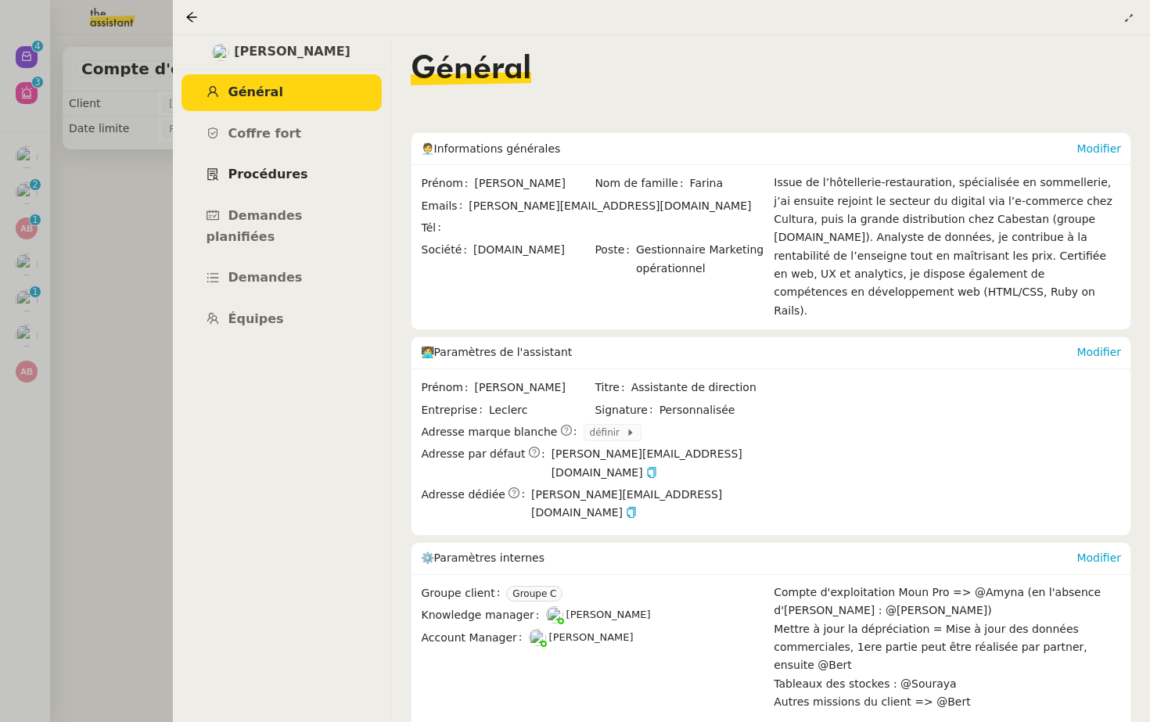
click at [261, 170] on span "Procédures" at bounding box center [269, 174] width 80 height 15
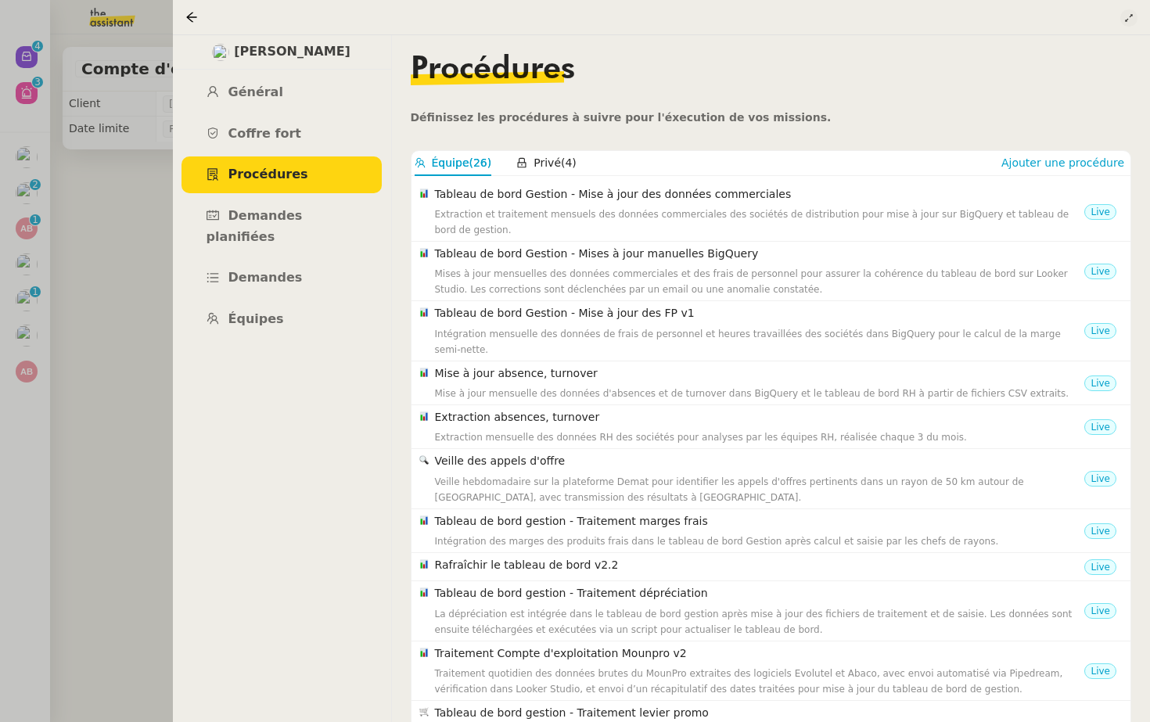
click at [1130, 20] on icon at bounding box center [1129, 17] width 9 height 9
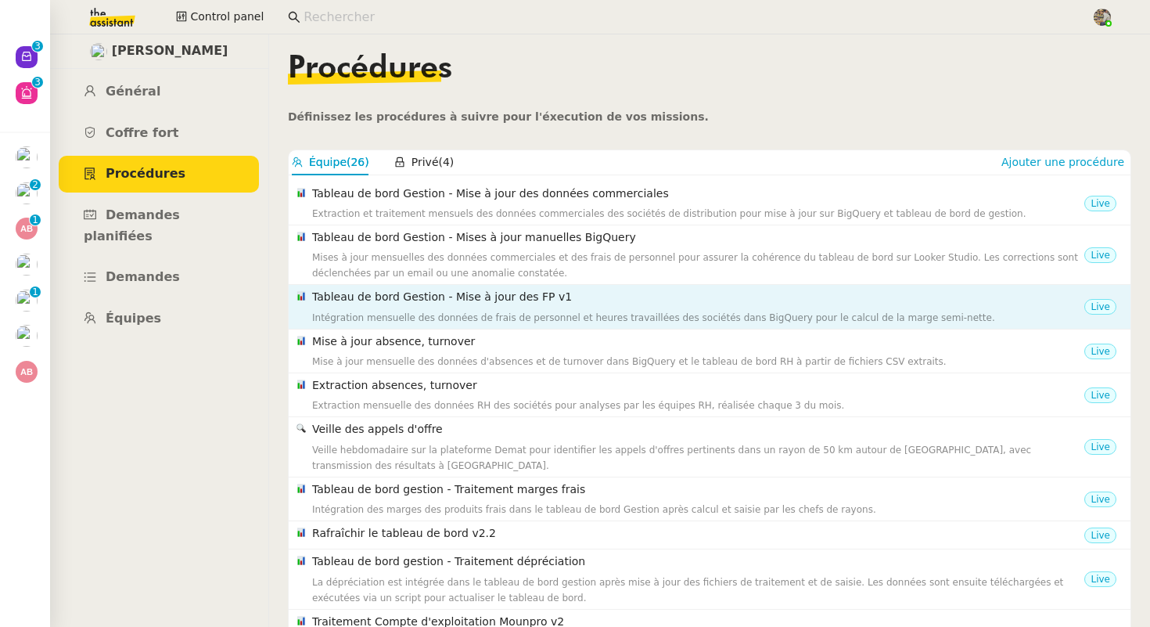
click at [411, 299] on h4 "Tableau de bord Gestion - Mise à jour des FP v1" at bounding box center [698, 297] width 772 height 18
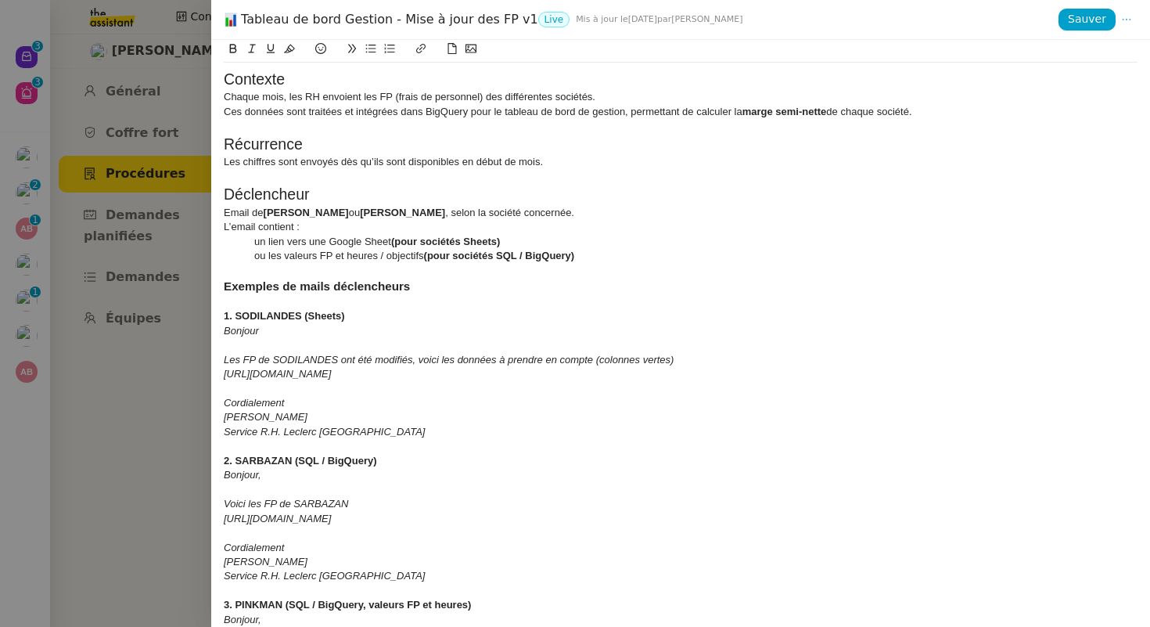
click at [185, 322] on div at bounding box center [575, 313] width 1150 height 627
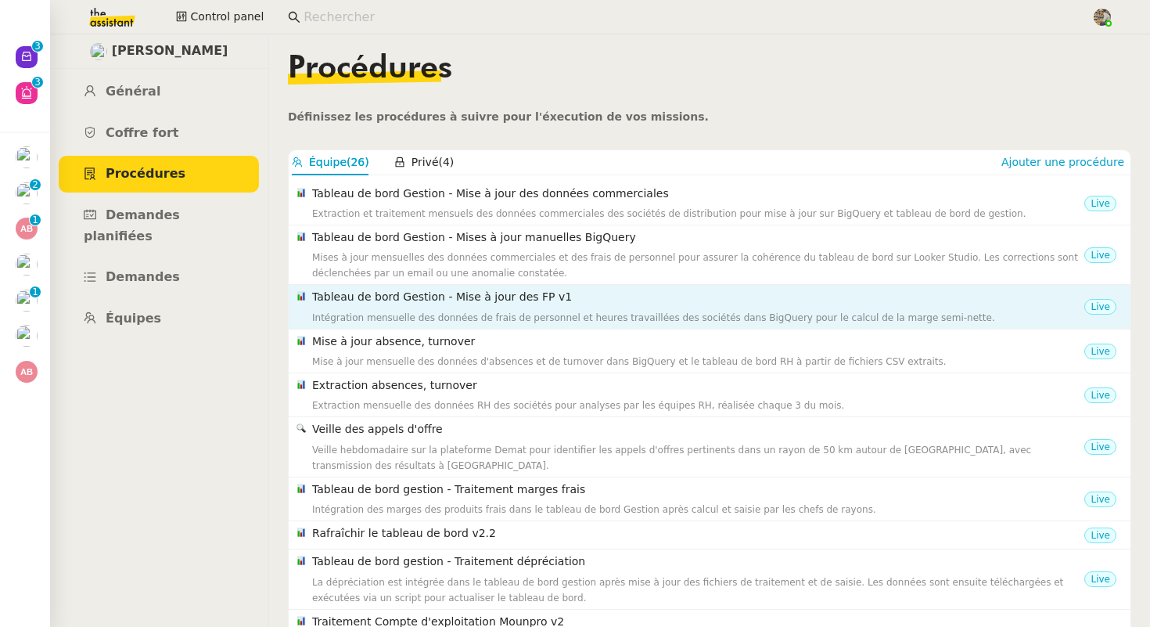
click at [501, 309] on div "Tableau de bord Gestion - Mise à jour des FP v1 Intégration mensuelle des donné…" at bounding box center [698, 306] width 772 height 37
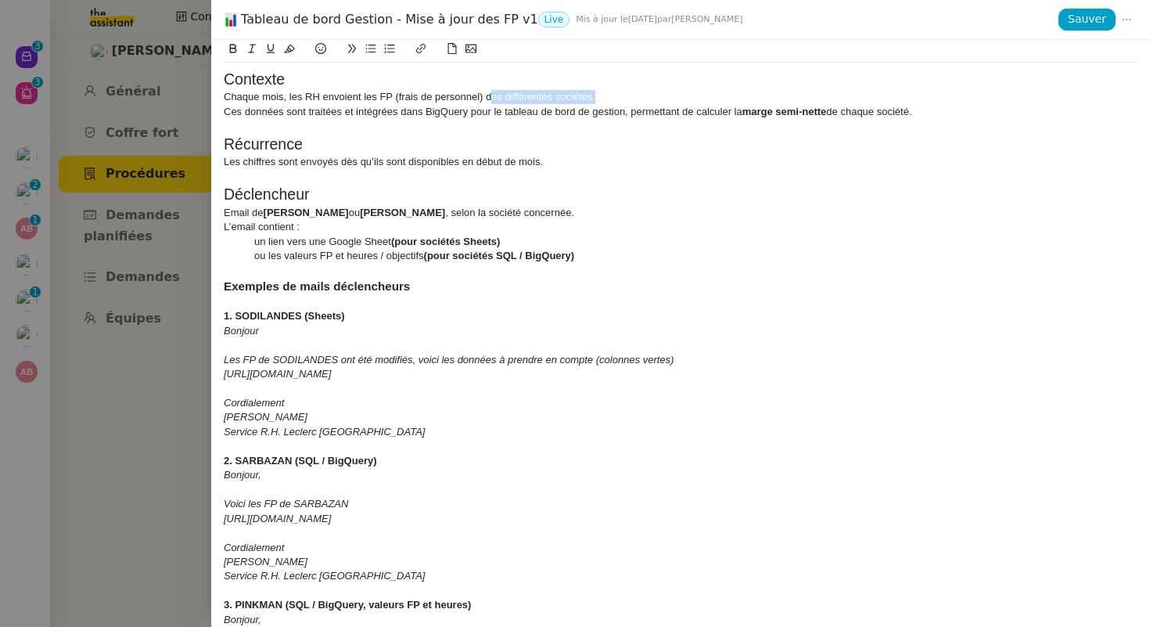
drag, startPoint x: 490, startPoint y: 100, endPoint x: 623, endPoint y: 94, distance: 133.2
click at [624, 94] on div "Chaque mois, les RH envoient les FP (frais de personnel) des différentes sociét…" at bounding box center [681, 97] width 914 height 14
drag, startPoint x: 252, startPoint y: 118, endPoint x: 442, endPoint y: 113, distance: 190.2
click at [443, 113] on div "Ces données sont traitées et intégrées dans BigQuery pour le tableau de bord de…" at bounding box center [681, 112] width 914 height 14
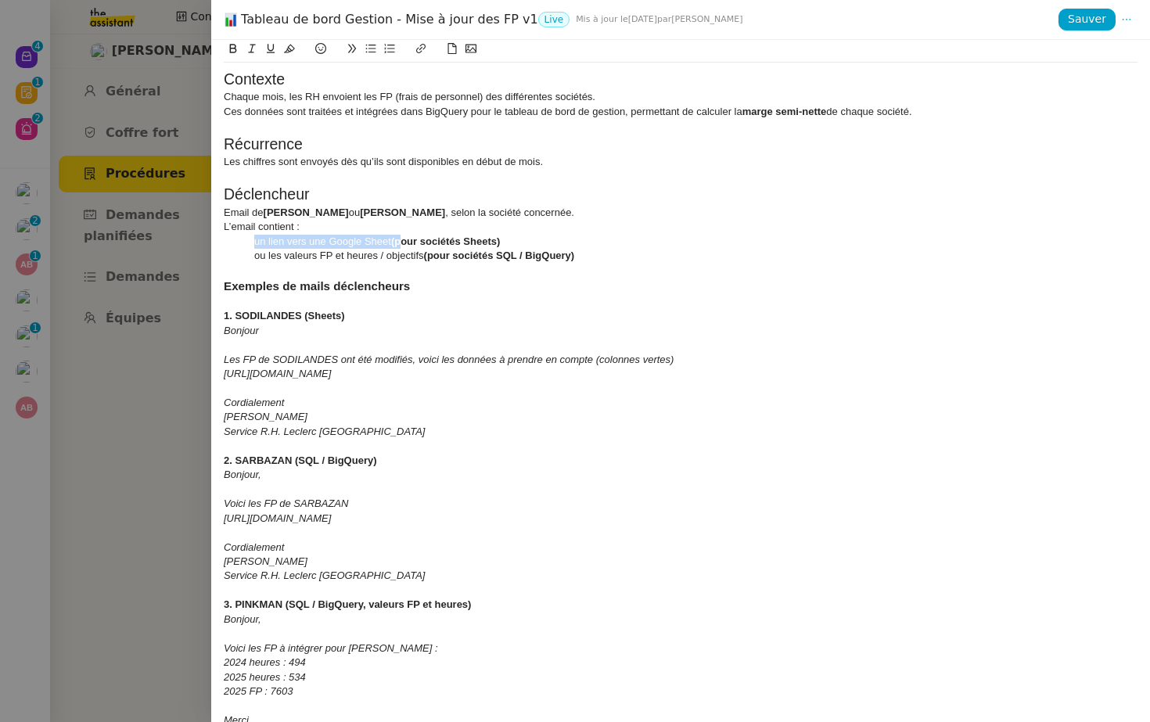
drag, startPoint x: 257, startPoint y: 242, endPoint x: 404, endPoint y: 242, distance: 147.1
click at [404, 242] on div "un lien vers une Google Sheet (pour sociétés Sheets)" at bounding box center [681, 242] width 914 height 14
drag, startPoint x: 263, startPoint y: 258, endPoint x: 408, endPoint y: 271, distance: 145.3
drag, startPoint x: 228, startPoint y: 355, endPoint x: 489, endPoint y: 356, distance: 261.4
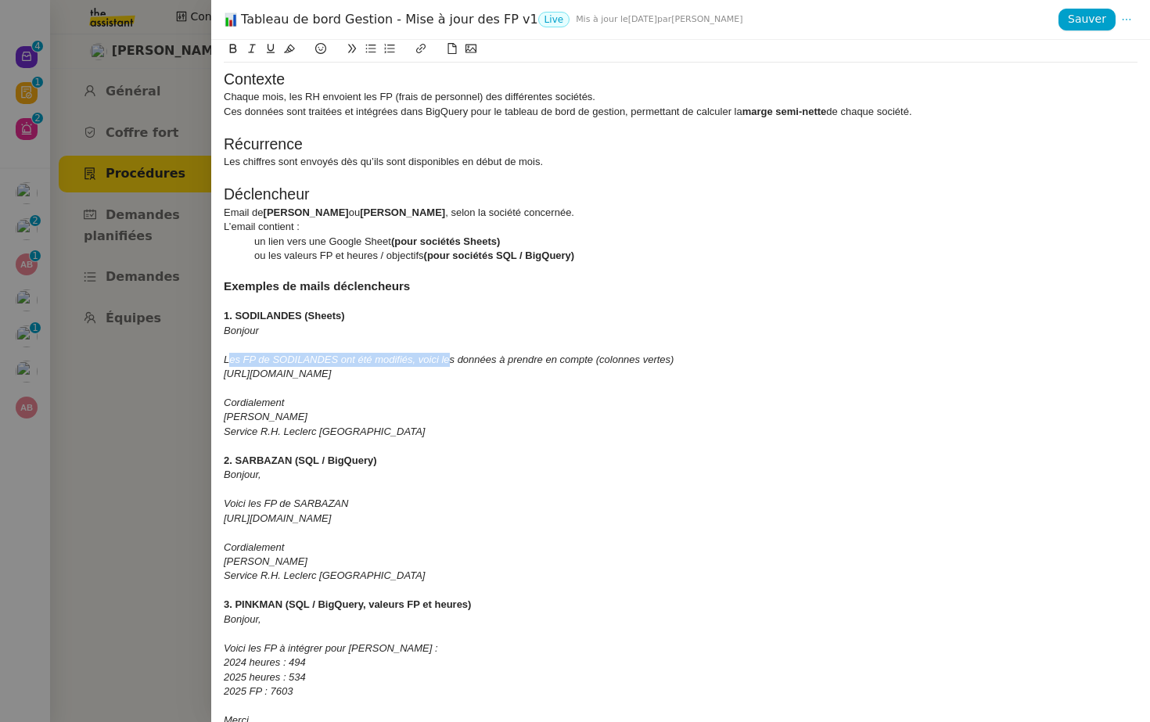
click at [488, 355] on em "Les FP de SODILANDES ont été modifiés, voici les données à prendre en compte (c…" at bounding box center [449, 360] width 450 height 12
click at [415, 268] on div at bounding box center [681, 271] width 914 height 14
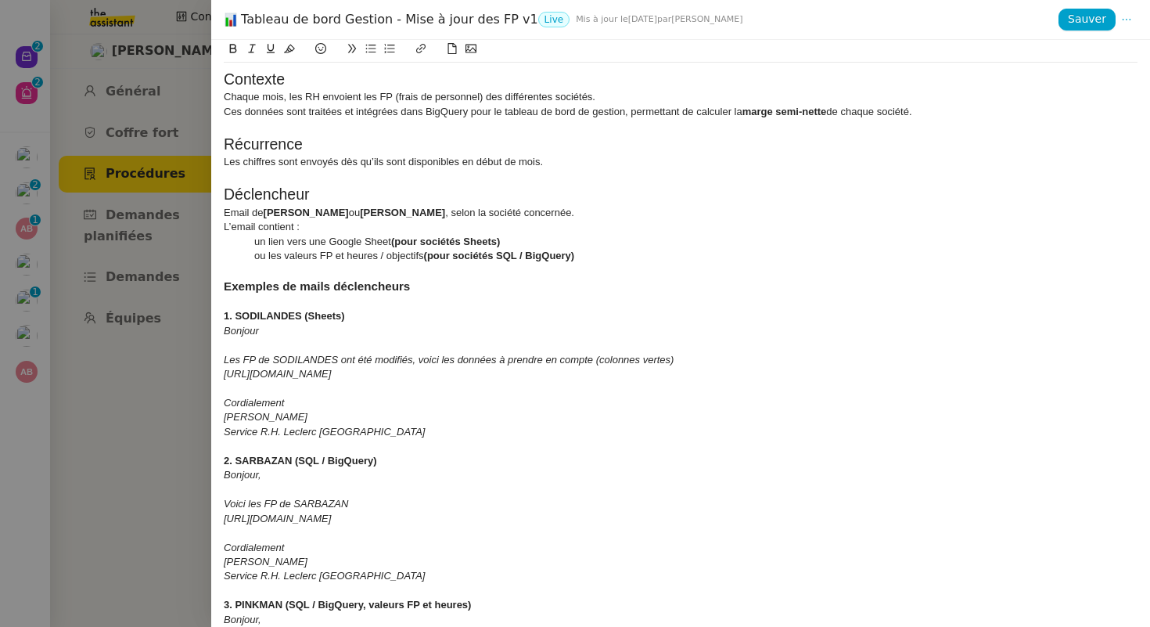
scroll to position [743, 0]
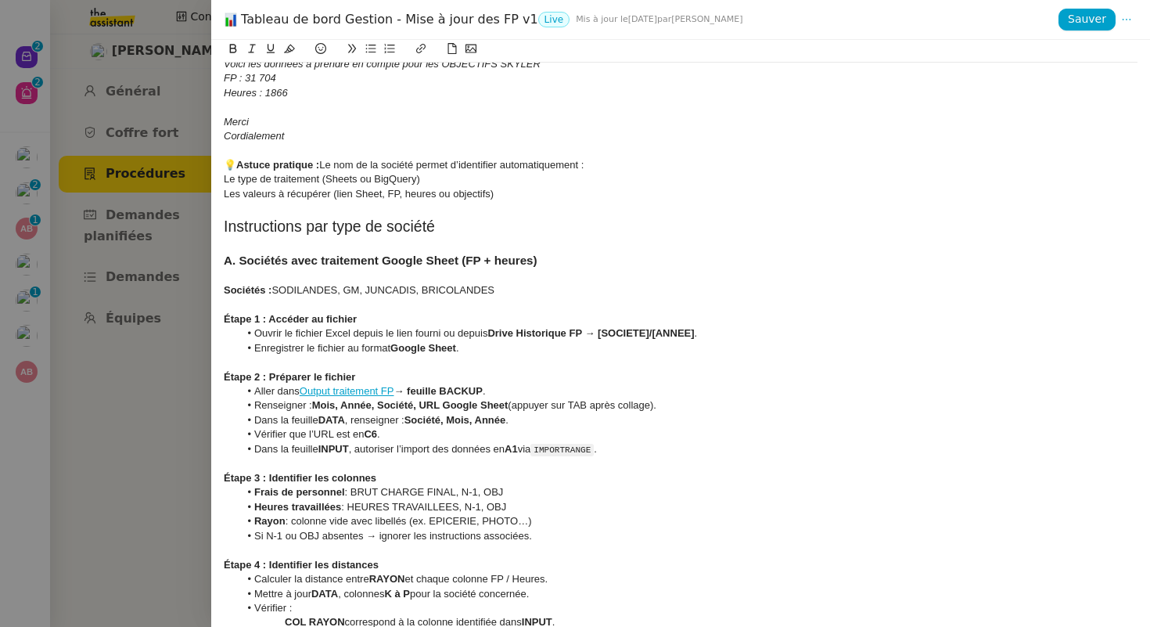
click at [347, 394] on link "Output traitement FP" at bounding box center [347, 391] width 95 height 12
click at [364, 423] on link "[URL][DOMAIN_NAME]" at bounding box center [310, 420] width 107 height 20
click at [596, 264] on h3 "A. Sociétés avec traitement Google Sheet (FP + heures)" at bounding box center [681, 260] width 914 height 17
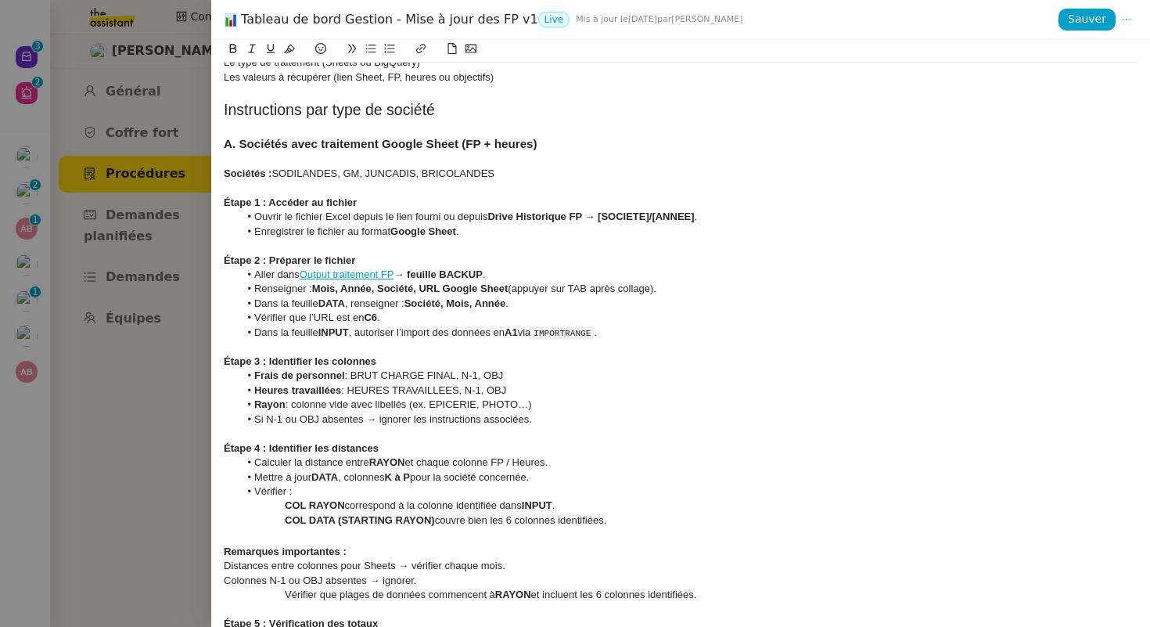
scroll to position [856, 0]
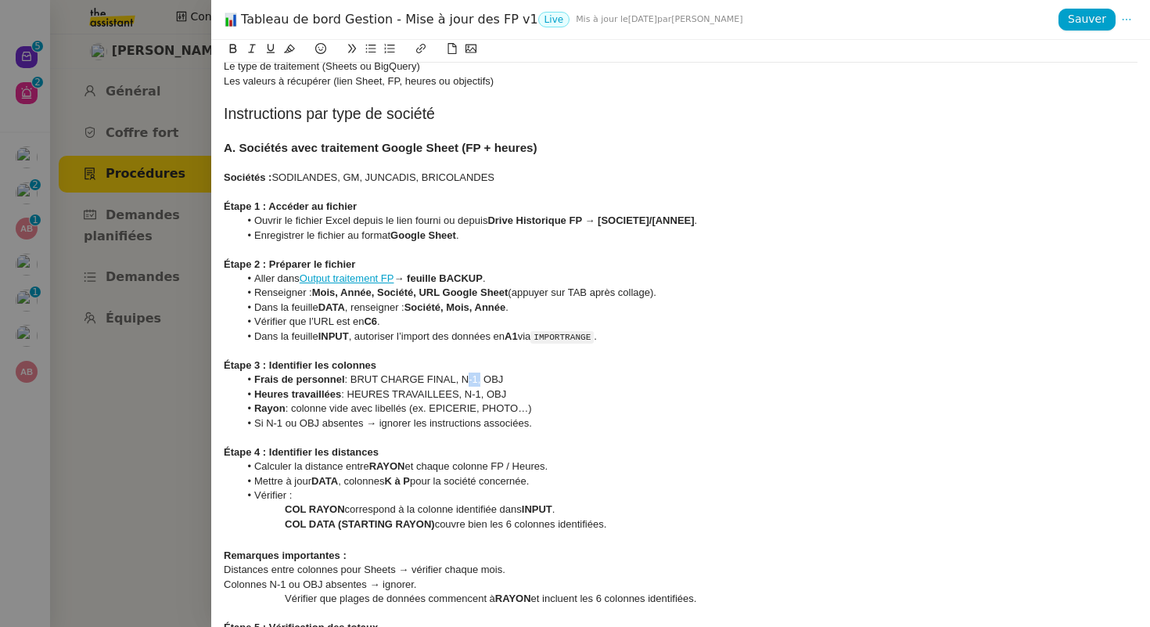
drag, startPoint x: 479, startPoint y: 380, endPoint x: 466, endPoint y: 381, distance: 12.5
click at [466, 381] on li "Frais de personnel : BRUT CHARGE FINAL, N-1, OBJ" at bounding box center [688, 380] width 899 height 14
copy li "N-1"
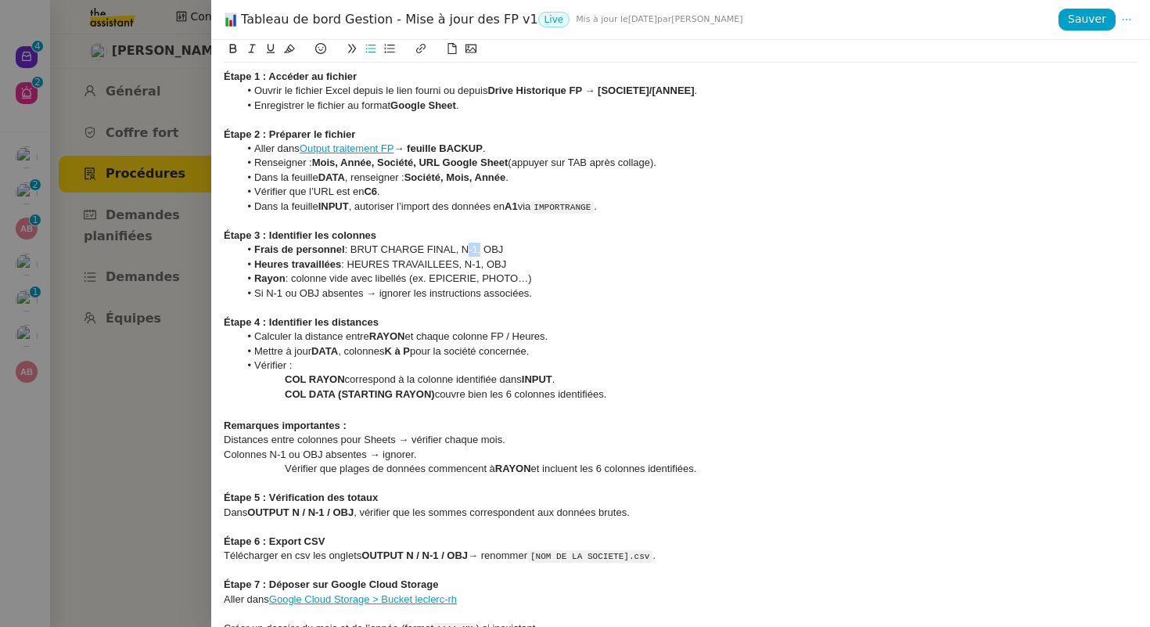
scroll to position [984, 0]
click at [564, 302] on div at bounding box center [681, 309] width 914 height 14
drag, startPoint x: 456, startPoint y: 254, endPoint x: 355, endPoint y: 252, distance: 101.0
click at [355, 252] on li "Frais de personnel : BRUT CHARGE FINAL, N-1, OBJ" at bounding box center [688, 251] width 899 height 14
copy li "BRUT CHARGE FINAL"
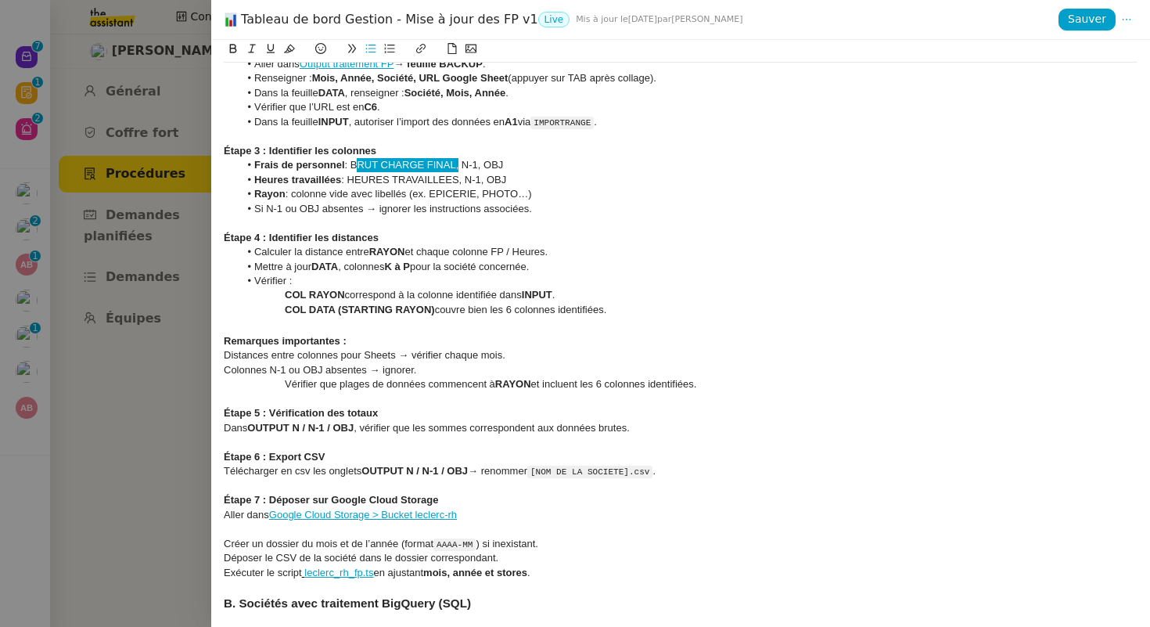
scroll to position [1089, 0]
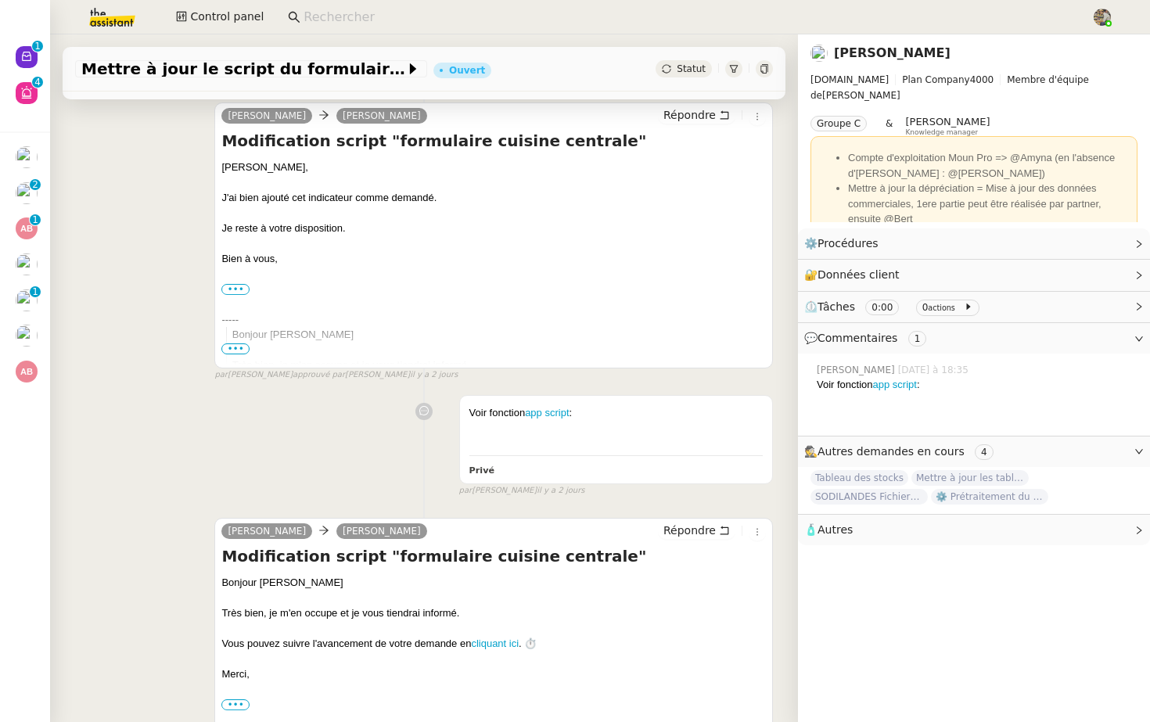
scroll to position [468, 0]
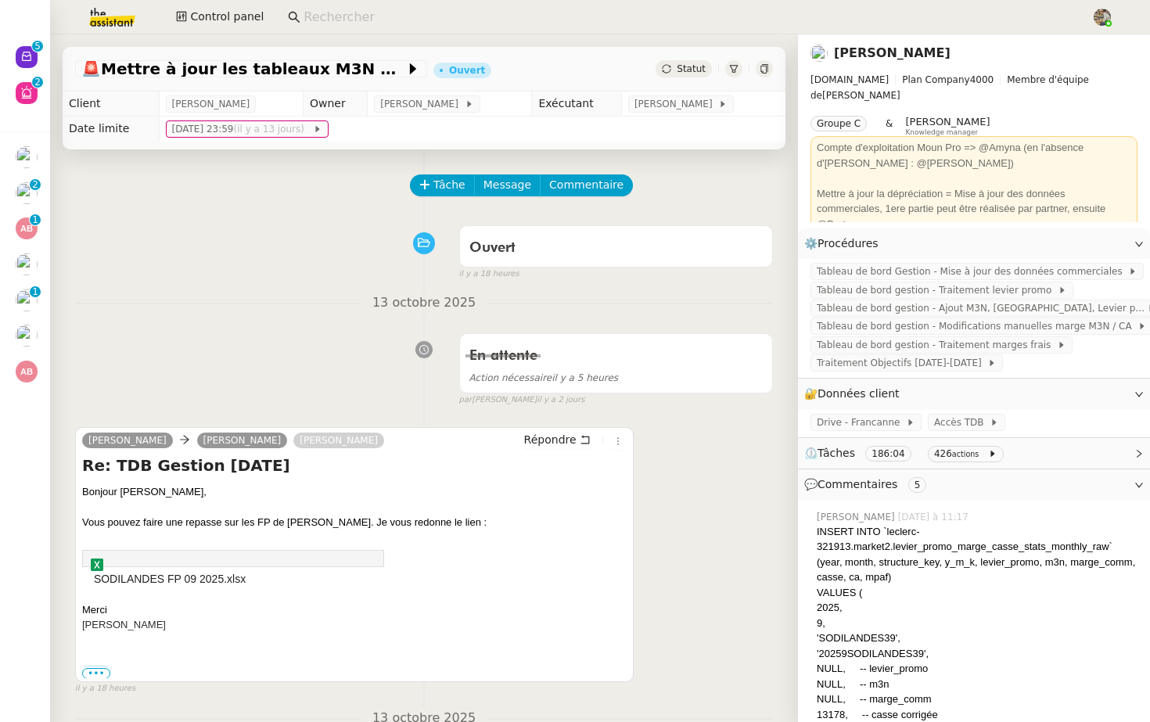
click at [693, 76] on div "Statut" at bounding box center [684, 68] width 56 height 17
click at [387, 267] on div "Ouvert false il y a 18 heures" at bounding box center [424, 249] width 698 height 63
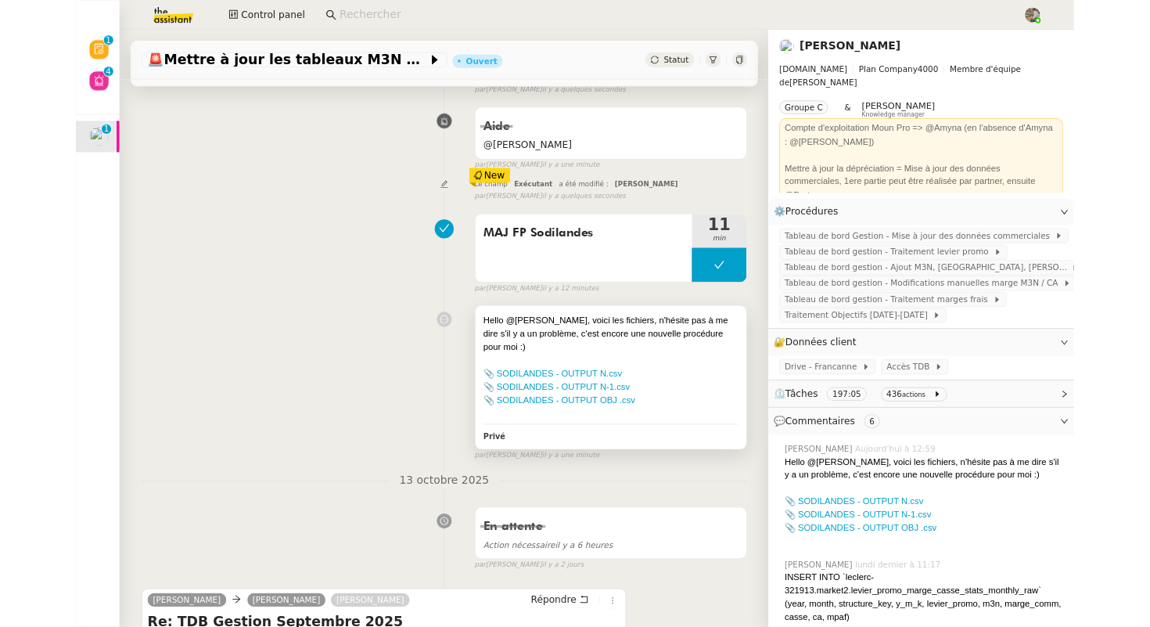
scroll to position [164, 0]
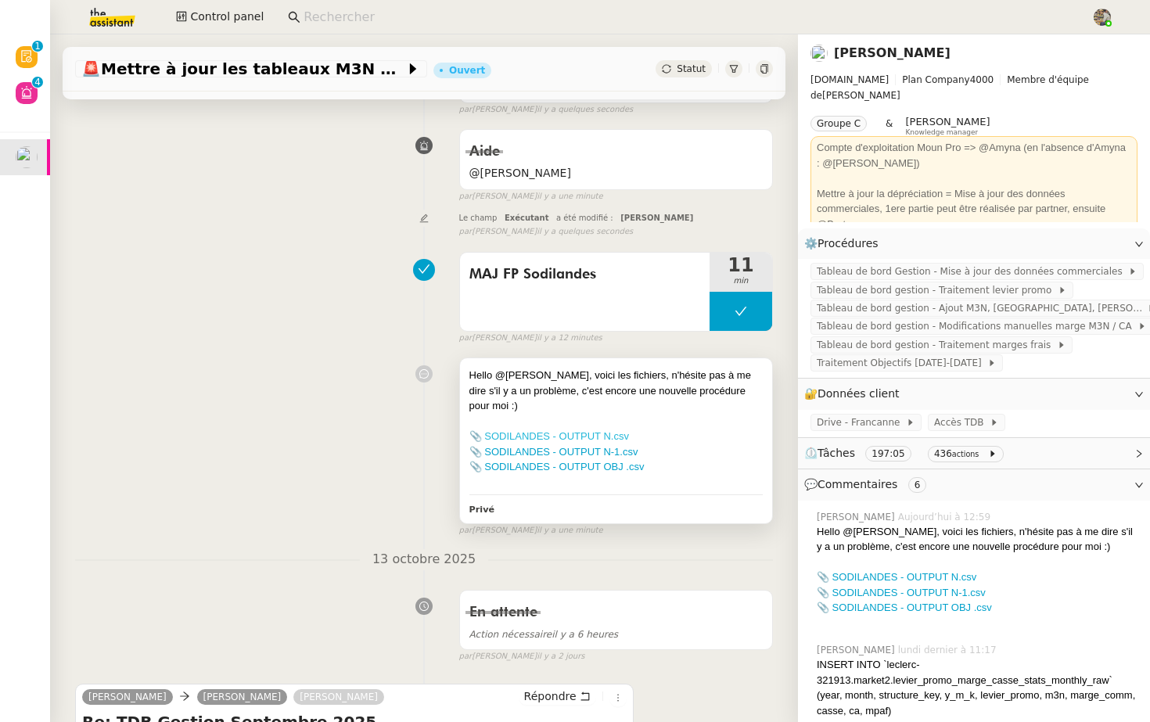
click at [593, 430] on link "📎 SODILANDES - OUTPUT N.csv" at bounding box center [550, 436] width 160 height 12
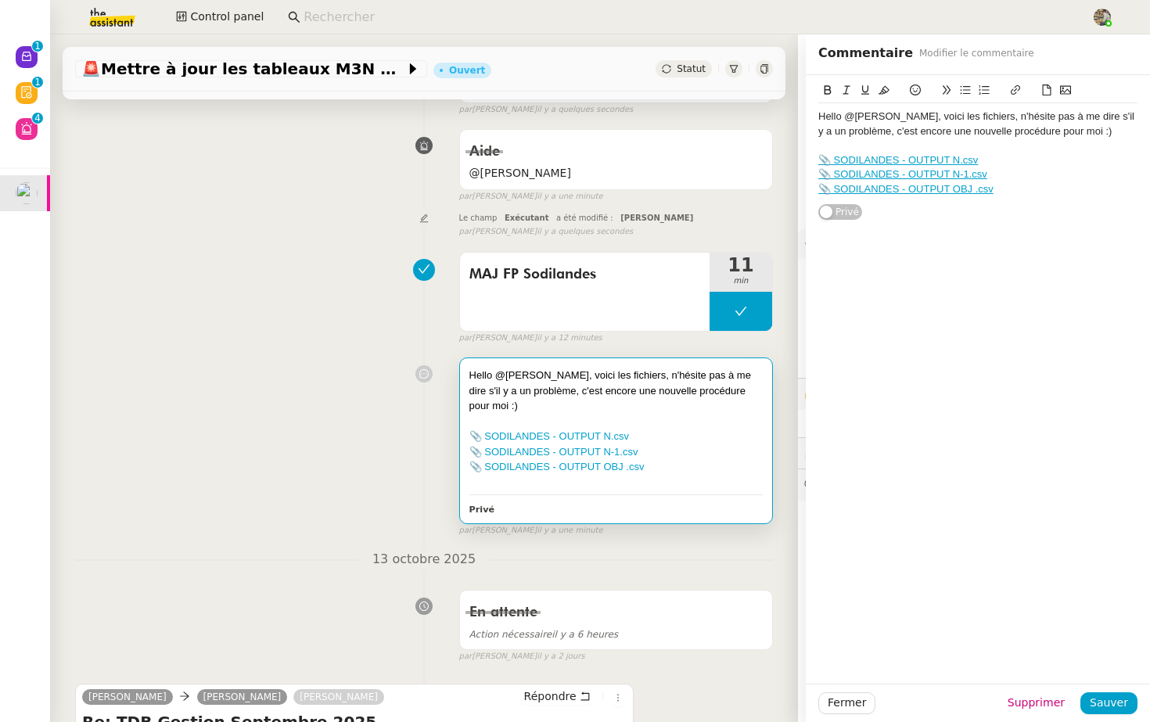
click at [872, 152] on div at bounding box center [978, 146] width 319 height 14
click at [874, 160] on link "📎 SODILANDES - OUTPUT N.csv" at bounding box center [899, 160] width 160 height 12
click at [861, 189] on link "https://dashboard.theassistant.com/file/zNGAD5vLbLABs7Tbd6DA" at bounding box center [857, 188] width 107 height 20
click at [947, 139] on div at bounding box center [978, 146] width 319 height 14
click at [939, 172] on link "📎 SODILANDES - OUTPUT N-1.csv" at bounding box center [903, 174] width 169 height 12
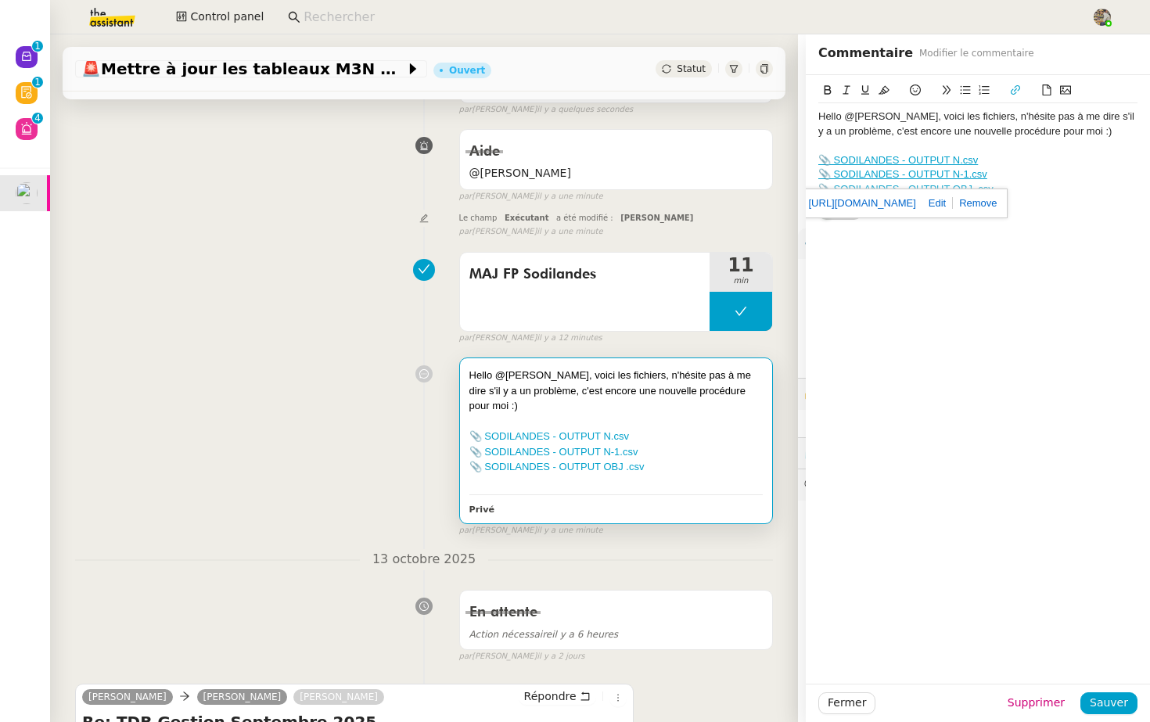
click at [909, 207] on link "https://dashboard.theassistant.com/file/PGXXd1DTvfkq4jIuej1d" at bounding box center [862, 203] width 107 height 20
click at [1031, 133] on div "Hello @Charles, voici les fichiers, n'hésite pas à me dire s'il y a un problème…" at bounding box center [978, 124] width 319 height 29
click at [954, 193] on link "📎 SODILANDES - OUTPUT OBJ .csv" at bounding box center [906, 189] width 175 height 12
click at [919, 221] on link "https://dashboard.theassistant.com/file/u0Y1uX1NagWgMVe1Ylmz" at bounding box center [865, 217] width 107 height 20
click at [284, 232] on div "Le champ Exécutant a été modifié : Charles Guillot false par Frédérique A. il y…" at bounding box center [424, 223] width 698 height 29
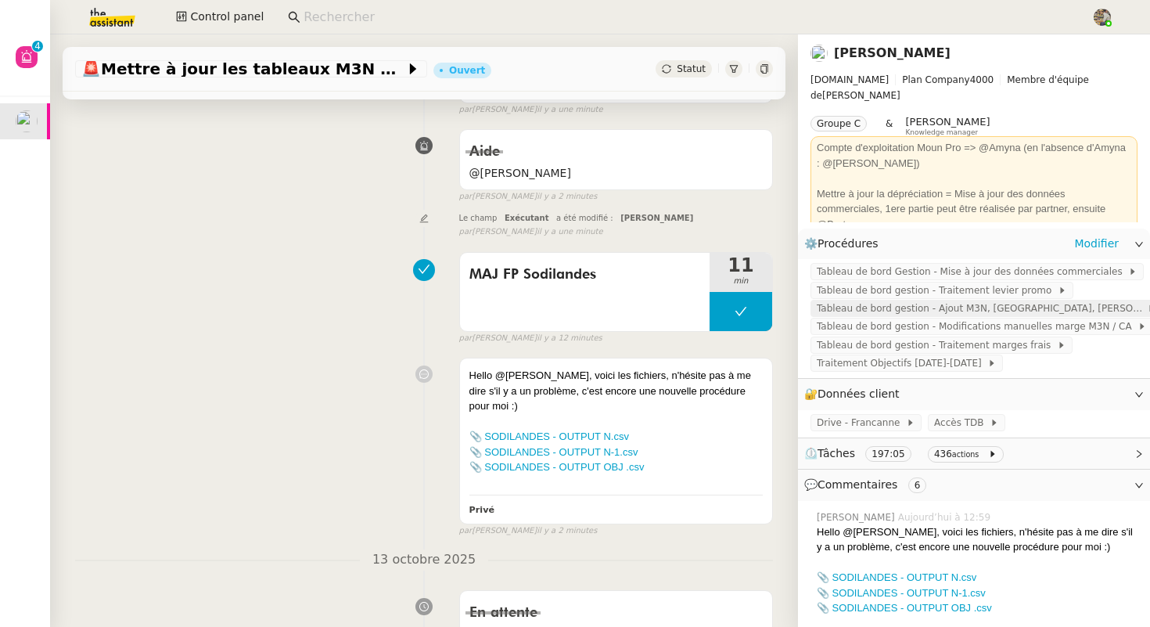
scroll to position [754, 0]
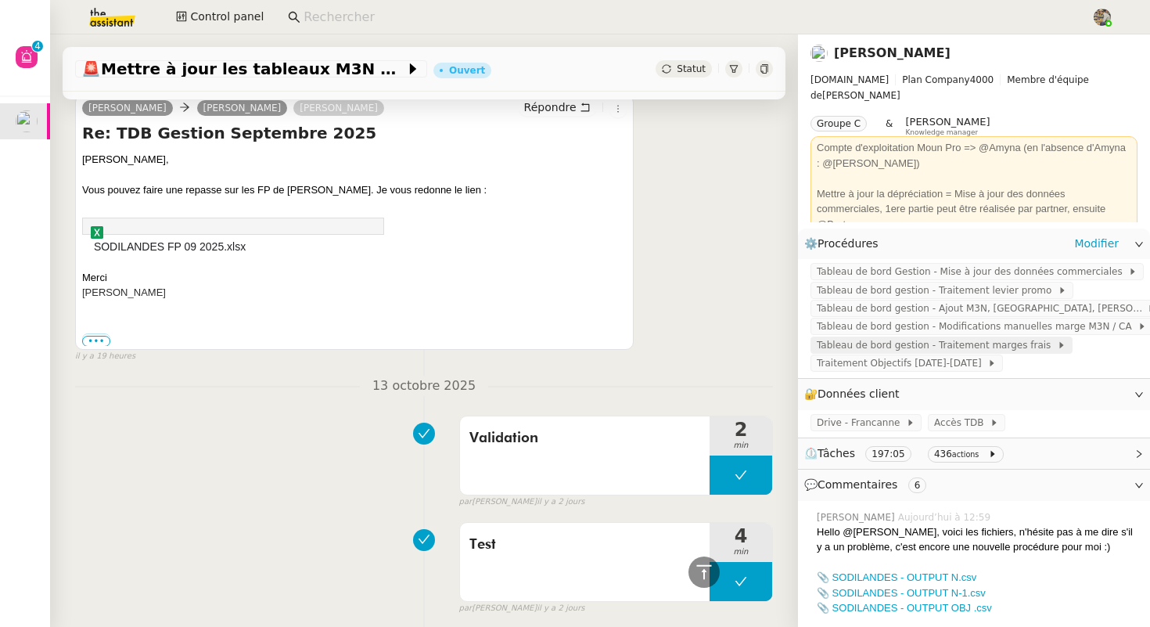
click at [1024, 339] on span "Tableau de bord gestion - Traitement marges frais" at bounding box center [937, 345] width 240 height 16
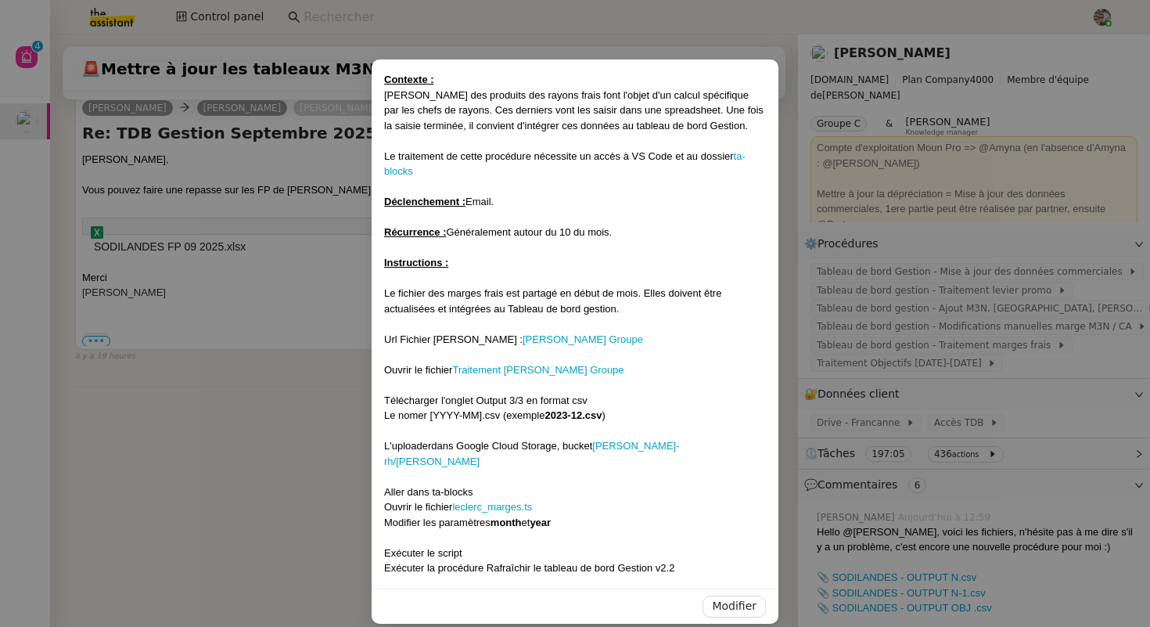
scroll to position [0, 0]
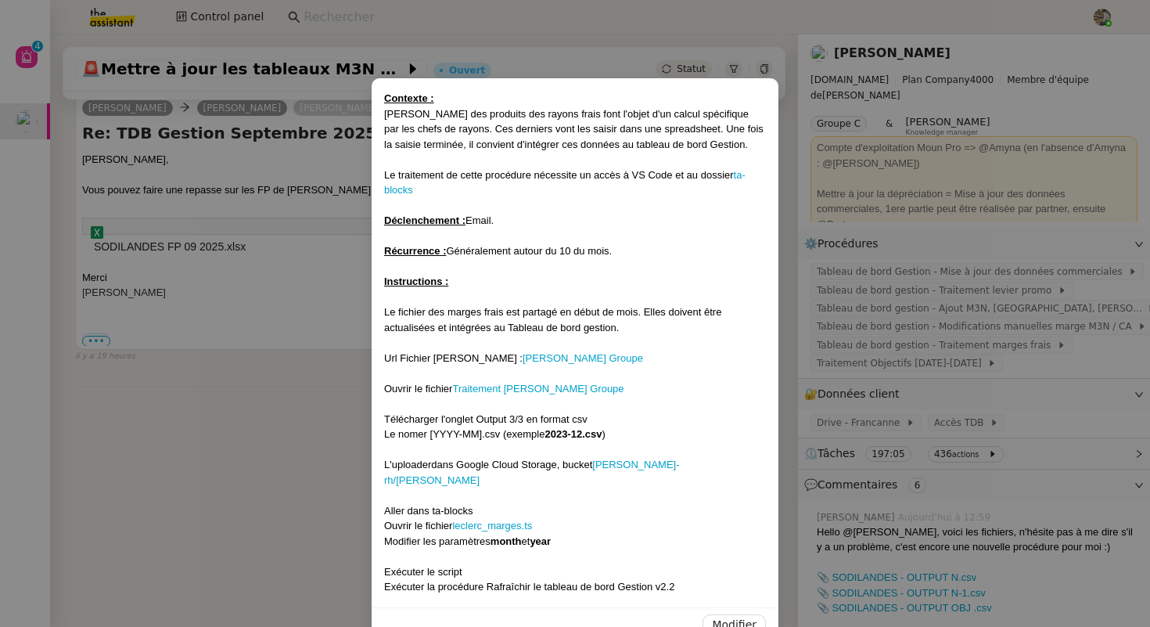
click at [254, 307] on nz-modal-container "Contexte : Les marges des produits des rayons frais font l'objet d'un calcul sp…" at bounding box center [575, 313] width 1150 height 627
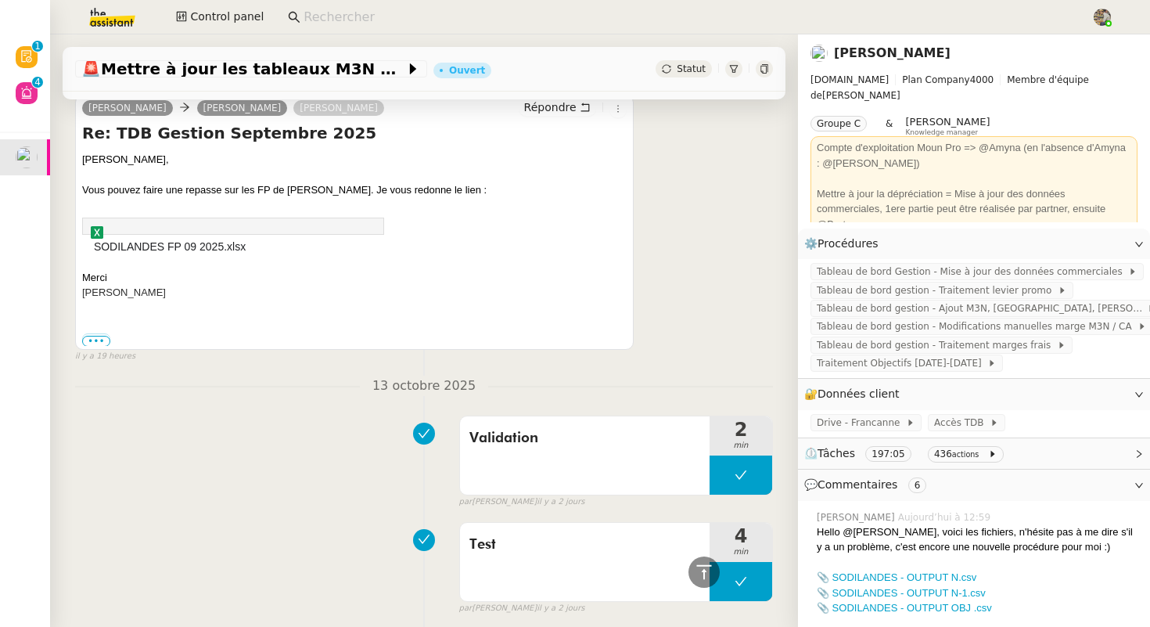
click at [869, 46] on link "[PERSON_NAME]" at bounding box center [892, 52] width 117 height 15
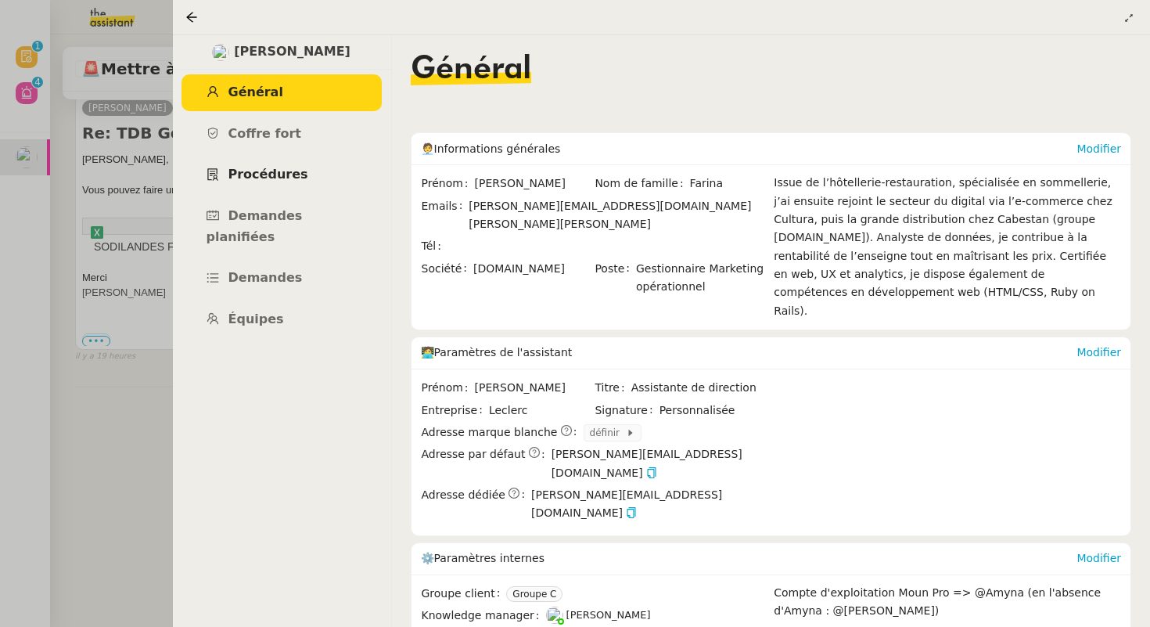
click at [289, 175] on span "Procédures" at bounding box center [269, 174] width 80 height 15
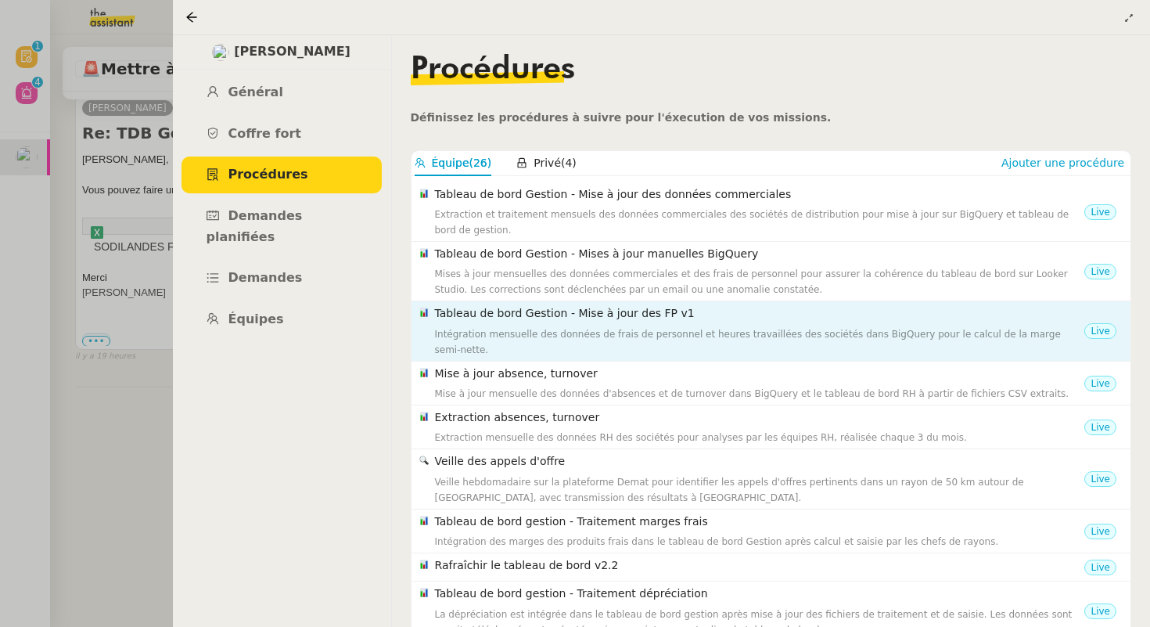
click at [659, 321] on h4 "Tableau de bord Gestion - Mise à jour des FP v1" at bounding box center [760, 313] width 650 height 18
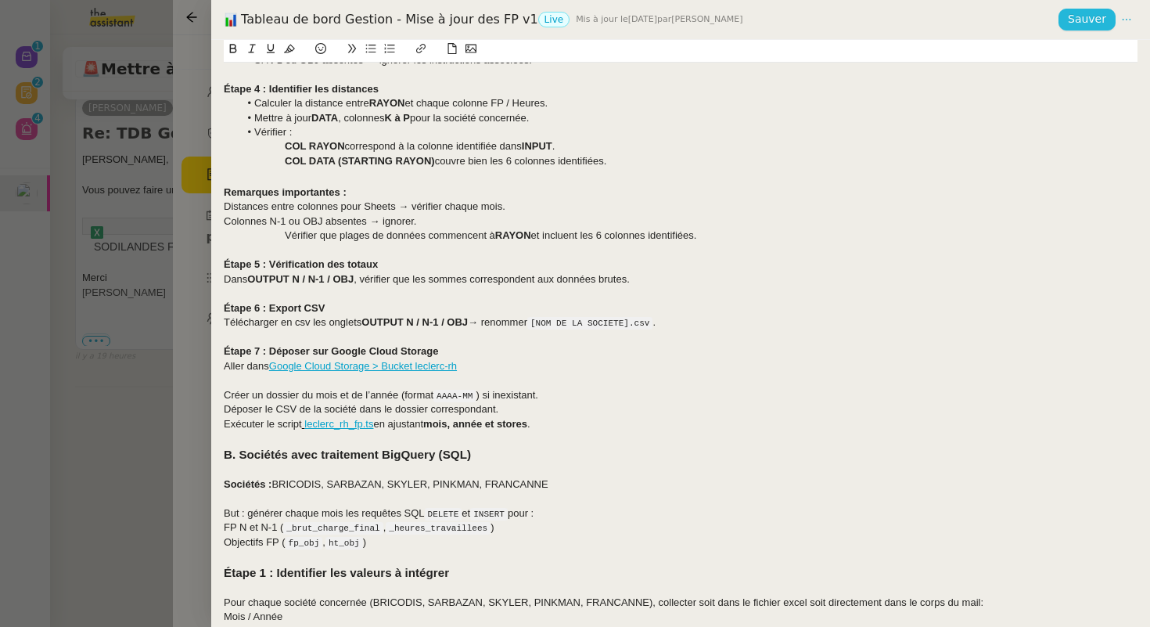
scroll to position [1205, 0]
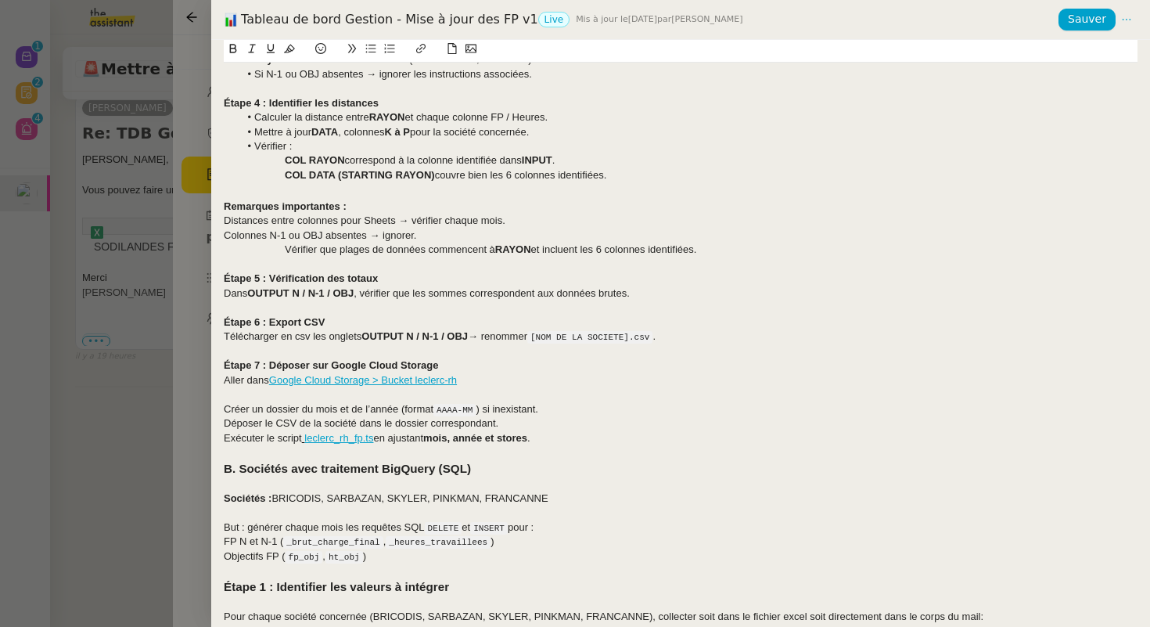
click at [324, 441] on link "leclerc_rh_fp.ts" at bounding box center [338, 438] width 69 height 12
click at [326, 466] on link "https://github.com/theassistant-com/ta-blocks/blob/main/leclerc/leclerc_rh_fp.ts" at bounding box center [327, 466] width 157 height 20
click at [341, 436] on link "leclerc_rh_fp.ts" at bounding box center [338, 438] width 69 height 12
click at [340, 465] on link "https://github.com/theassistant-com/ta-blocks/blob/main/leclerc/leclerc_rh_fp.ts" at bounding box center [327, 466] width 157 height 20
click at [411, 413] on div "Créer un dossier du mois et de l’année (format AAAA-MM ) si inexistant." at bounding box center [681, 409] width 914 height 15
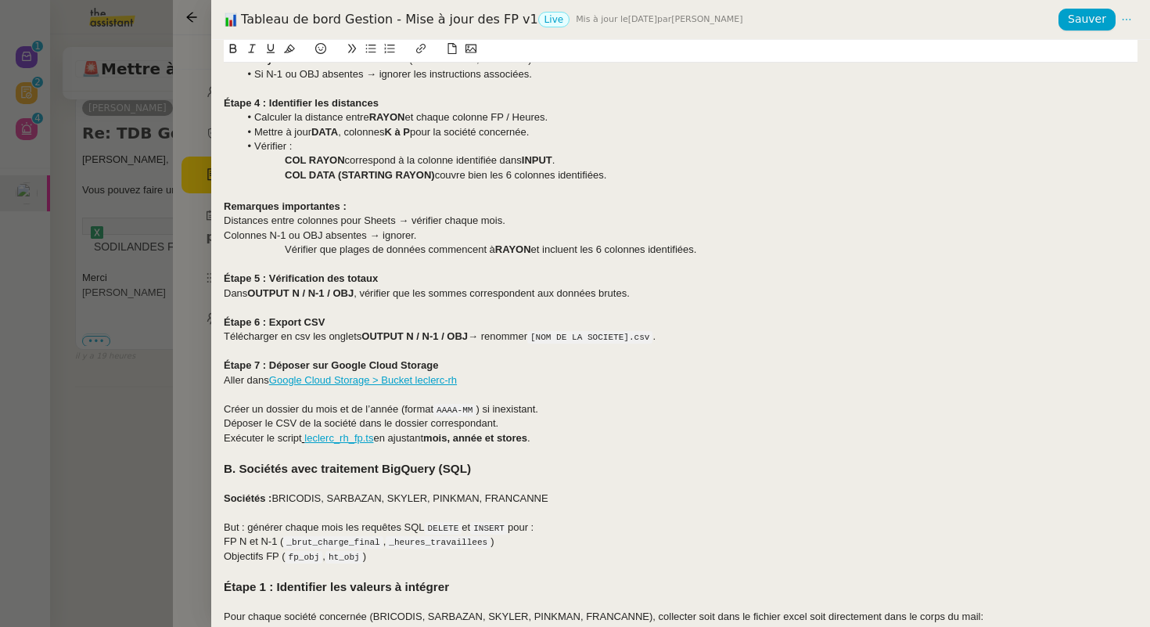
click at [350, 443] on link "leclerc_rh_fp.ts" at bounding box center [338, 438] width 69 height 12
click at [347, 468] on link "https://github.com/theassistant-com/ta-blocks/blob/main/leclerc/leclerc_rh_fp.ts" at bounding box center [327, 466] width 157 height 20
click at [405, 409] on div "Créer un dossier du mois et de l’année (format AAAA-MM ) si inexistant." at bounding box center [681, 409] width 914 height 15
click at [351, 438] on link "leclerc_rh_fp.ts" at bounding box center [338, 438] width 69 height 12
click at [368, 467] on link "https://github.com/theassistant-com/ta-blocks/blob/main/leclerc/leclerc_rh_fp.ts" at bounding box center [327, 466] width 157 height 20
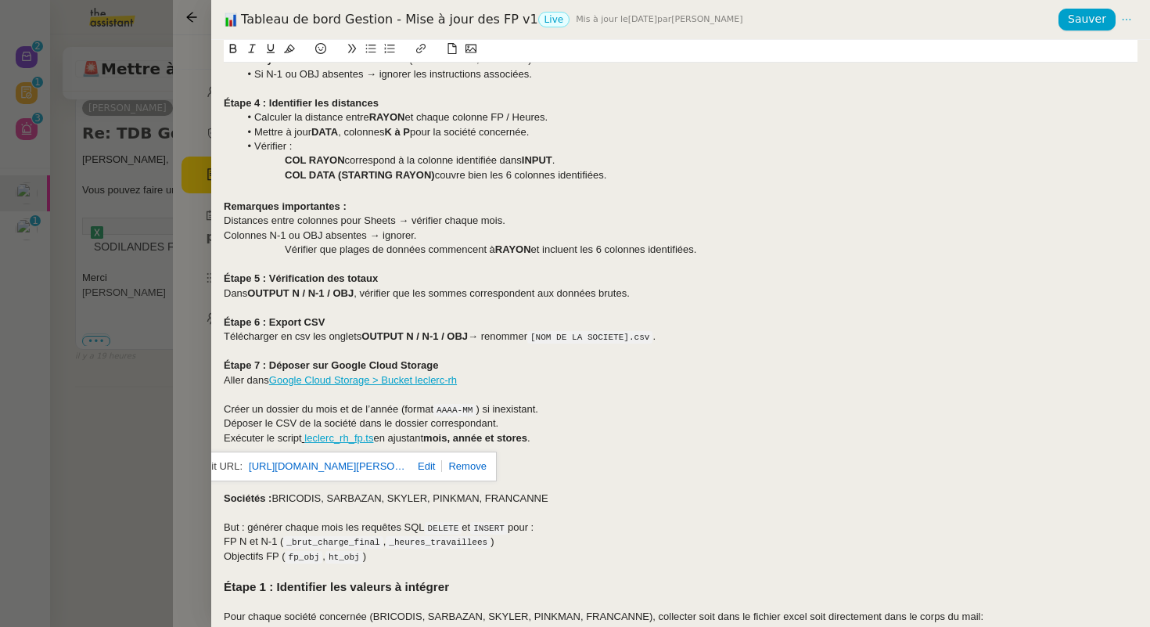
click at [505, 388] on div at bounding box center [681, 394] width 914 height 14
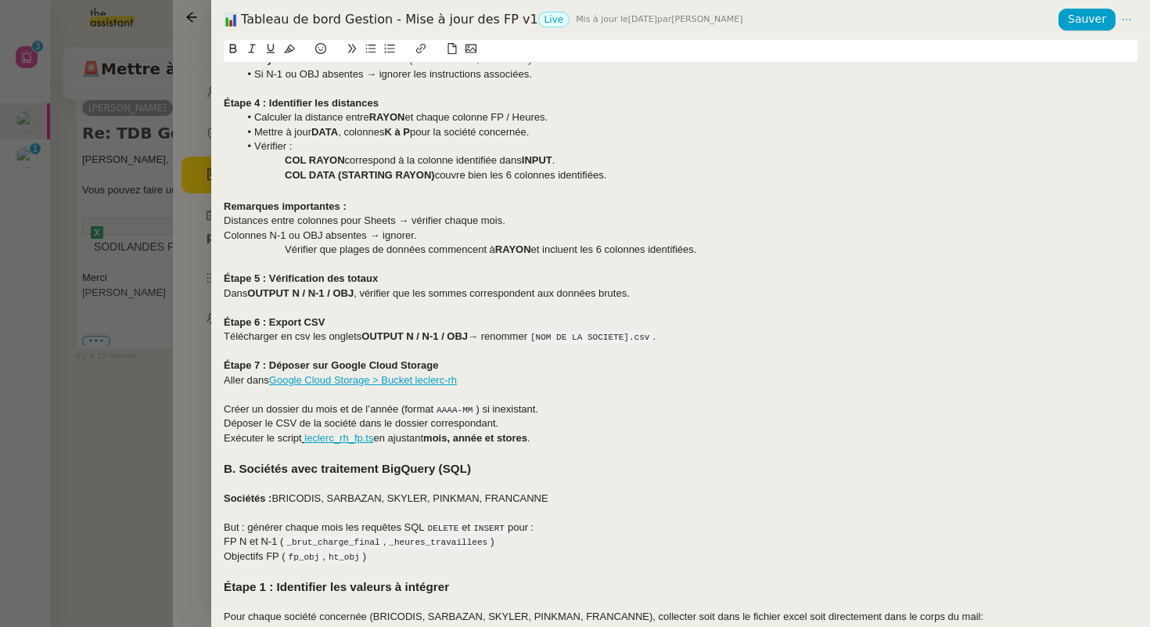
drag, startPoint x: 519, startPoint y: 21, endPoint x: 393, endPoint y: 18, distance: 126.0
click at [393, 18] on div "Tableau de bord Gestion - Mise à jour des FP v1 Live Mis à jour le 7 oct. 2025 …" at bounding box center [641, 19] width 835 height 17
copy div "Mise à jour des FP v1"
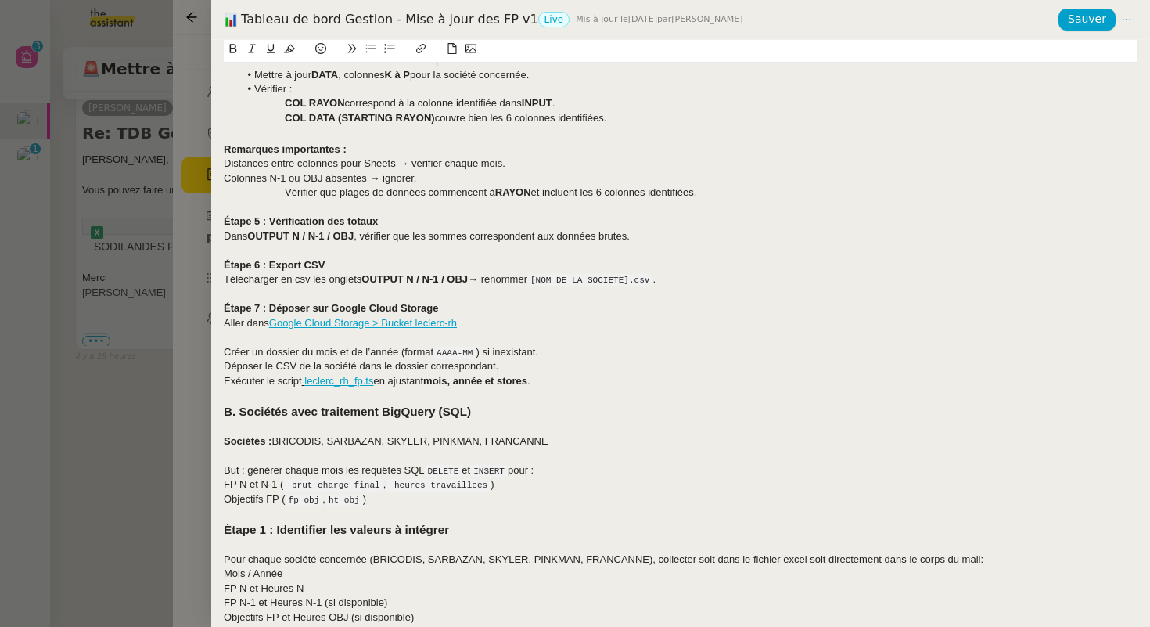
scroll to position [1264, 0]
click at [55, 311] on div at bounding box center [575, 313] width 1150 height 627
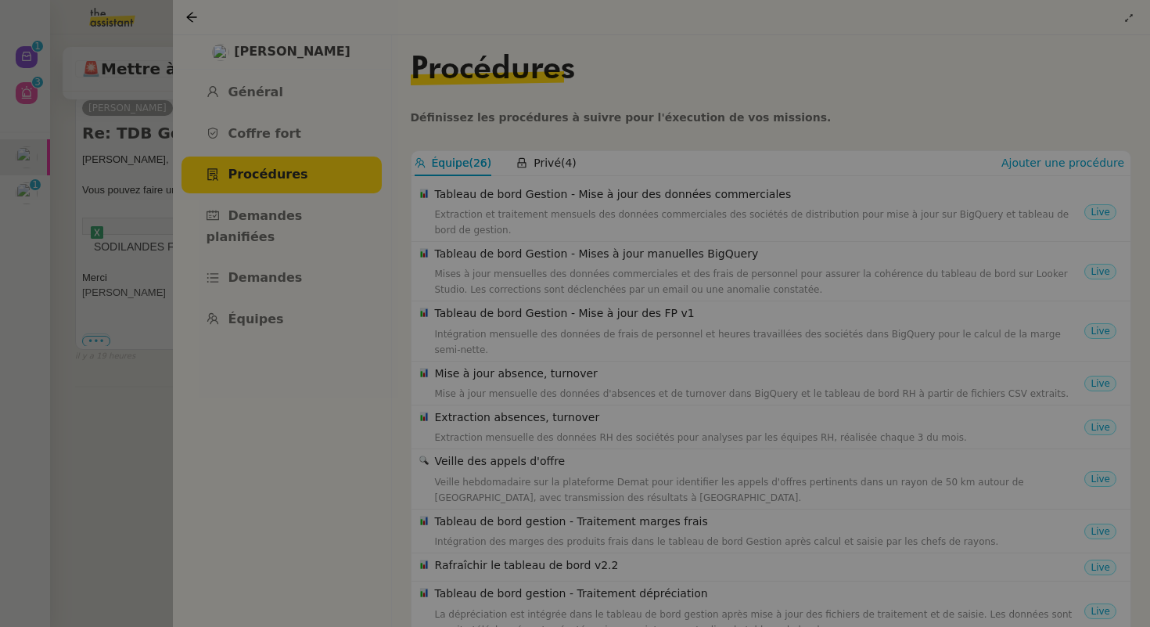
click at [67, 311] on div at bounding box center [575, 313] width 1150 height 627
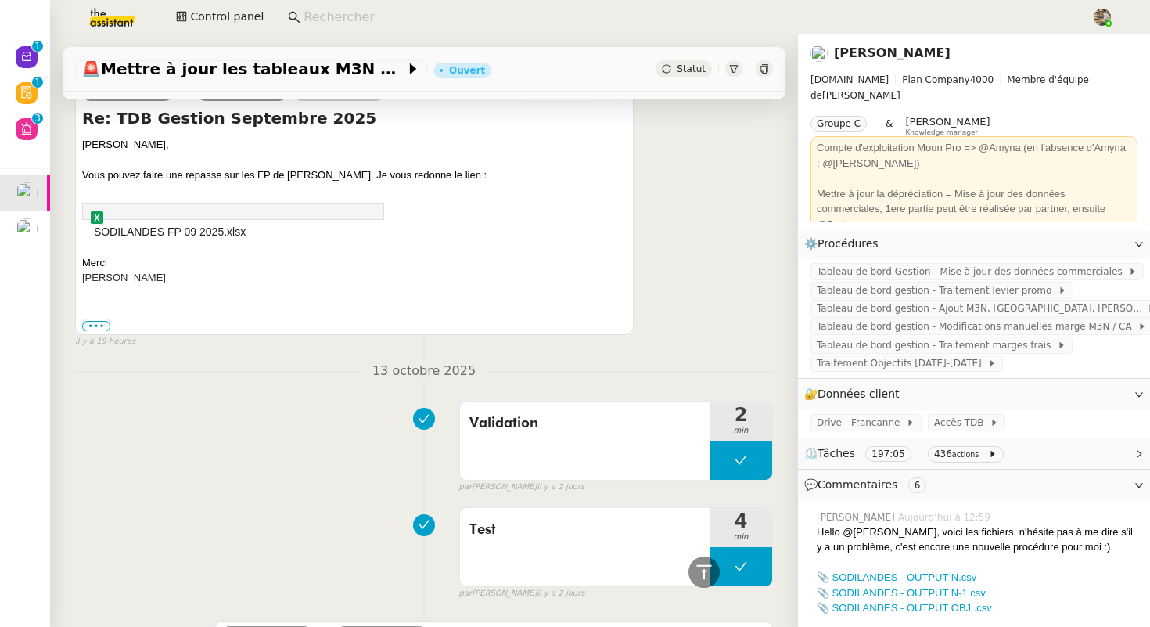
scroll to position [700, 0]
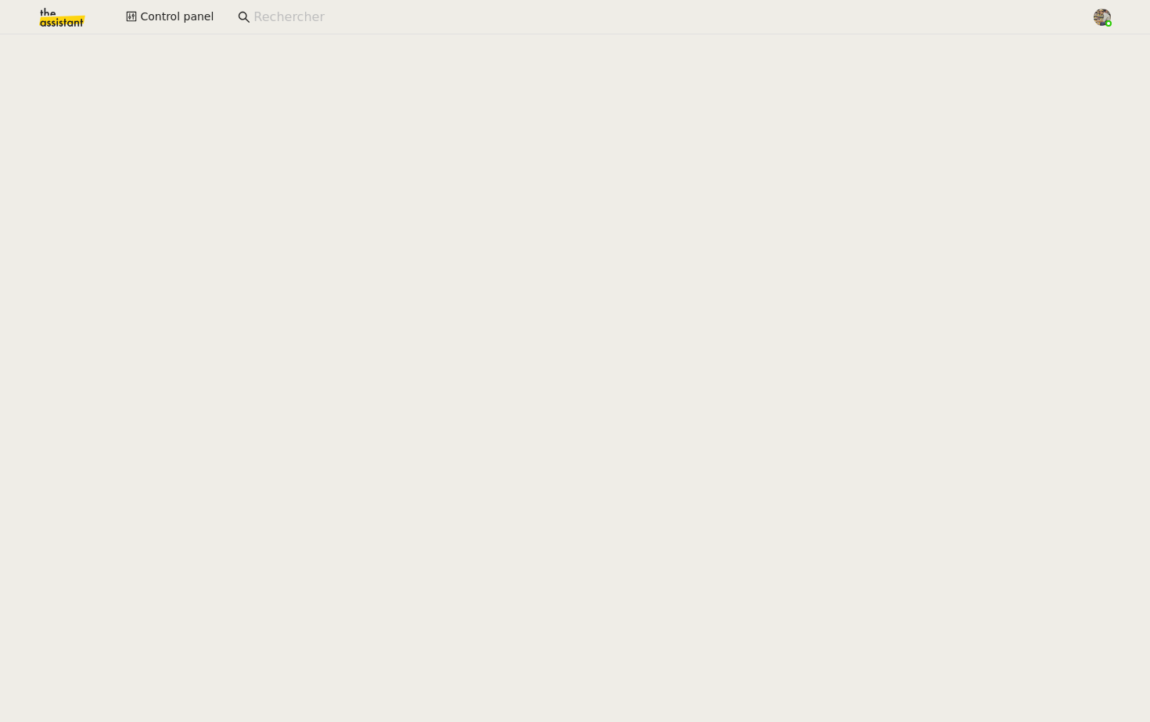
click at [473, 328] on nz-content at bounding box center [575, 378] width 1150 height 688
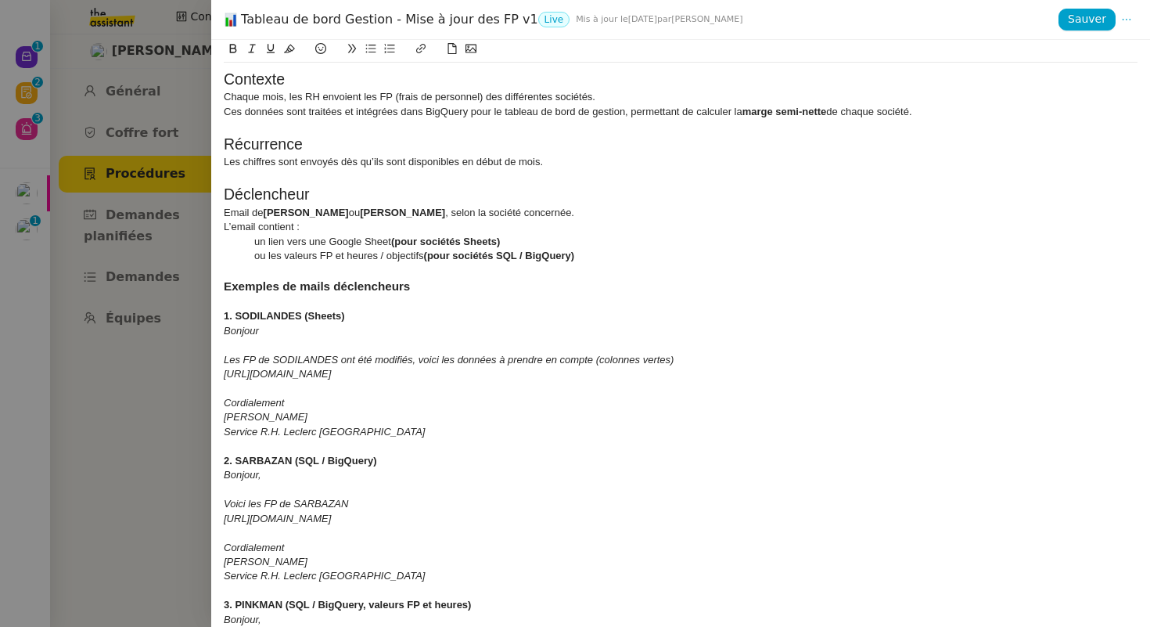
scroll to position [936, 0]
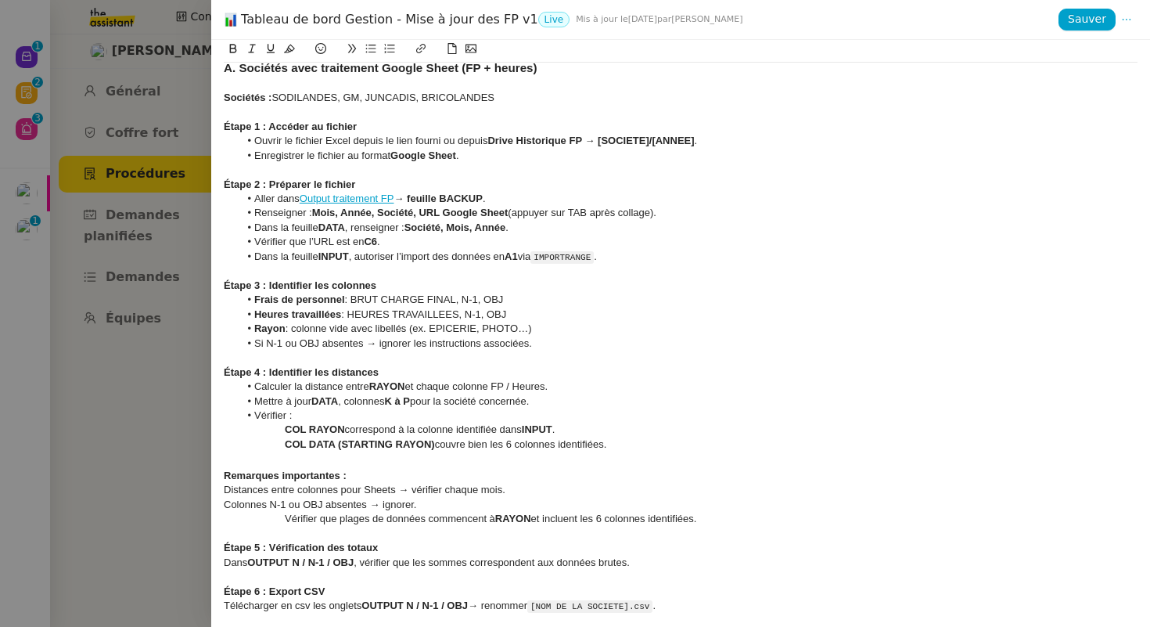
click at [342, 199] on link "Output traitement FP" at bounding box center [347, 199] width 95 height 12
click at [364, 231] on link "[URL][DOMAIN_NAME]" at bounding box center [310, 228] width 107 height 20
click at [394, 362] on div at bounding box center [681, 358] width 914 height 14
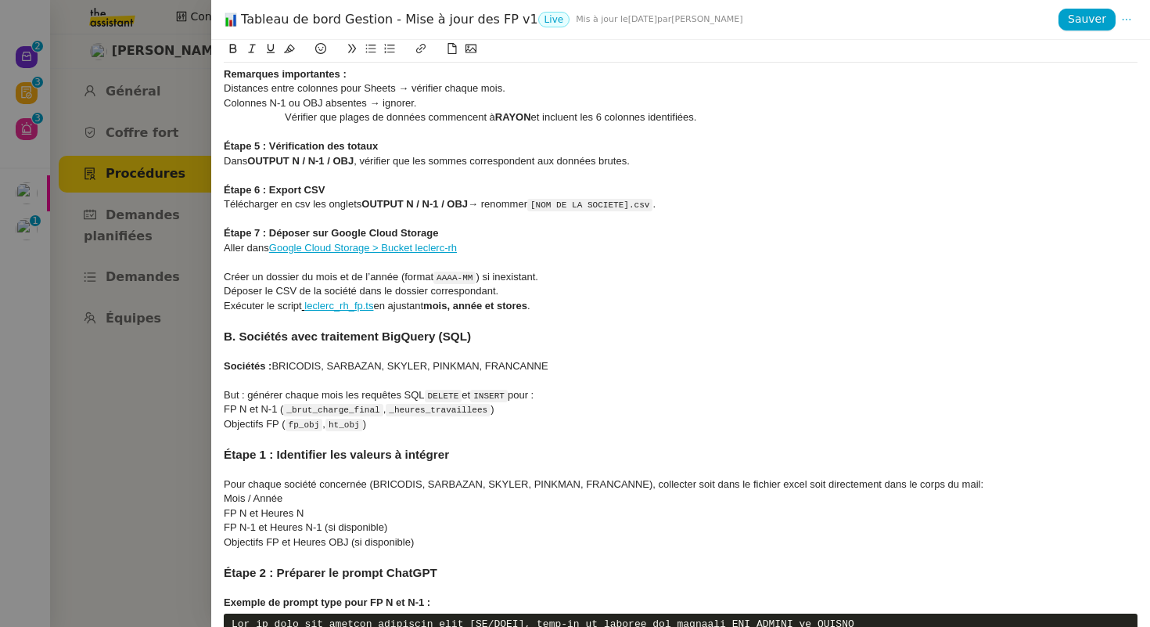
scroll to position [1294, 0]
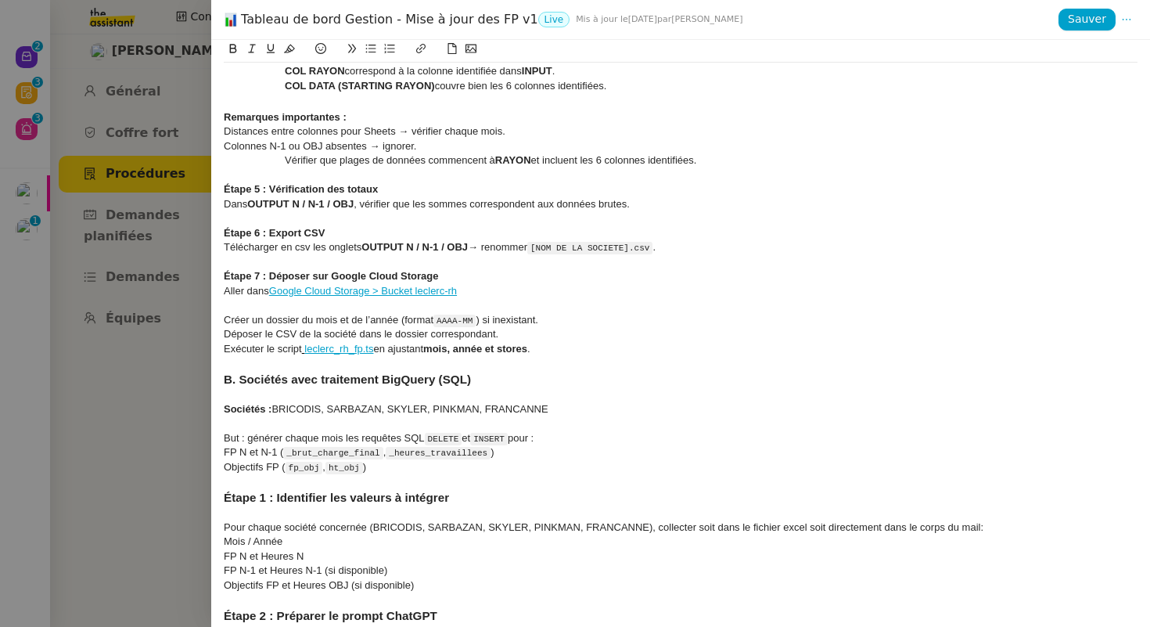
click at [387, 293] on link "Google Cloud Storage > Bucket leclerc-rh" at bounding box center [363, 291] width 188 height 12
click at [380, 317] on link "[URL][DOMAIN_NAME]" at bounding box center [326, 319] width 107 height 20
click at [555, 271] on h4 "Étape 7 : Déposer sur Google Cloud Storage" at bounding box center [681, 276] width 914 height 14
click at [0, 164] on div at bounding box center [575, 313] width 1150 height 627
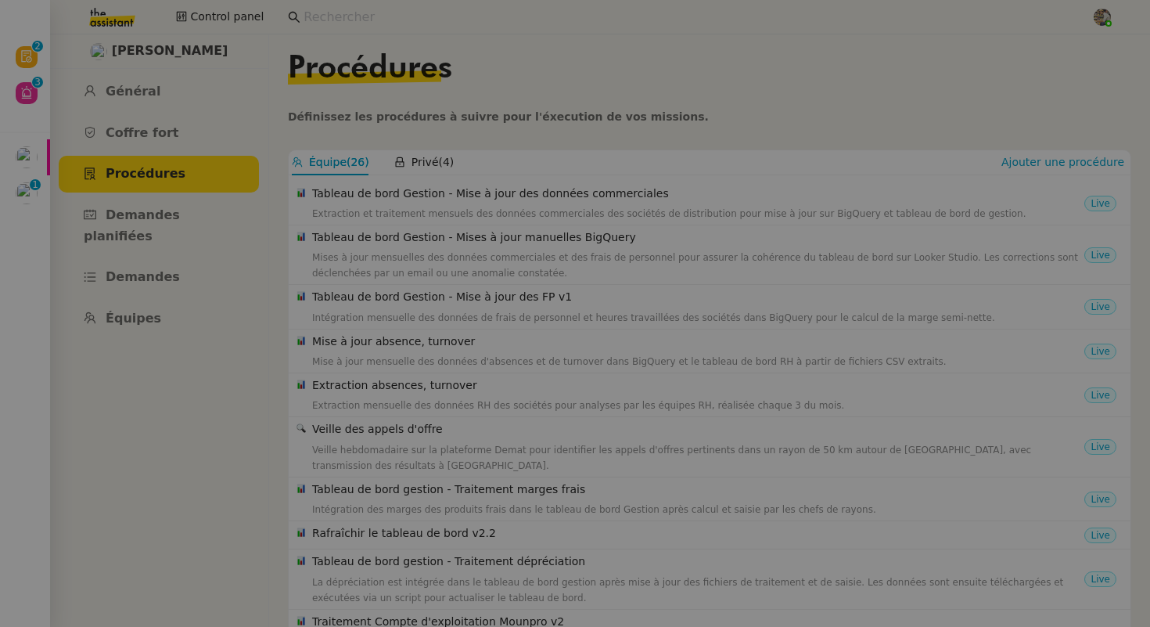
scroll to position [146, 0]
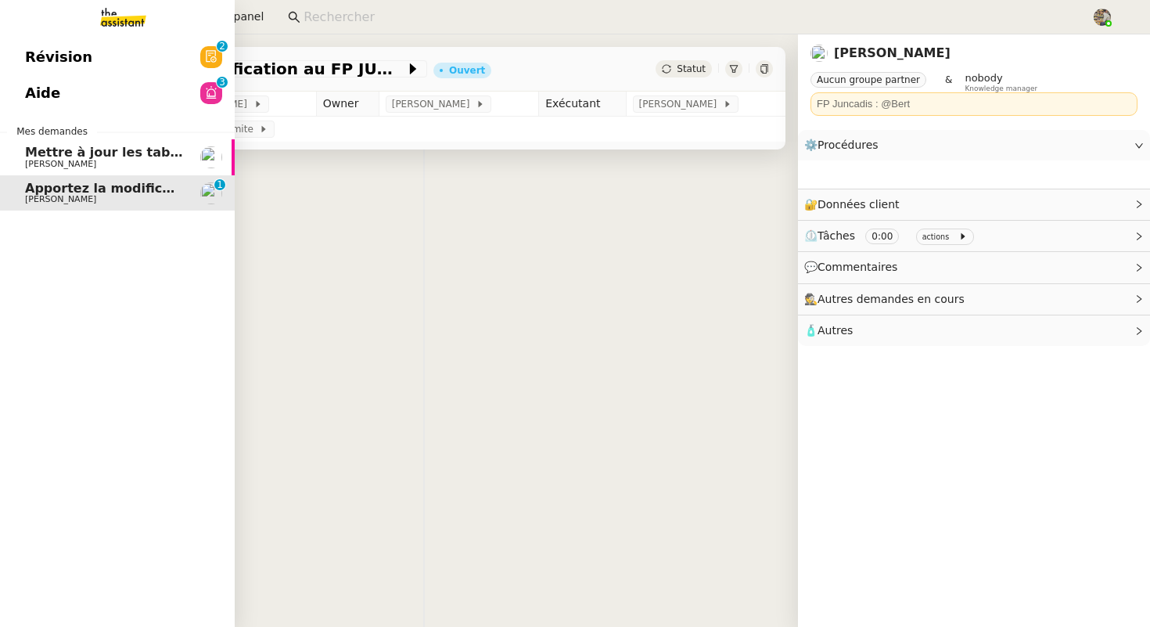
click at [59, 195] on span "[PERSON_NAME]" at bounding box center [60, 199] width 71 height 10
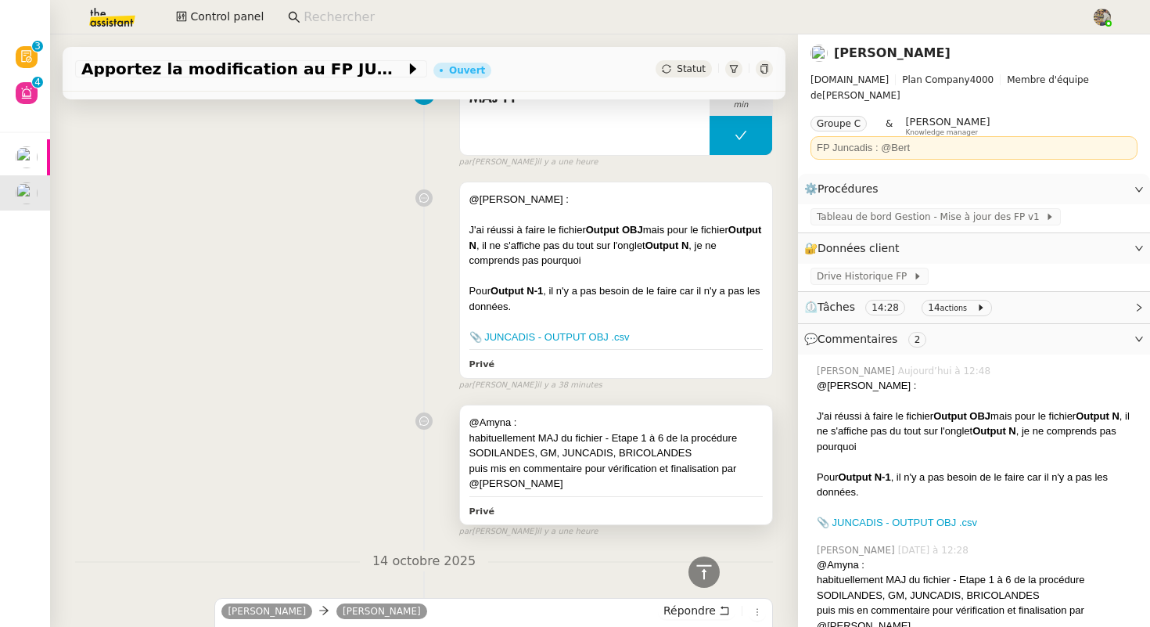
scroll to position [898, 0]
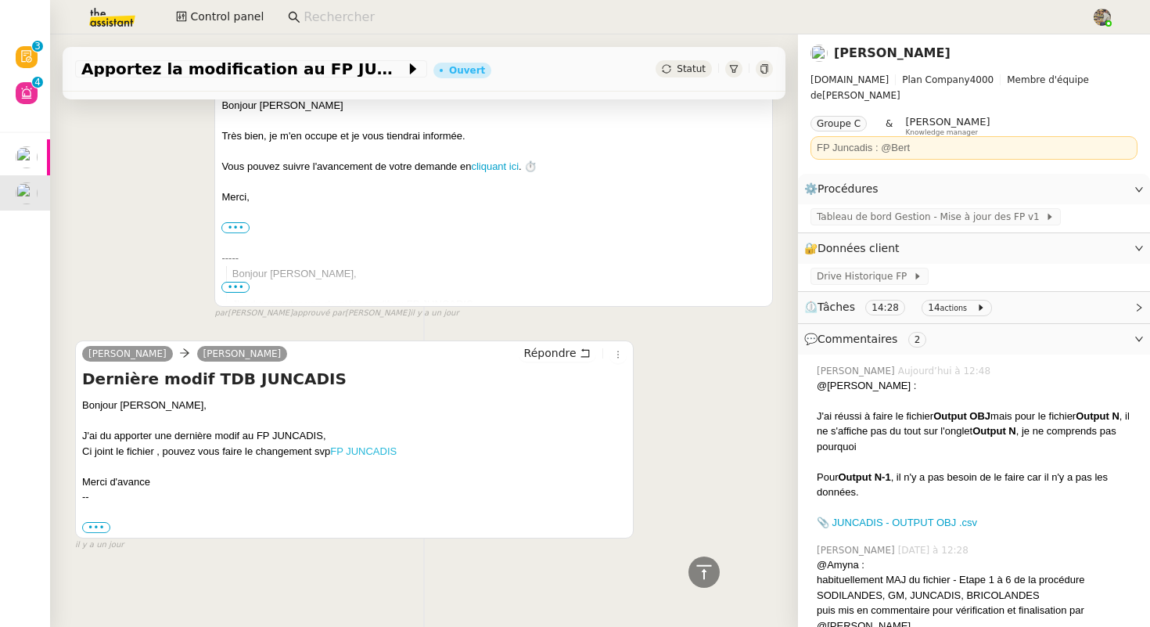
click at [345, 451] on link "FP JUNCADIS" at bounding box center [363, 451] width 67 height 12
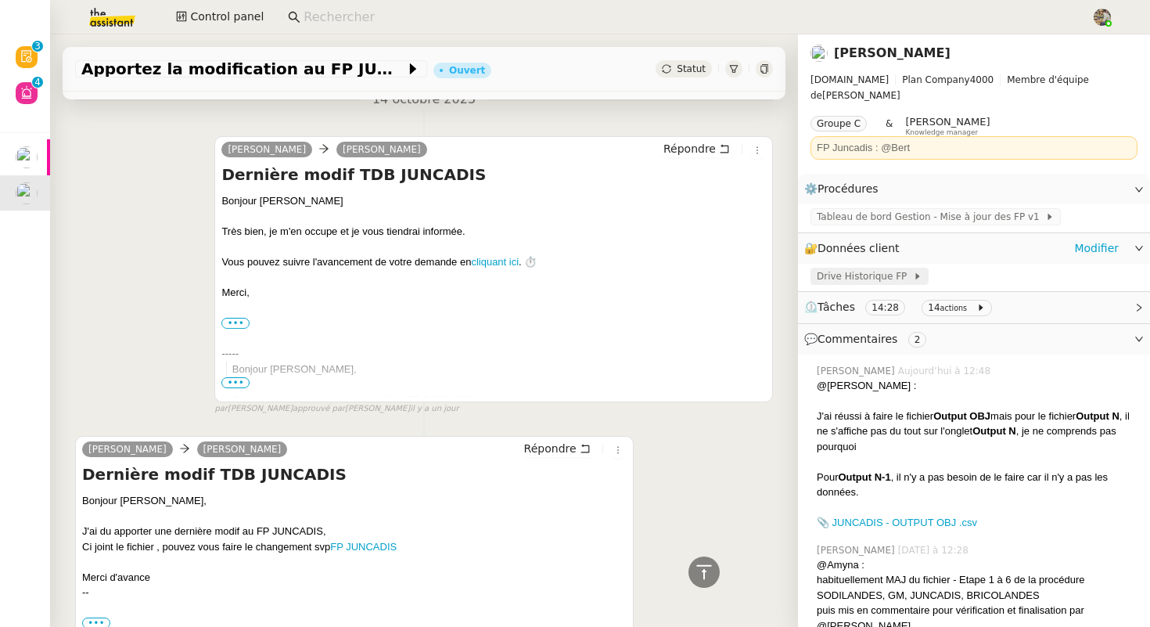
click at [865, 268] on span "Drive Historique FP" at bounding box center [865, 276] width 96 height 16
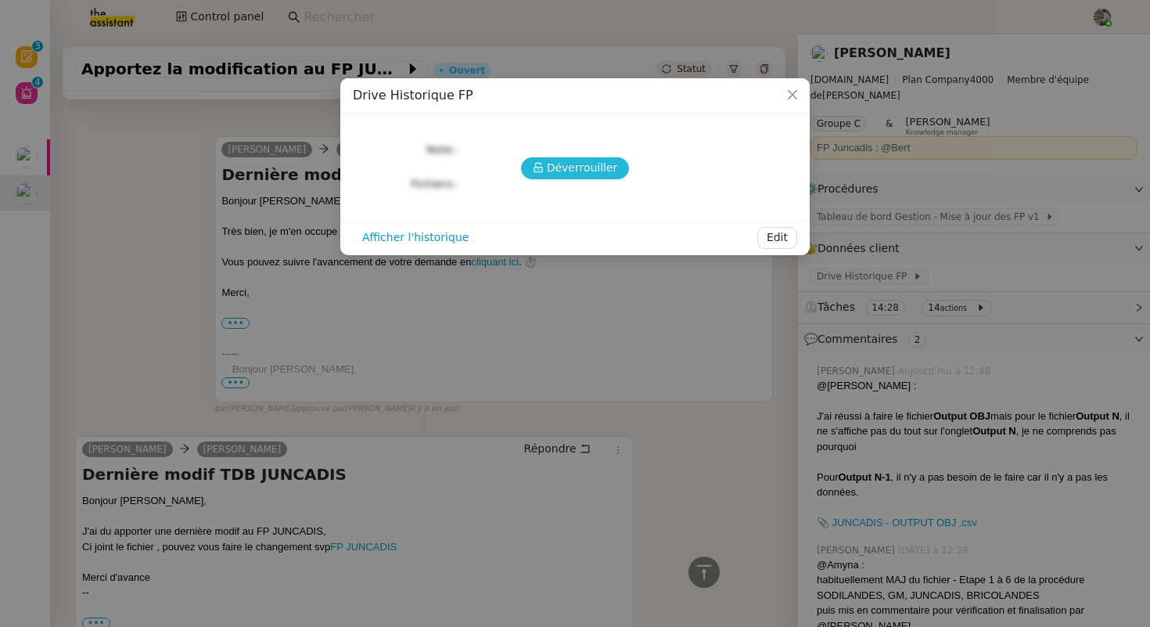
click at [531, 171] on button "Déverrouiller" at bounding box center [575, 168] width 109 height 22
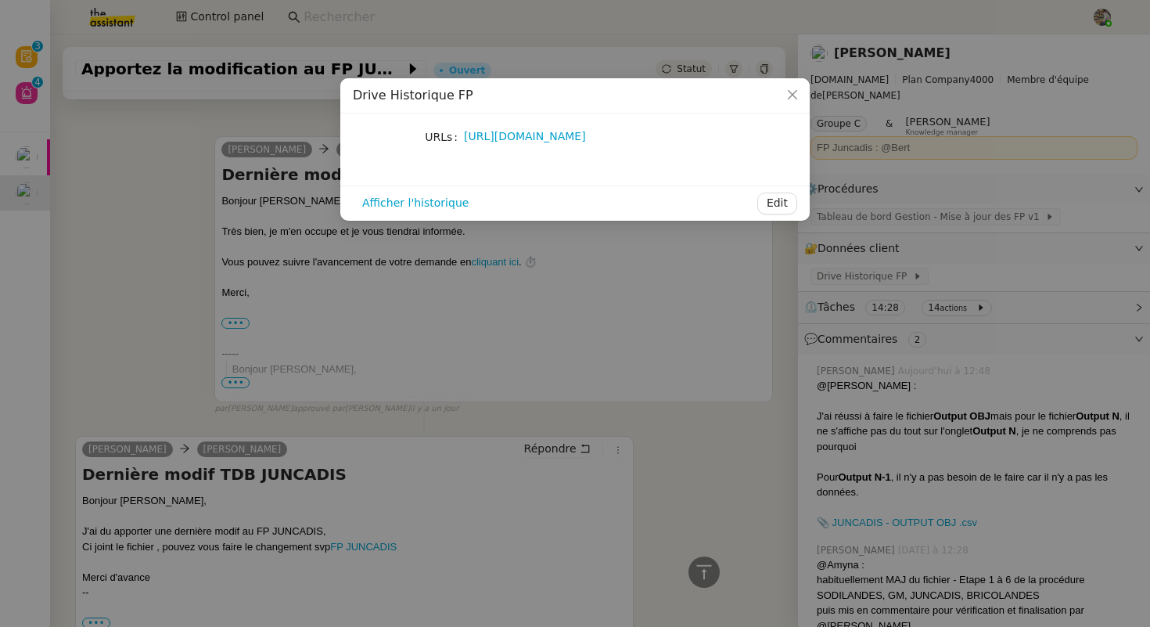
click at [299, 246] on nz-modal-container "Drive Historique FP URLs [URL][DOMAIN_NAME] Afficher l'historique Edit" at bounding box center [575, 313] width 1150 height 627
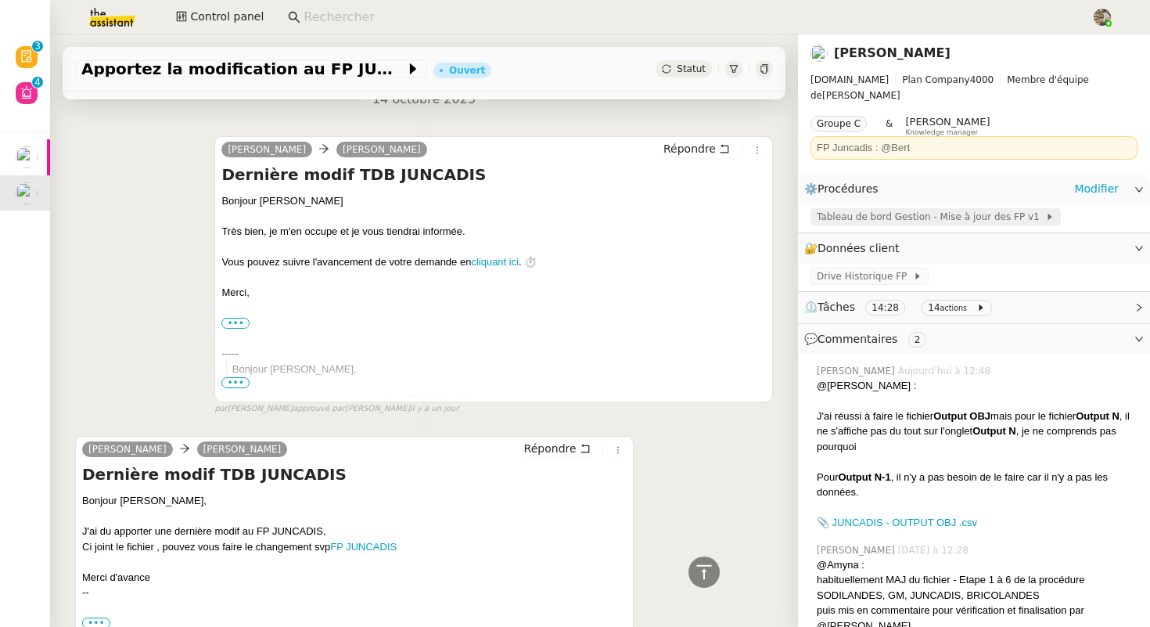
click at [941, 209] on span "Tableau de bord Gestion - Mise à jour des FP v1" at bounding box center [931, 217] width 229 height 16
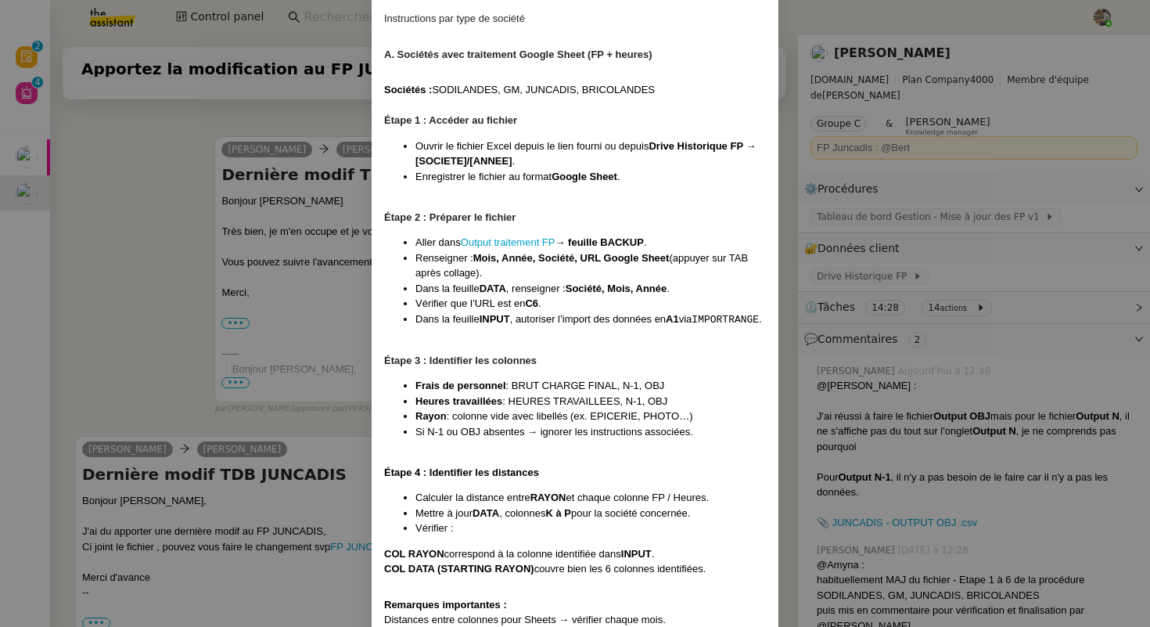
scroll to position [1110, 0]
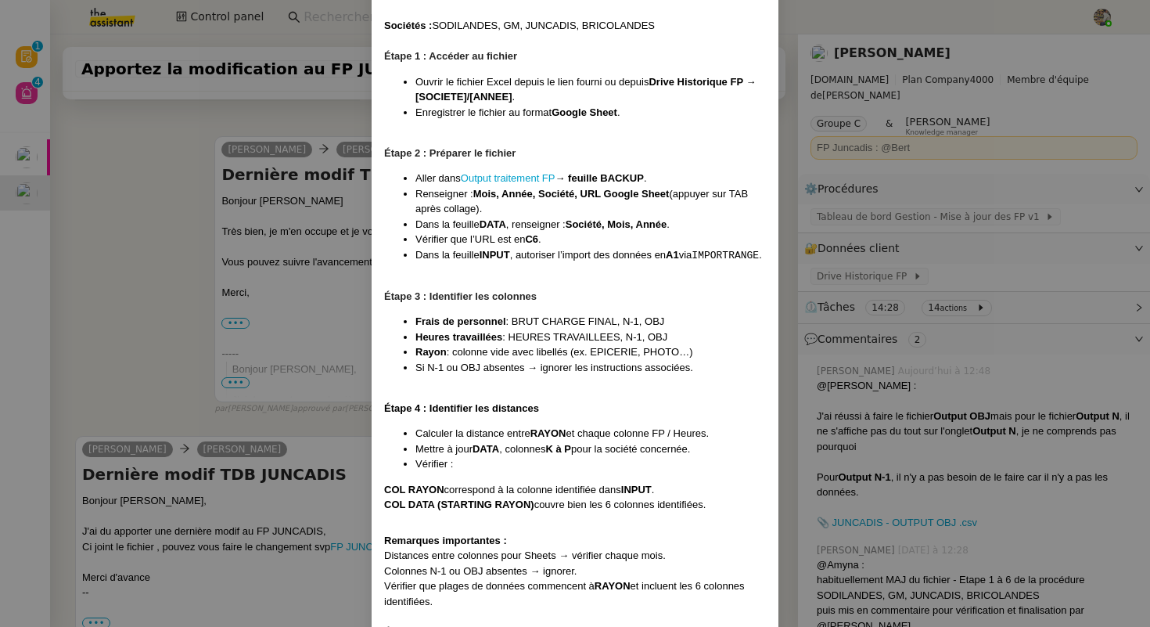
click at [962, 247] on nz-modal-container "Contexte Chaque mois, les RH envoient les FP (frais de personnel) des différent…" at bounding box center [575, 313] width 1150 height 627
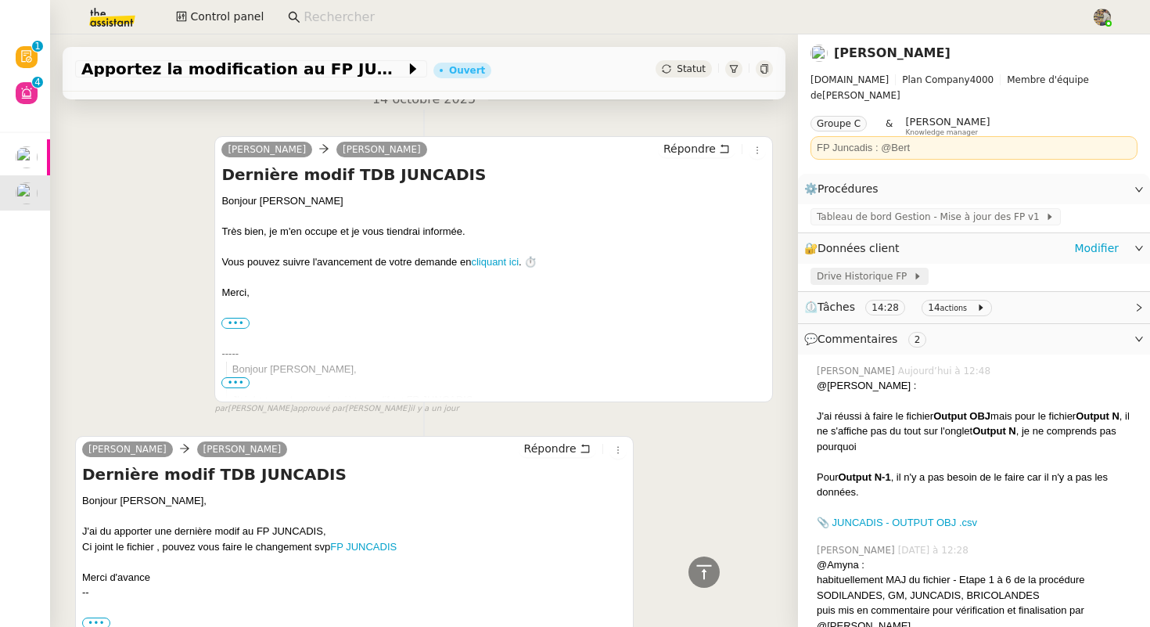
click at [861, 268] on span "Drive Historique FP" at bounding box center [865, 276] width 96 height 16
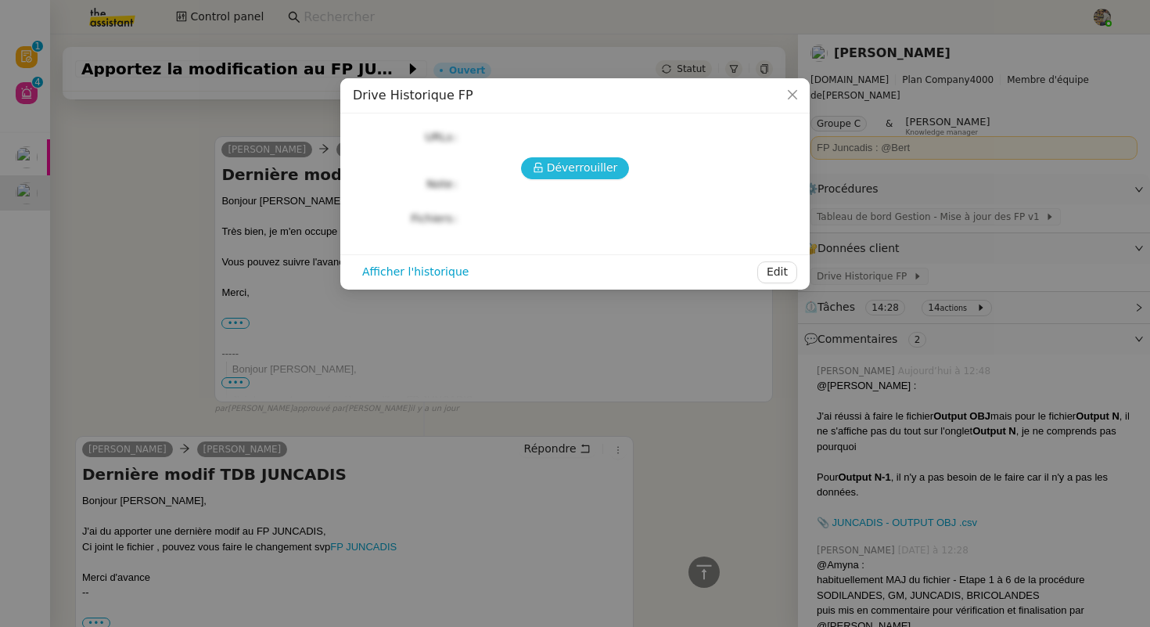
click at [586, 164] on span "Déverrouiller" at bounding box center [582, 168] width 71 height 18
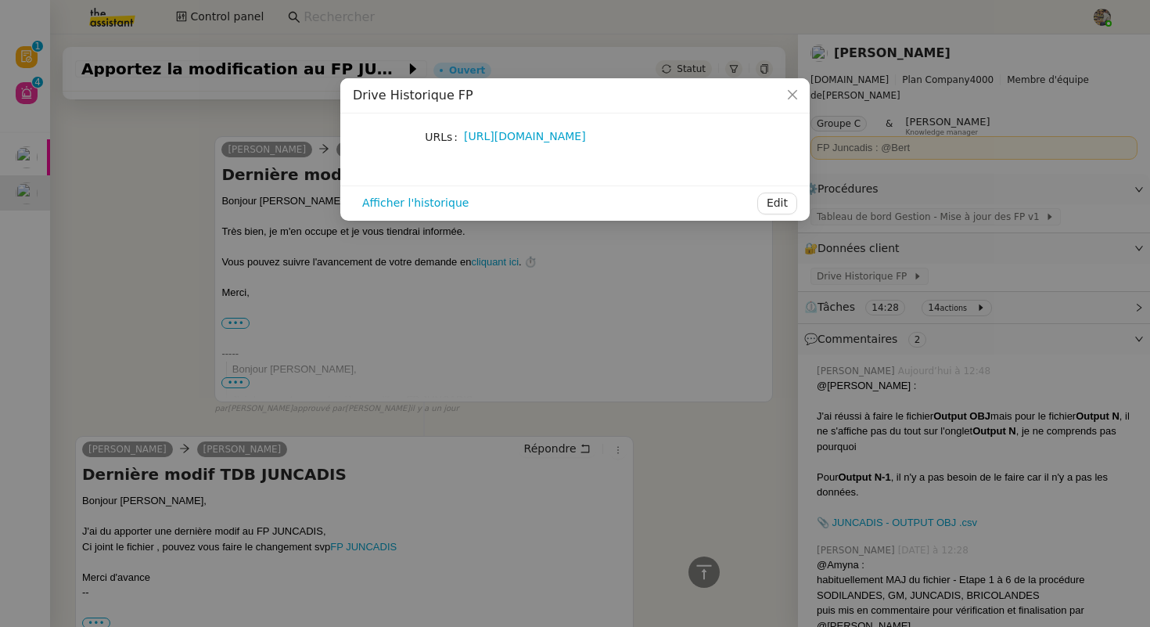
click at [569, 167] on nz-skeleton "URLs [URL][DOMAIN_NAME]" at bounding box center [575, 149] width 444 height 47
click at [586, 136] on link "[URL][DOMAIN_NAME]" at bounding box center [525, 136] width 122 height 13
click at [796, 92] on icon "Close" at bounding box center [792, 94] width 9 height 9
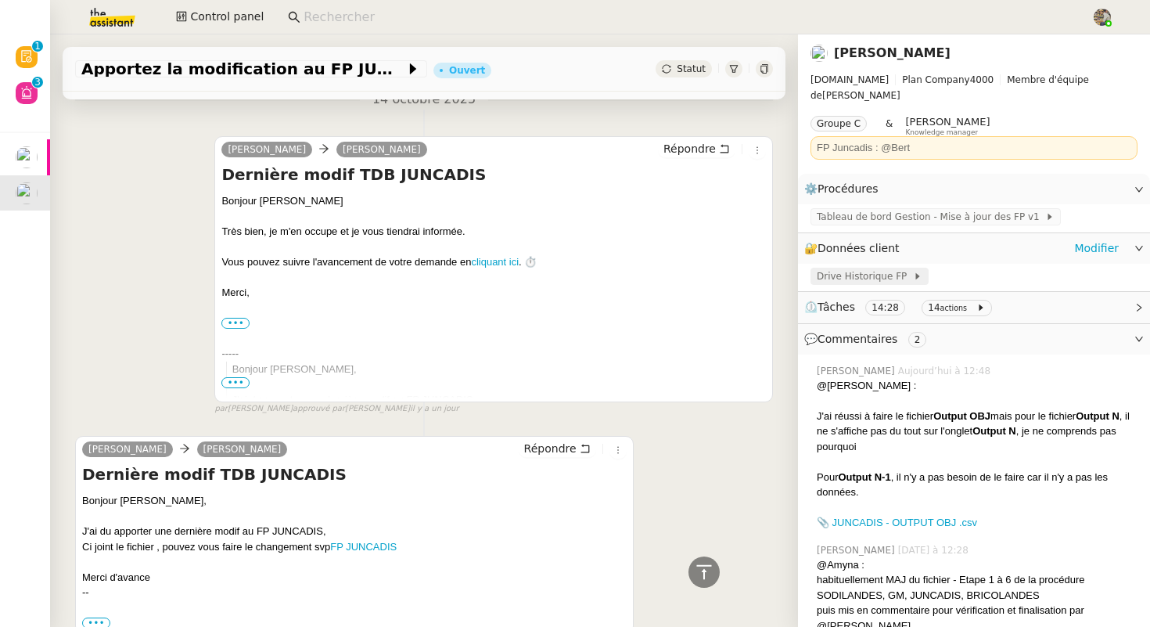
click at [843, 268] on span "Drive Historique FP" at bounding box center [865, 276] width 96 height 16
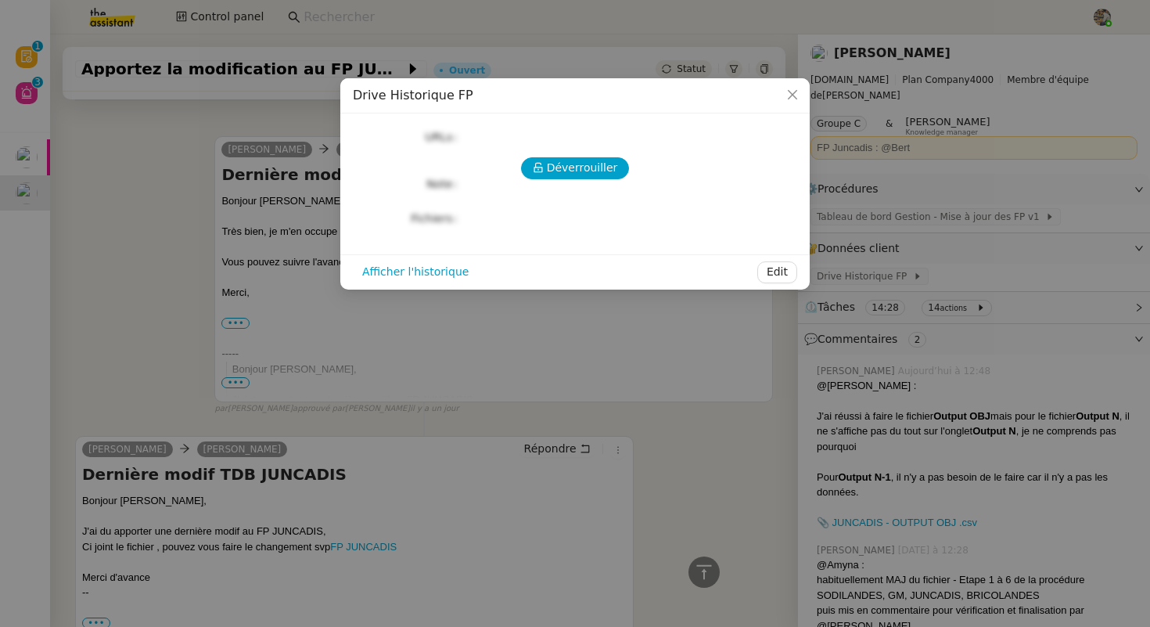
click at [909, 201] on nz-modal-container "Drive Historique FP Déverrouiller URLs Note Fichiers Upload Afficher l'historiq…" at bounding box center [575, 313] width 1150 height 627
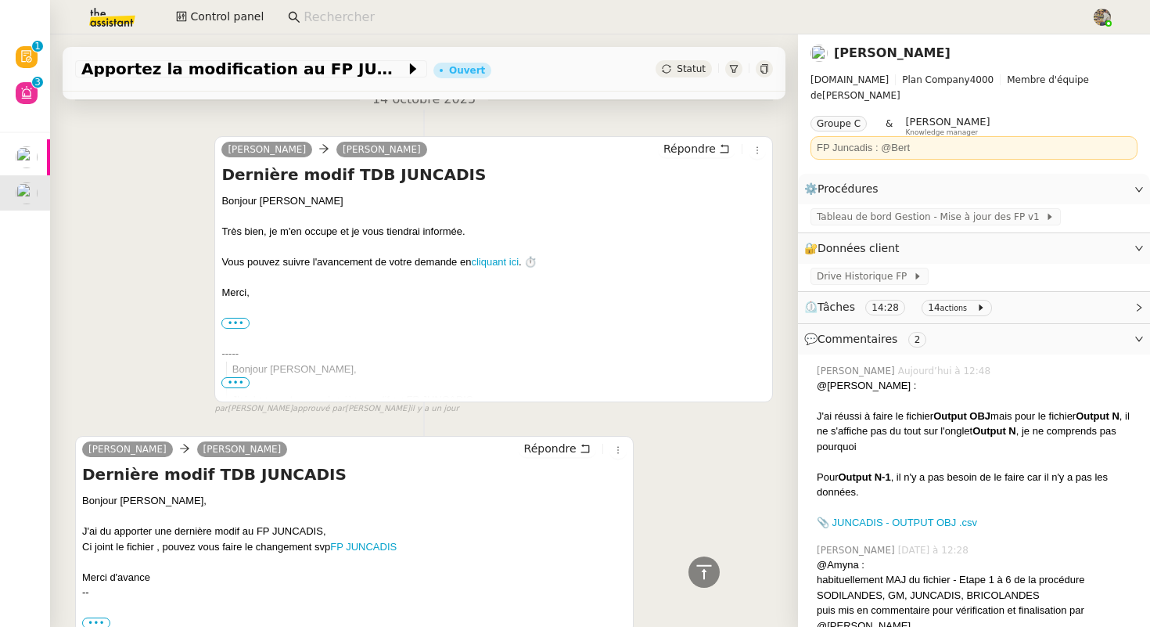
click at [906, 209] on span "Tableau de bord Gestion - Mise à jour des FP v1" at bounding box center [931, 217] width 229 height 16
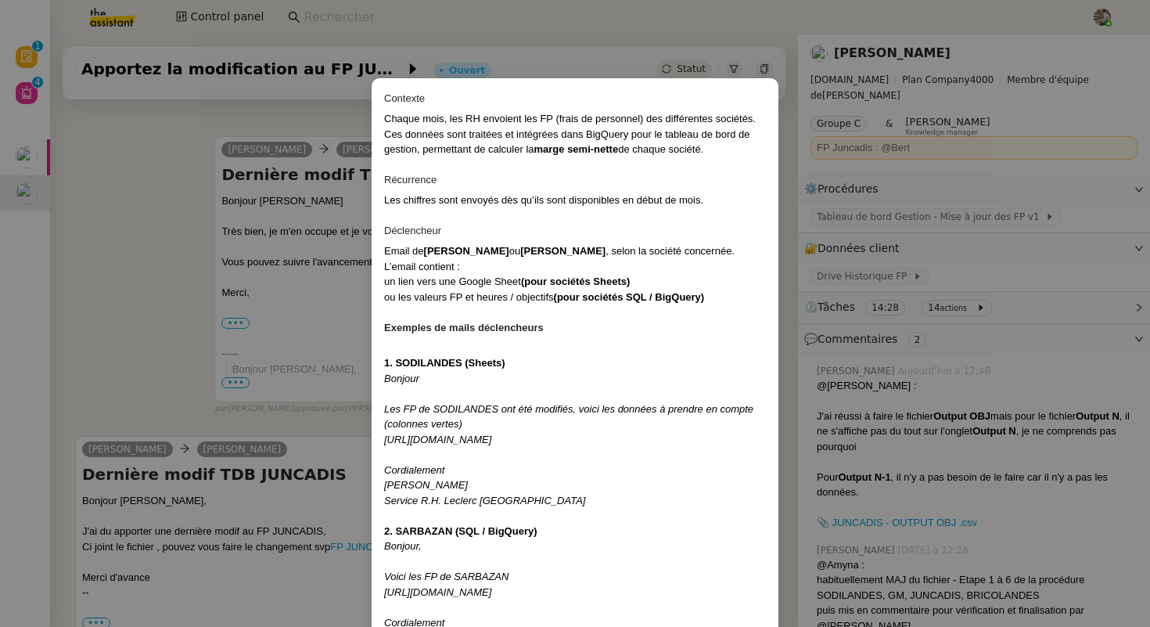
scroll to position [796, 0]
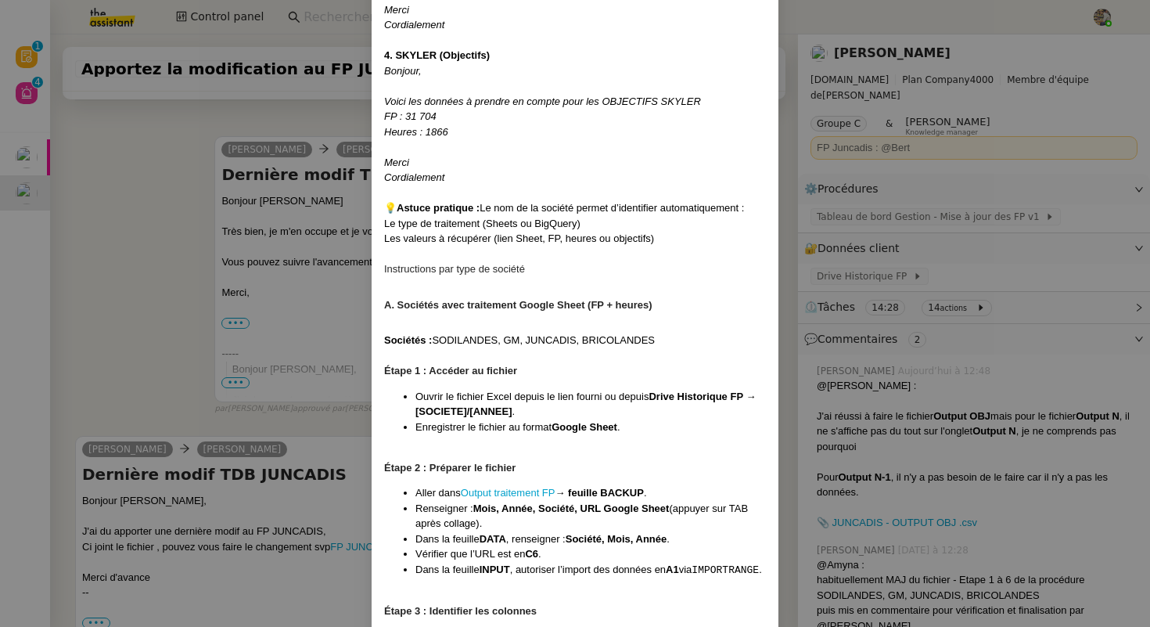
click at [203, 302] on nz-modal-container "Contexte Chaque mois, les RH envoient les FP (frais de personnel) des différent…" at bounding box center [575, 313] width 1150 height 627
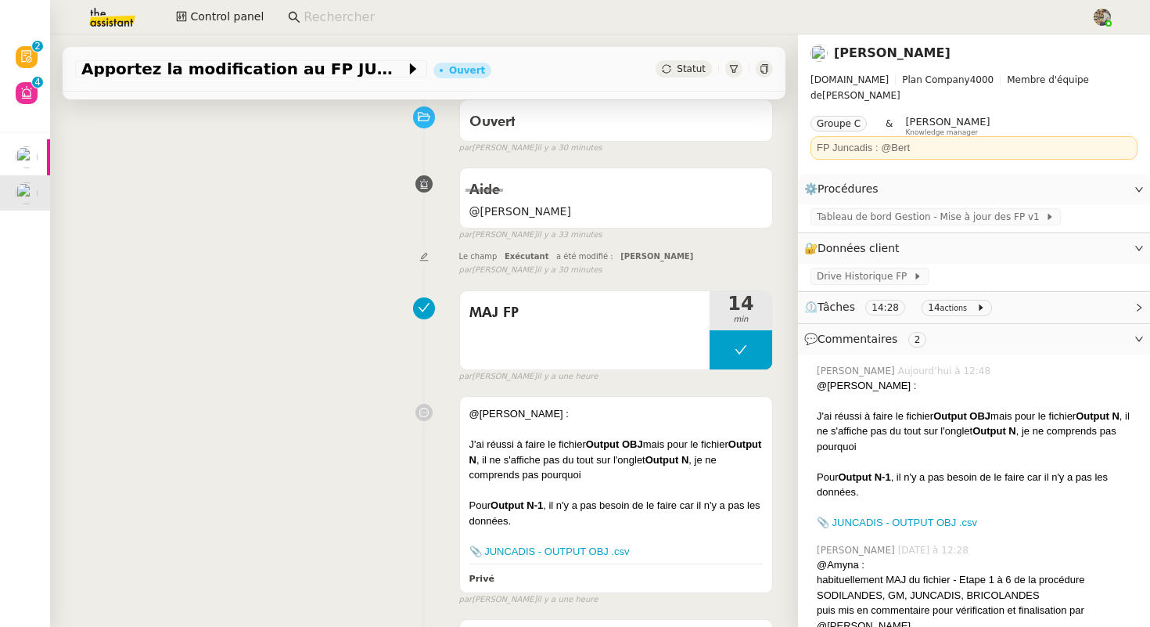
scroll to position [162, 0]
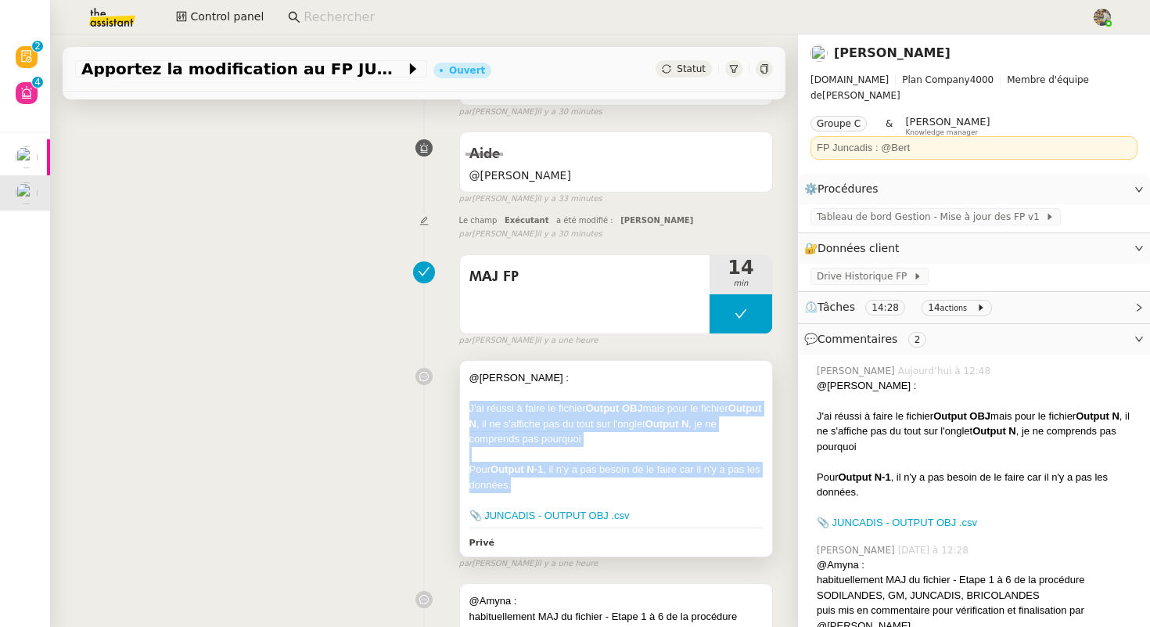
drag, startPoint x: 629, startPoint y: 489, endPoint x: 469, endPoint y: 412, distance: 178.2
click at [470, 412] on div "@Charles : J'ai réussi à faire le fichier Output OBJ mais pour le fichier Outpu…" at bounding box center [616, 446] width 293 height 153
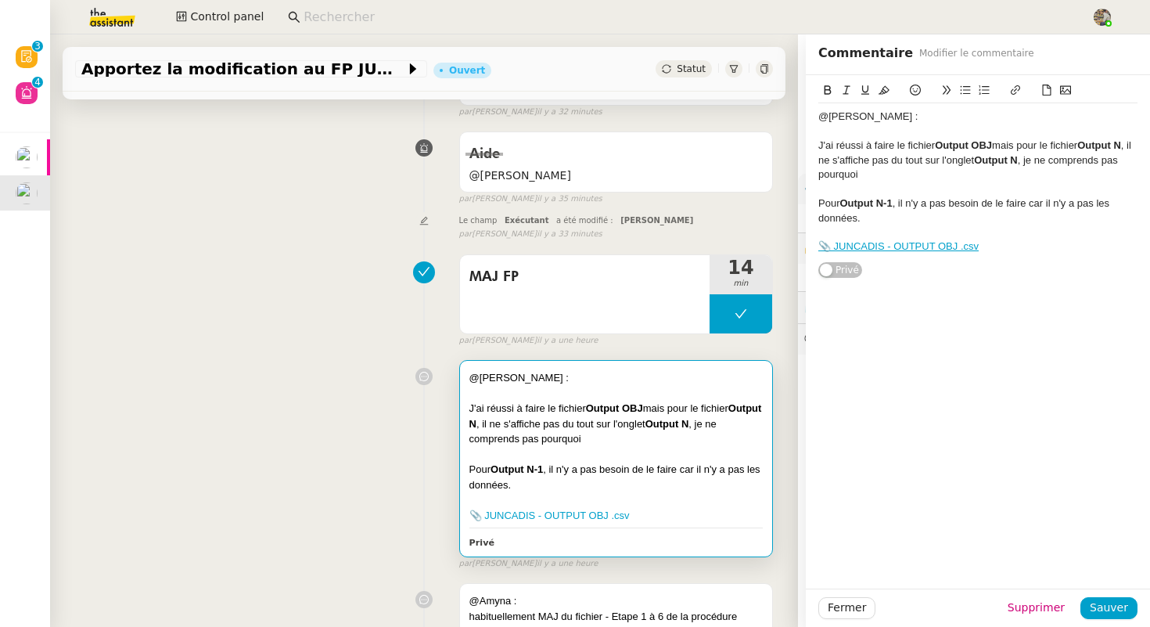
click at [341, 272] on div "MAJ FP 14 min false par Amyna M. il y a une heure" at bounding box center [424, 297] width 698 height 100
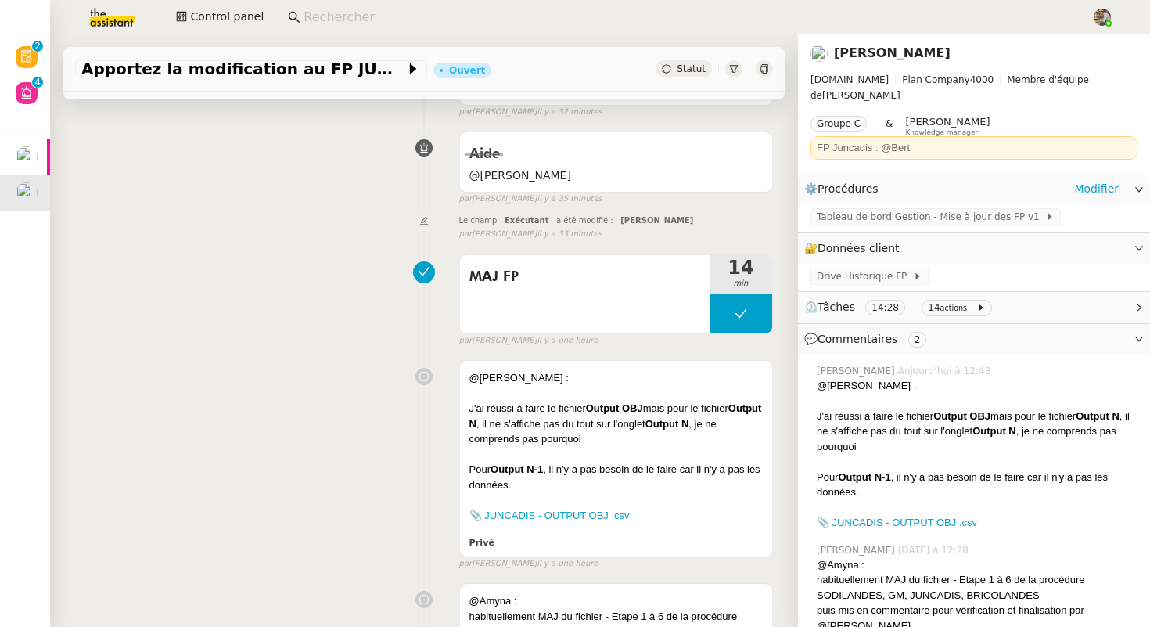
click at [926, 204] on div "Tableau de bord Gestion - Mise à jour des FP v1" at bounding box center [974, 217] width 352 height 27
click at [916, 209] on span "Tableau de bord Gestion - Mise à jour des FP v1" at bounding box center [931, 217] width 229 height 16
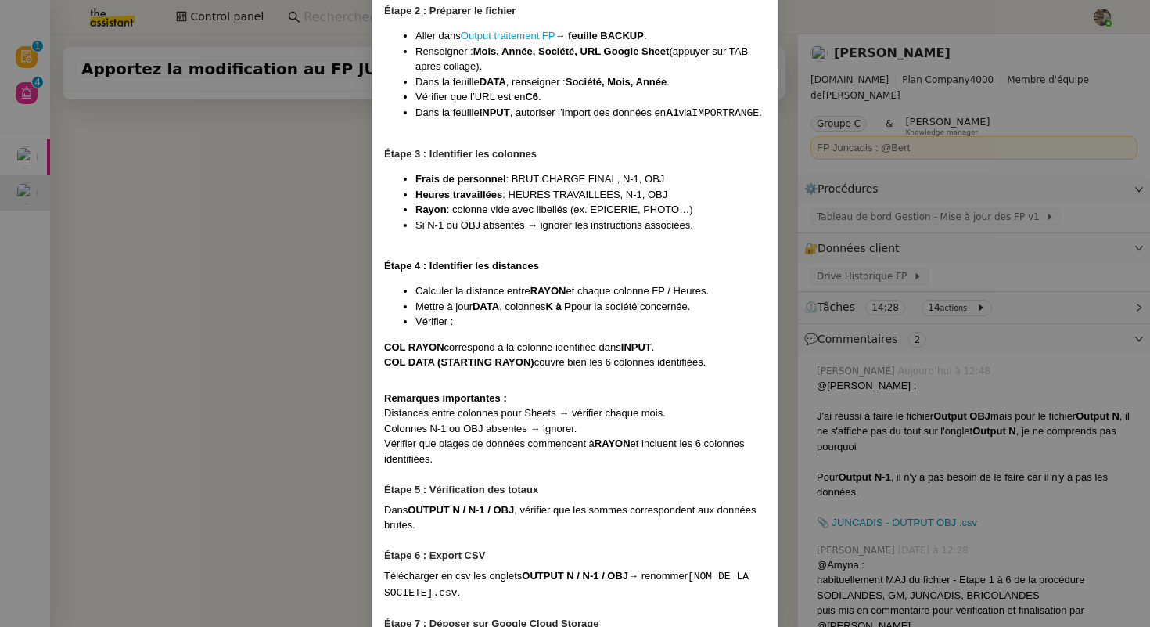
scroll to position [1254, 0]
click at [278, 295] on nz-modal-container "Contexte Chaque mois, les RH envoient les FP (frais de personnel) des différent…" at bounding box center [575, 313] width 1150 height 627
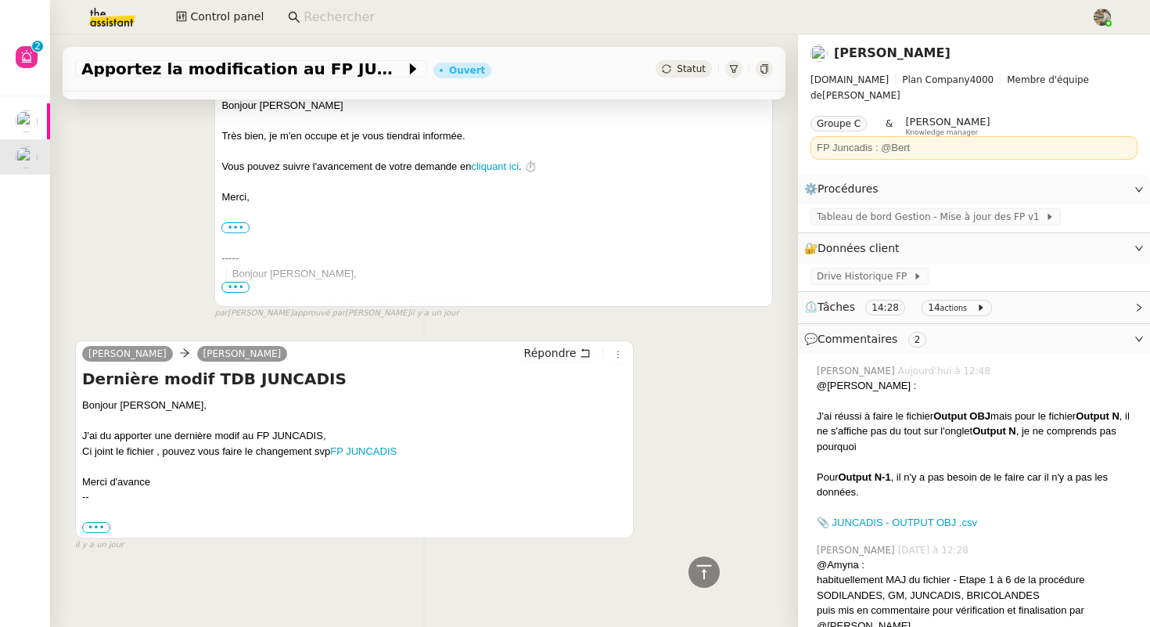
scroll to position [755, 0]
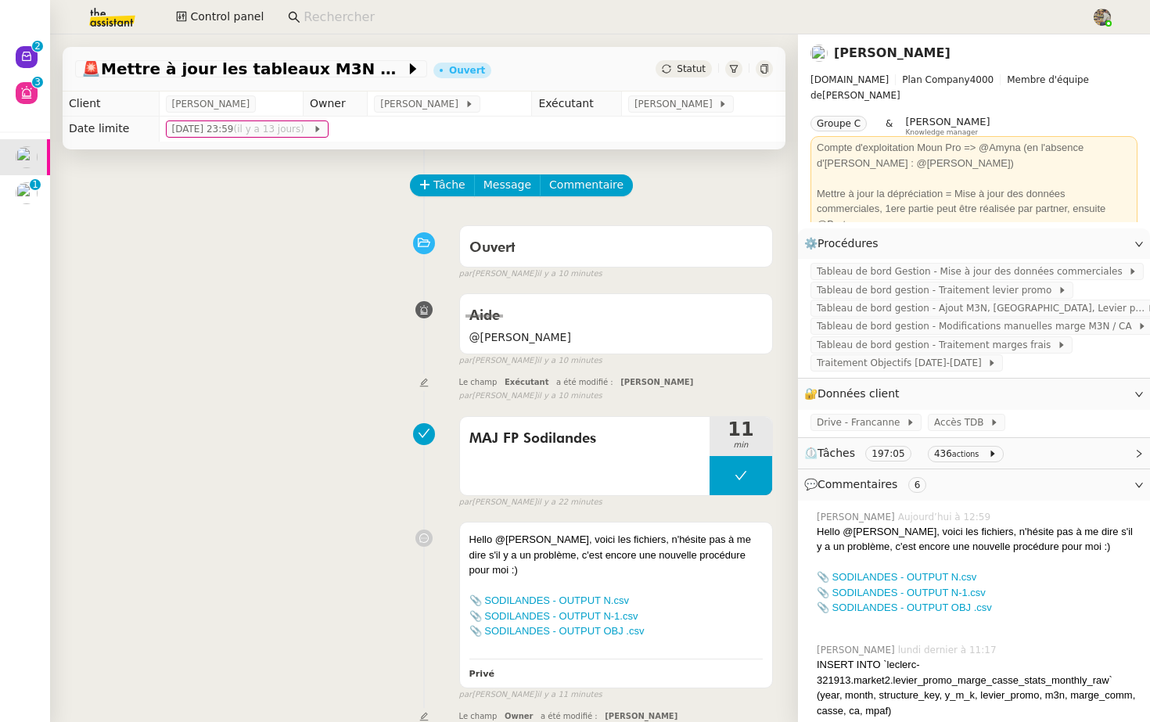
click at [979, 20] on input at bounding box center [690, 17] width 772 height 21
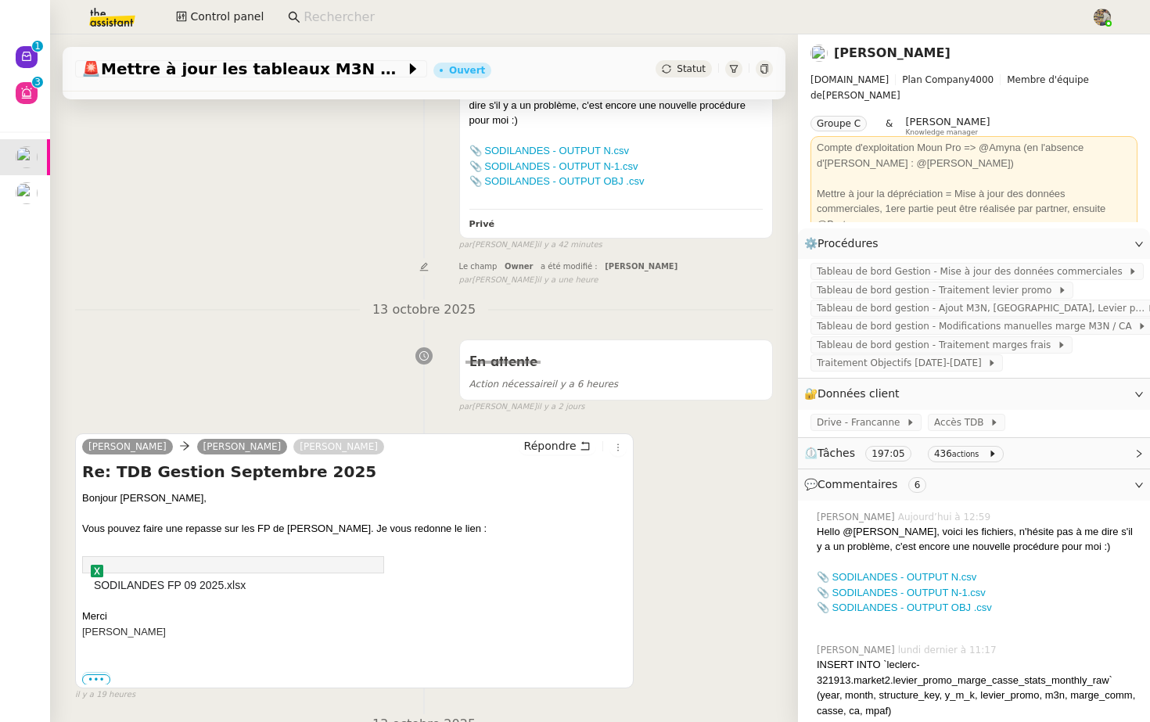
scroll to position [502, 0]
